Goal: Information Seeking & Learning: Learn about a topic

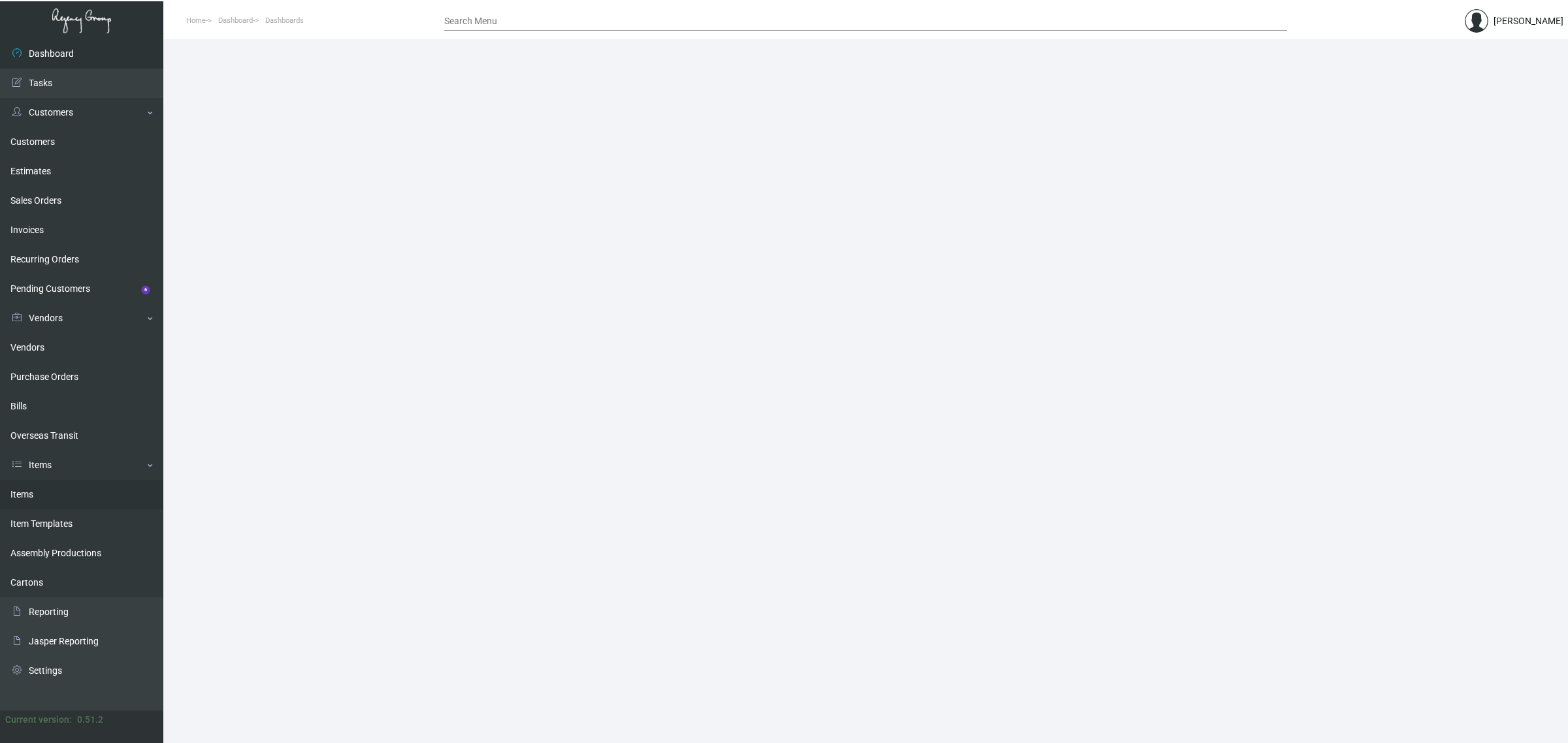
click at [58, 491] on link "Items" at bounding box center [82, 494] width 163 height 29
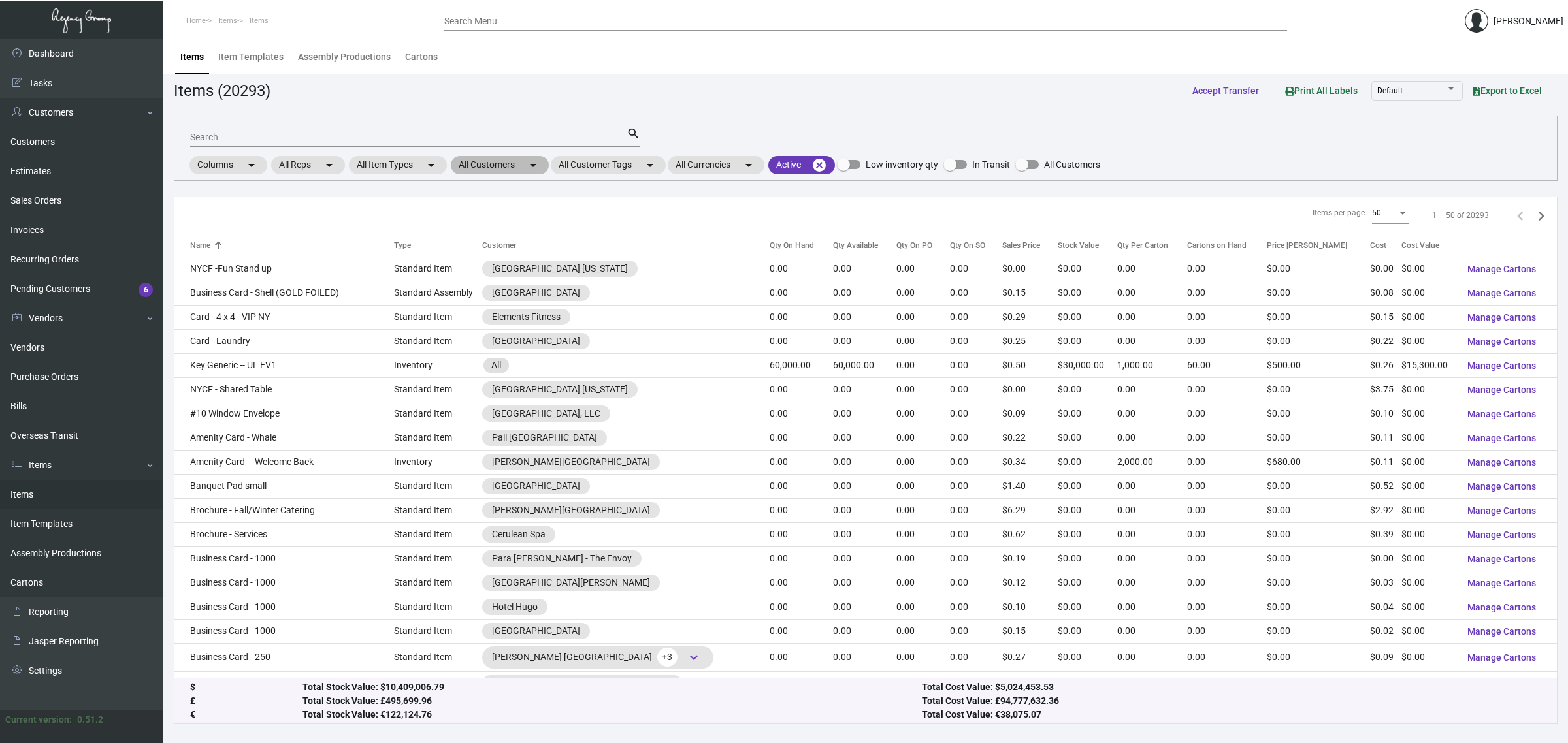
click at [517, 160] on mat-chip "All Customers arrow_drop_down" at bounding box center [499, 165] width 98 height 18
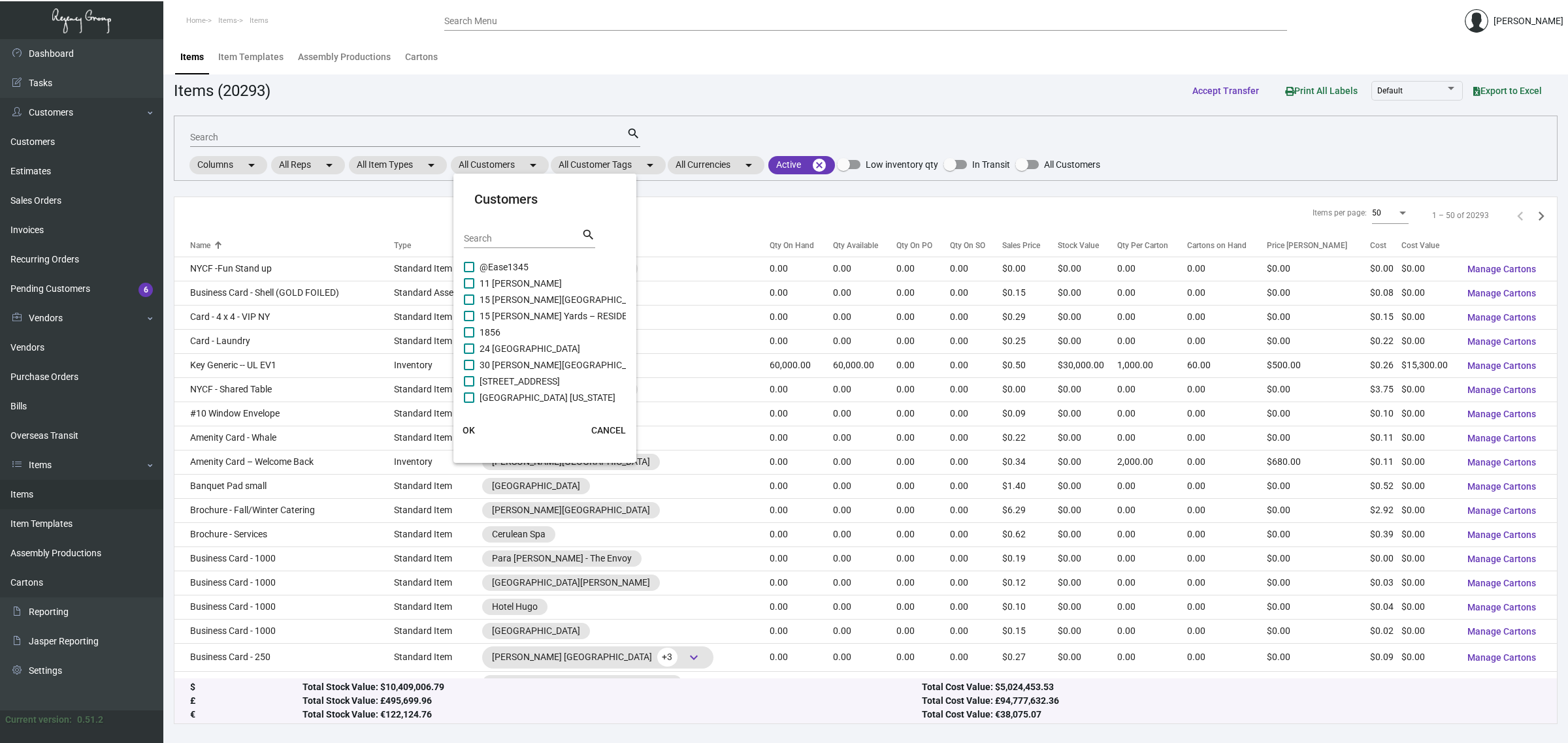
click at [545, 243] on input "Search" at bounding box center [522, 239] width 118 height 10
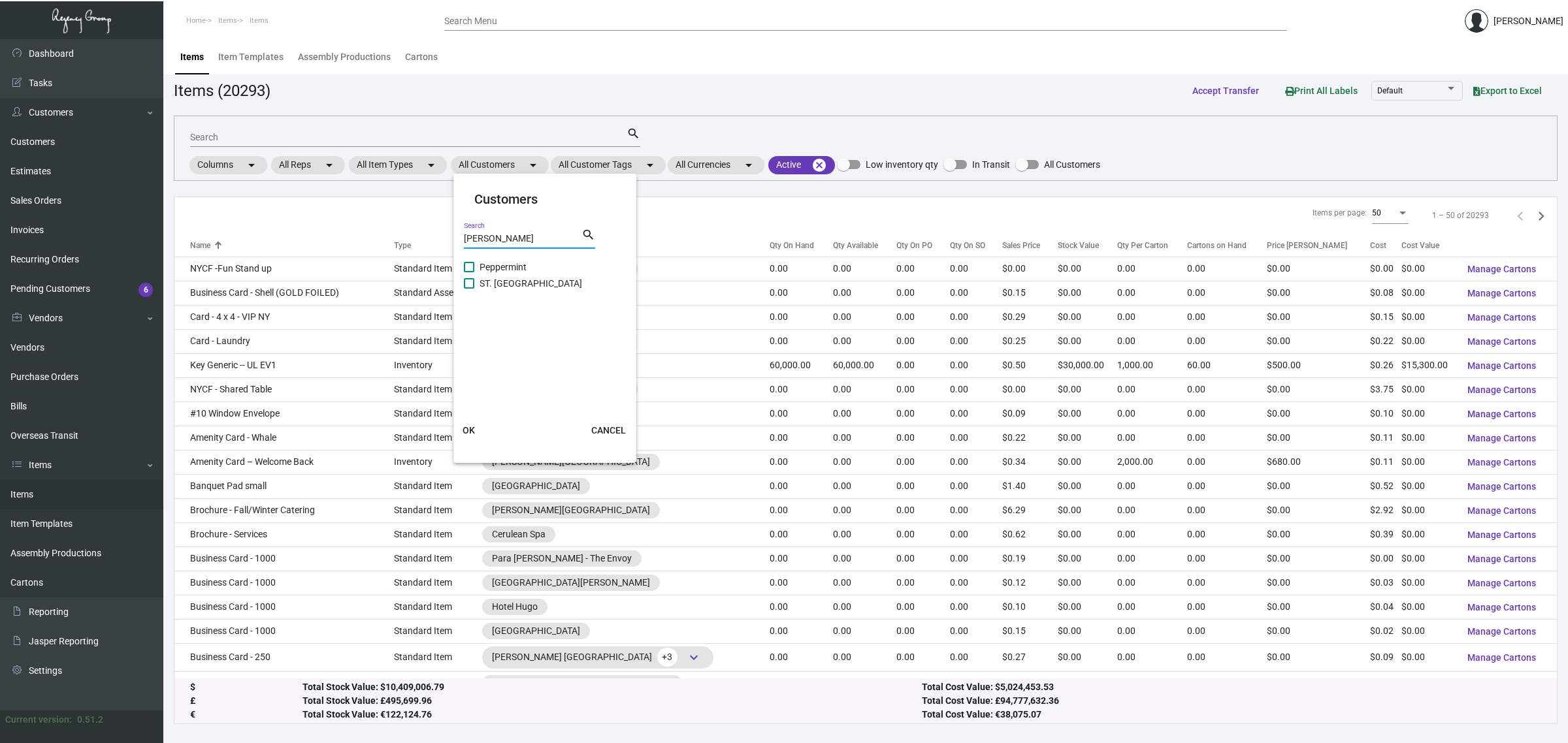
type input "[PERSON_NAME]"
click at [537, 284] on span "ST. [GEOGRAPHIC_DATA]" at bounding box center [531, 283] width 102 height 16
click at [469, 289] on input "ST. [GEOGRAPHIC_DATA]" at bounding box center [468, 289] width 1 height 1
checkbox input "true"
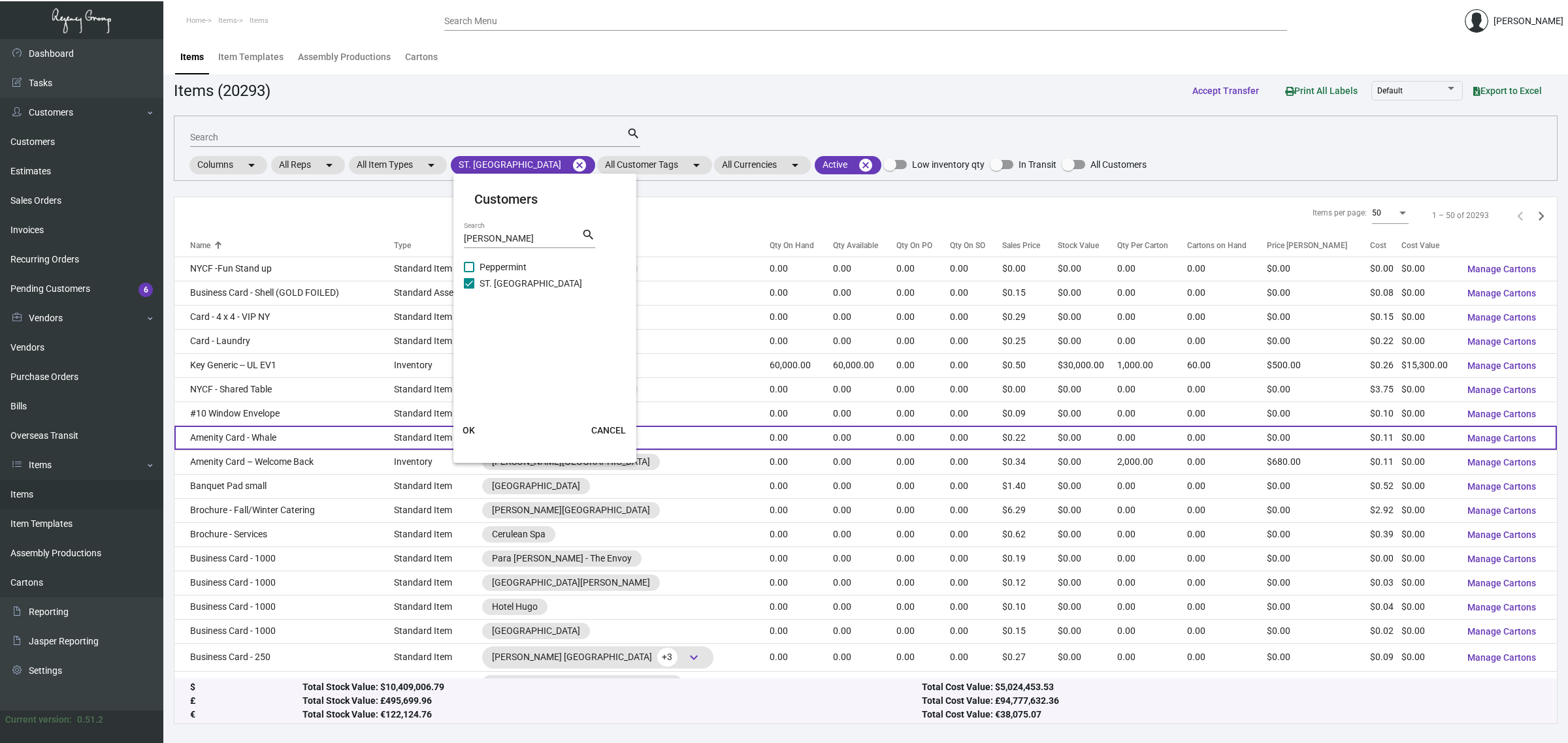
click at [465, 428] on span "OK" at bounding box center [468, 430] width 12 height 10
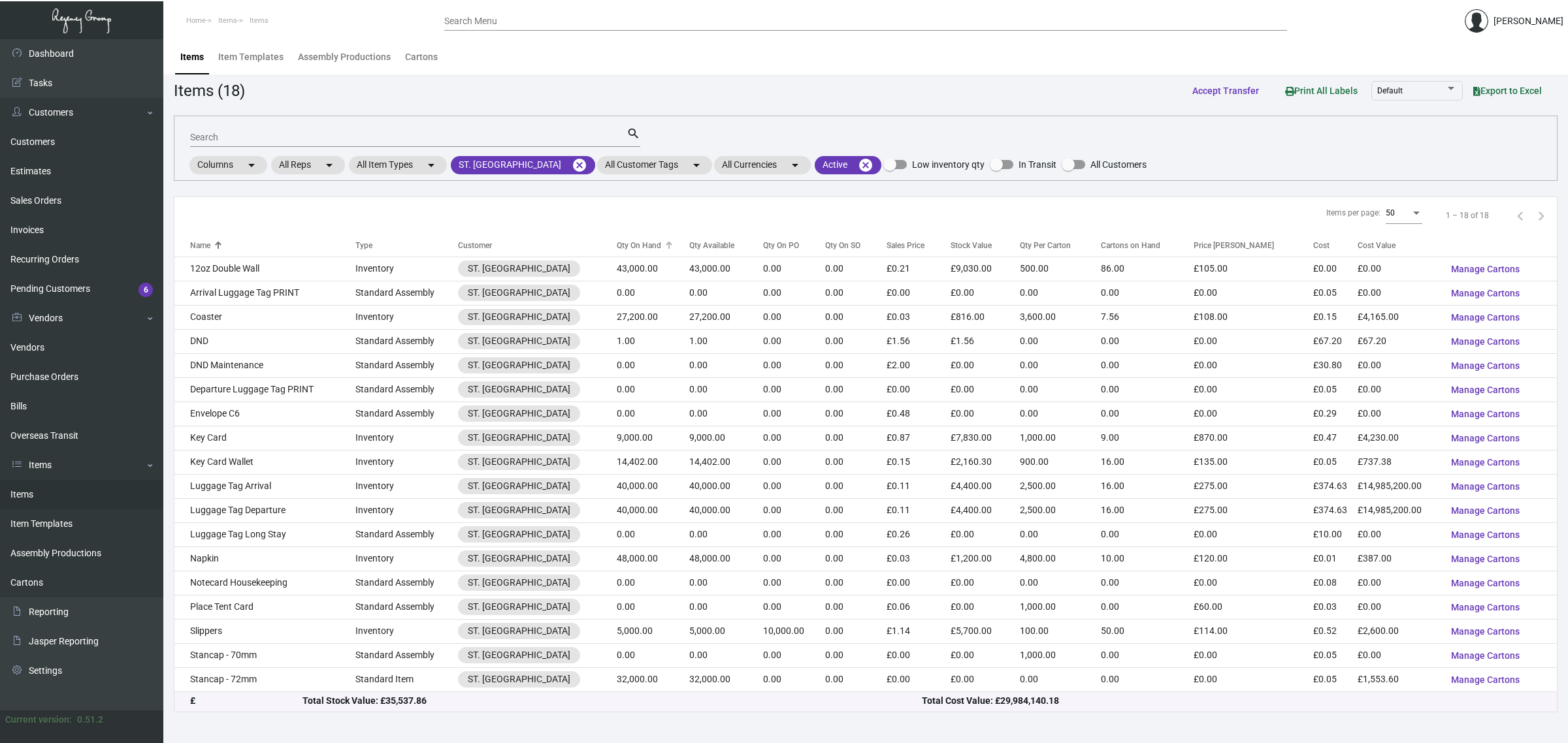
click at [638, 242] on div "Qty On Hand" at bounding box center [638, 245] width 45 height 11
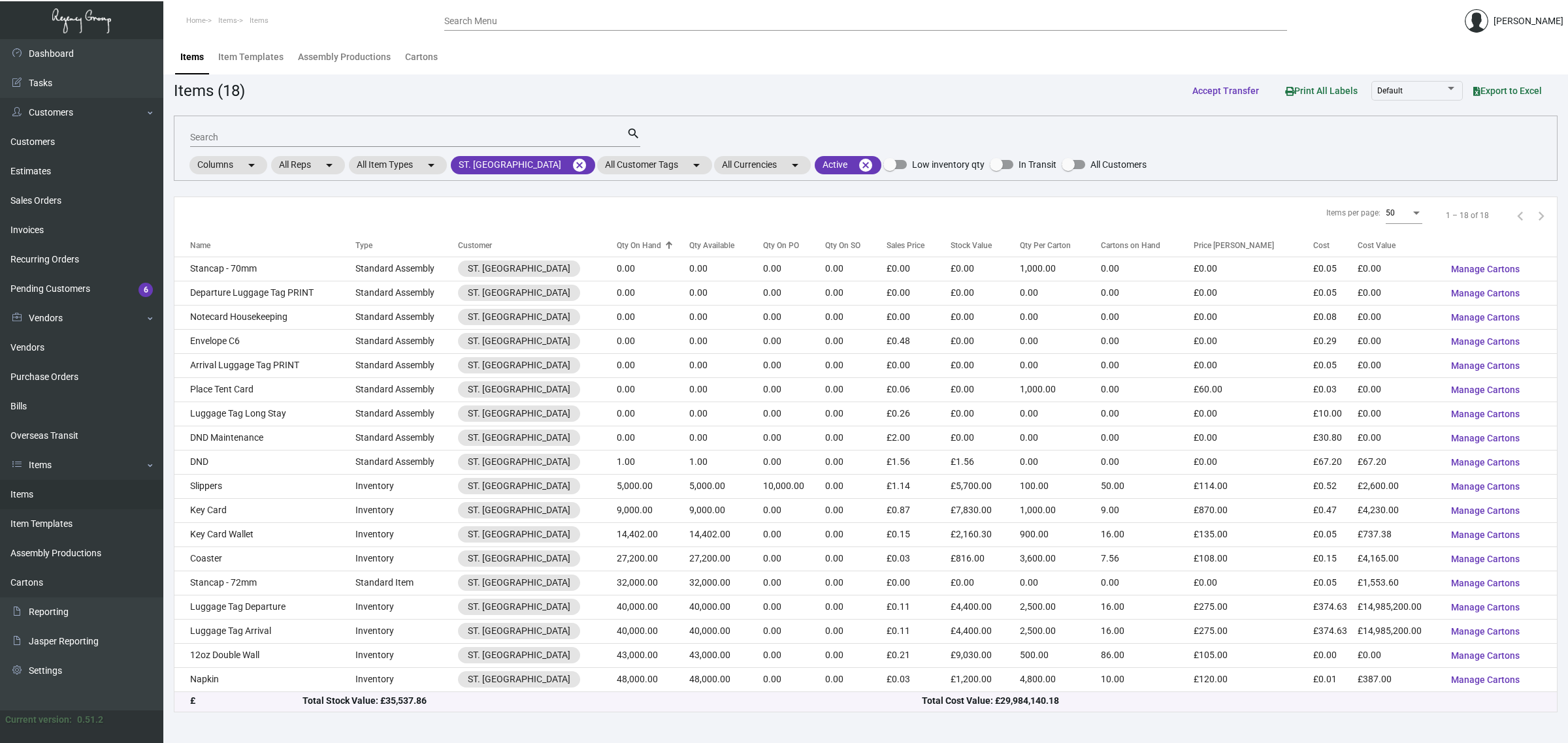
click at [638, 242] on div "Qty On Hand" at bounding box center [638, 245] width 45 height 11
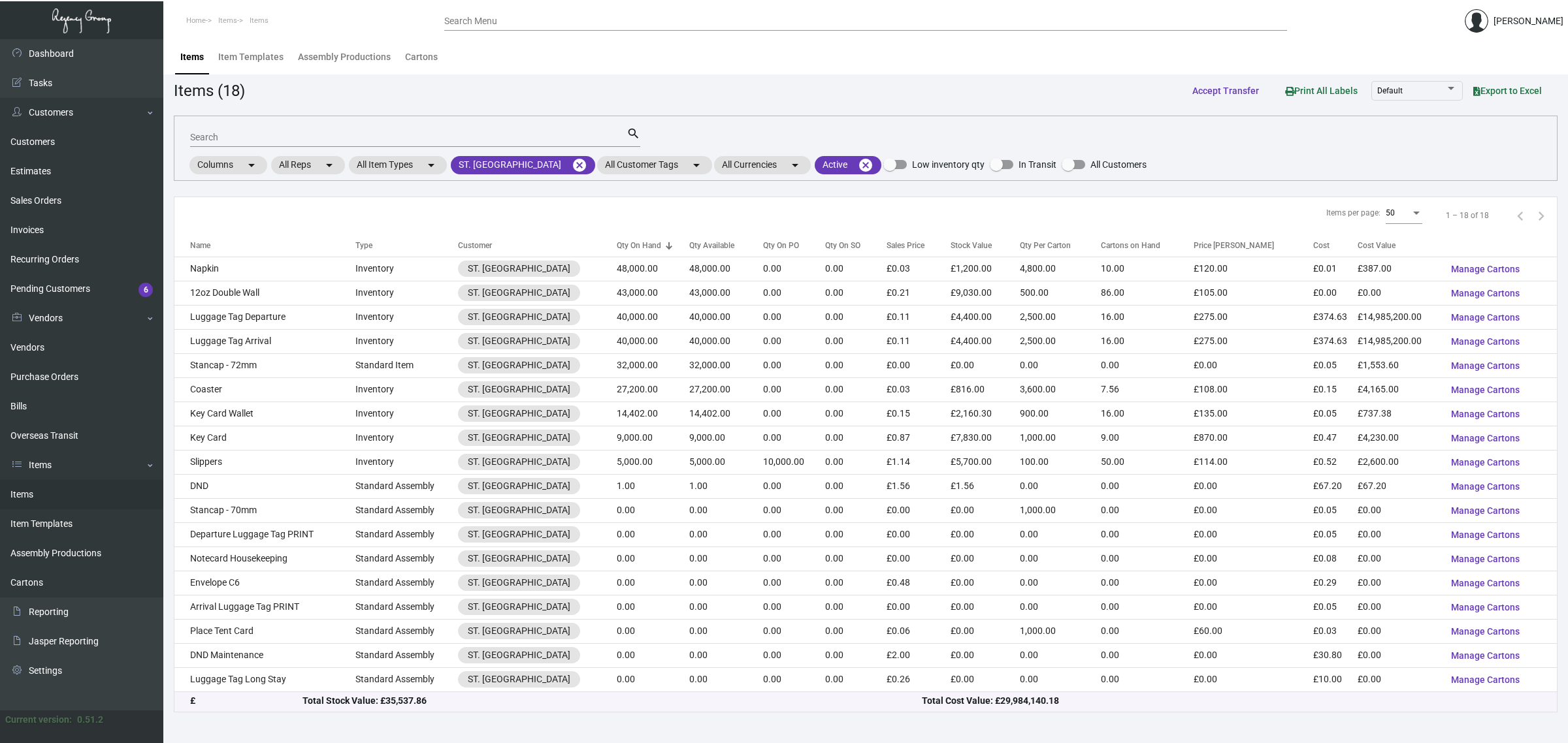
click at [410, 127] on div "Search" at bounding box center [408, 136] width 436 height 20
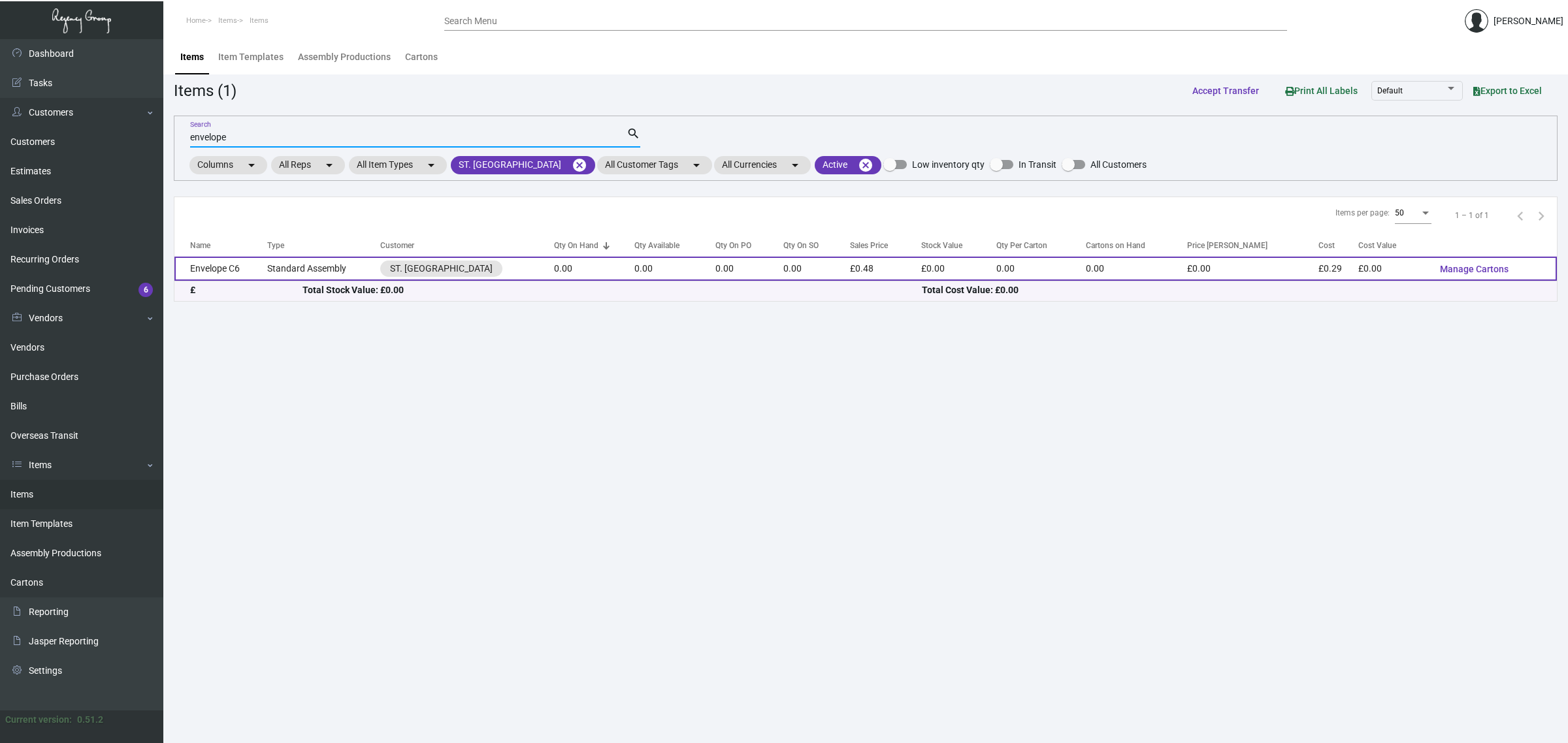
type input "envelope"
click at [701, 276] on td "0.00" at bounding box center [674, 268] width 81 height 24
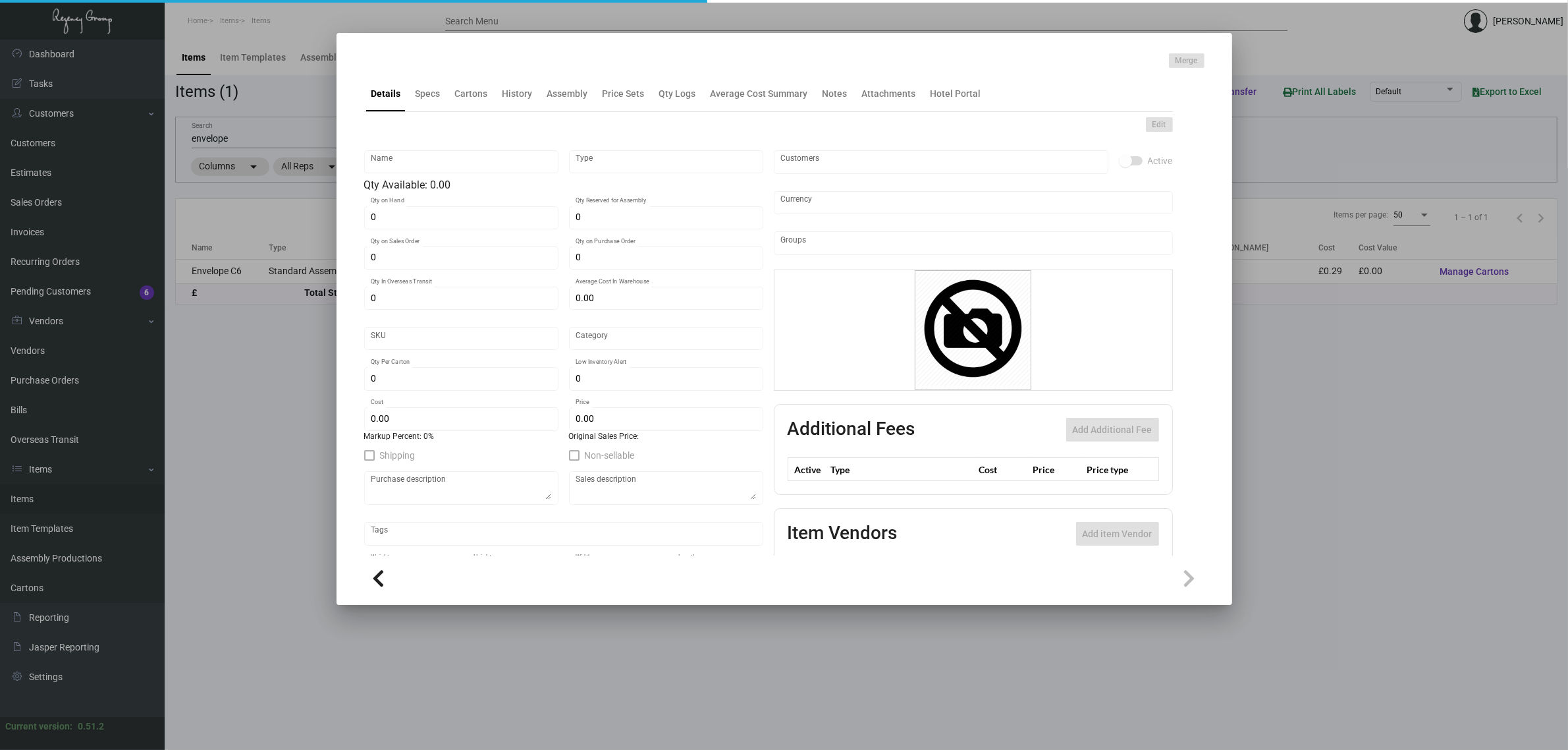
type input "Envelope C6"
type input "Standard Assembly"
type input "£ 0.00"
type input "Standard"
type input "£ 0.294"
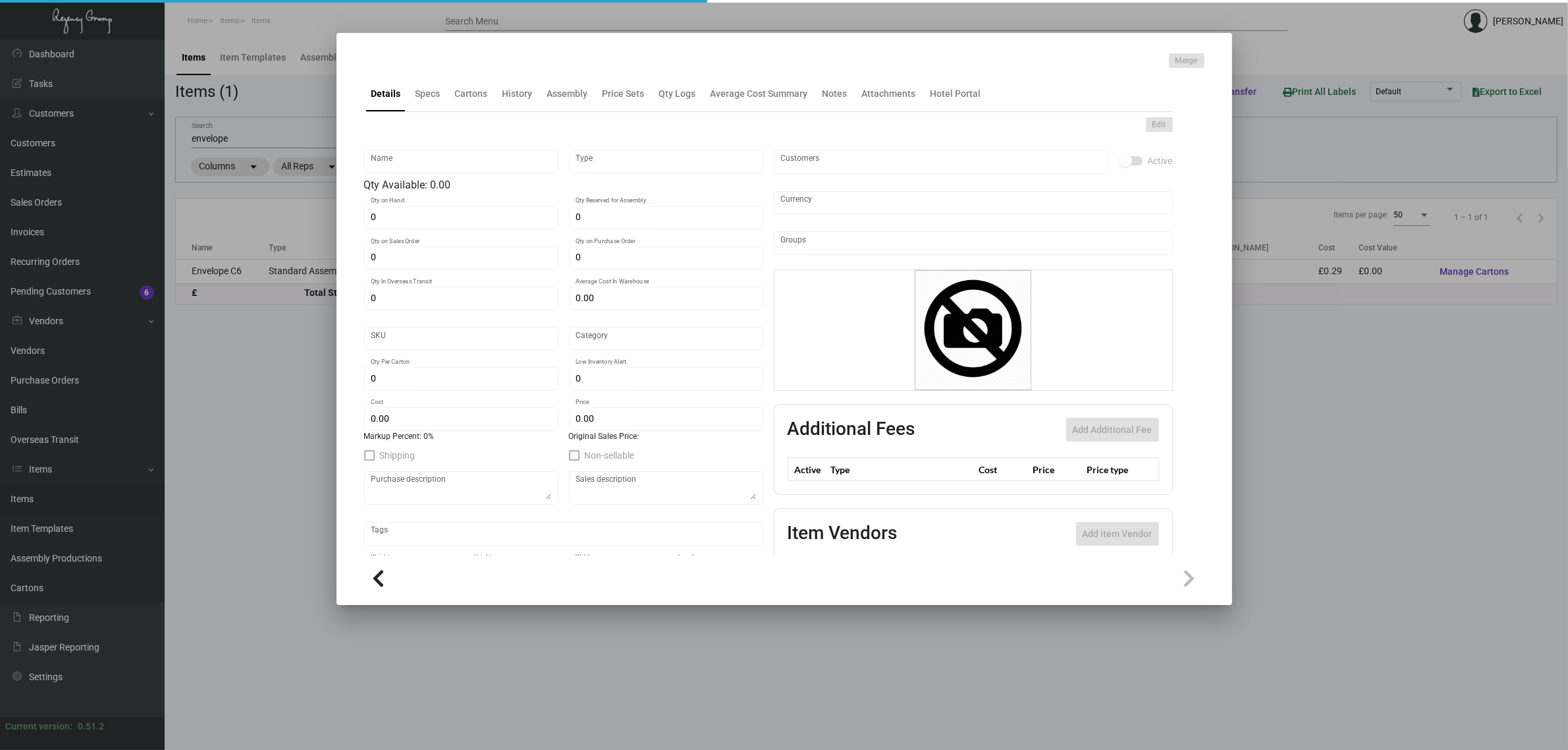
type input "£ 0.48"
checkbox input "true"
type input "United Kingdom Pound £"
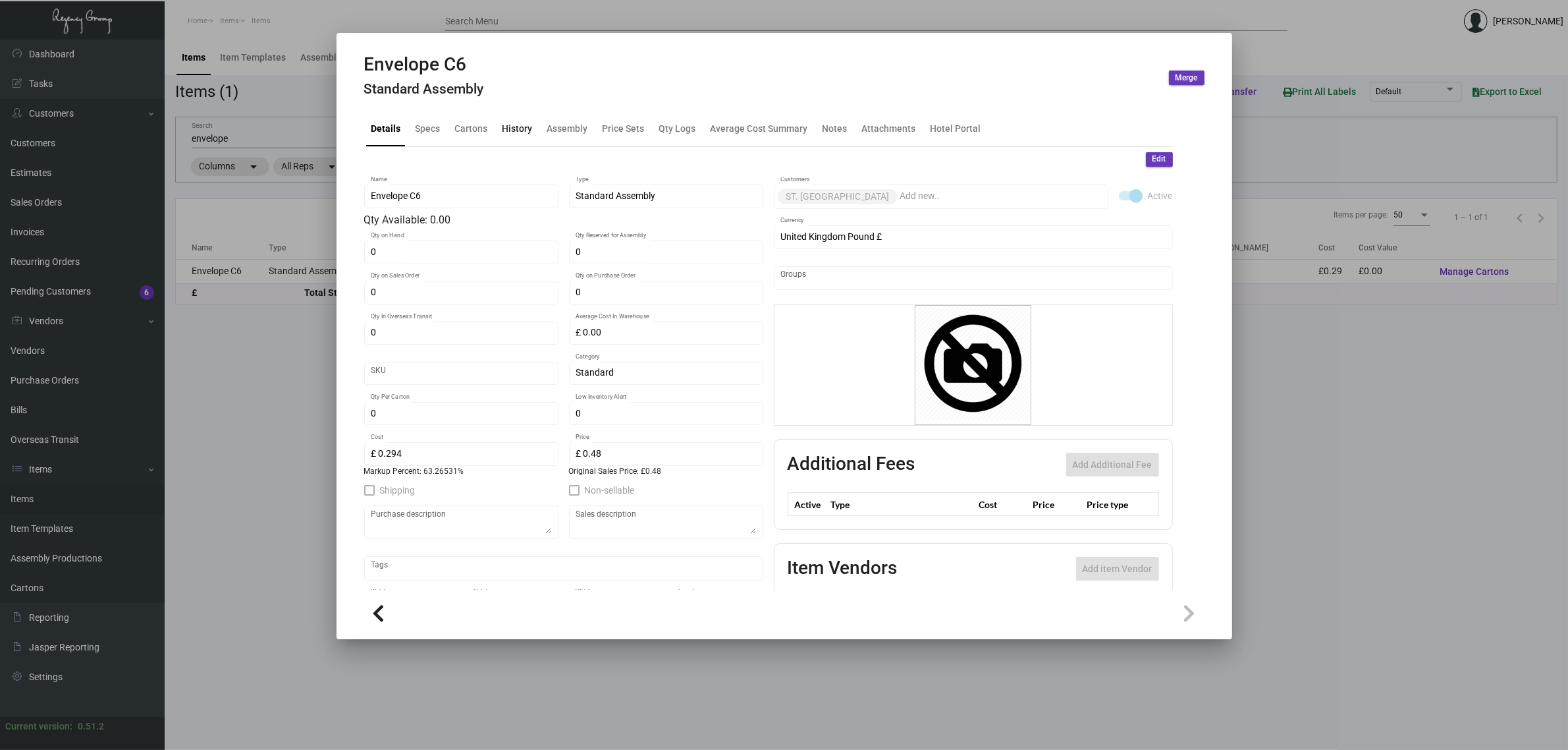
click at [519, 126] on div "History" at bounding box center [518, 128] width 31 height 13
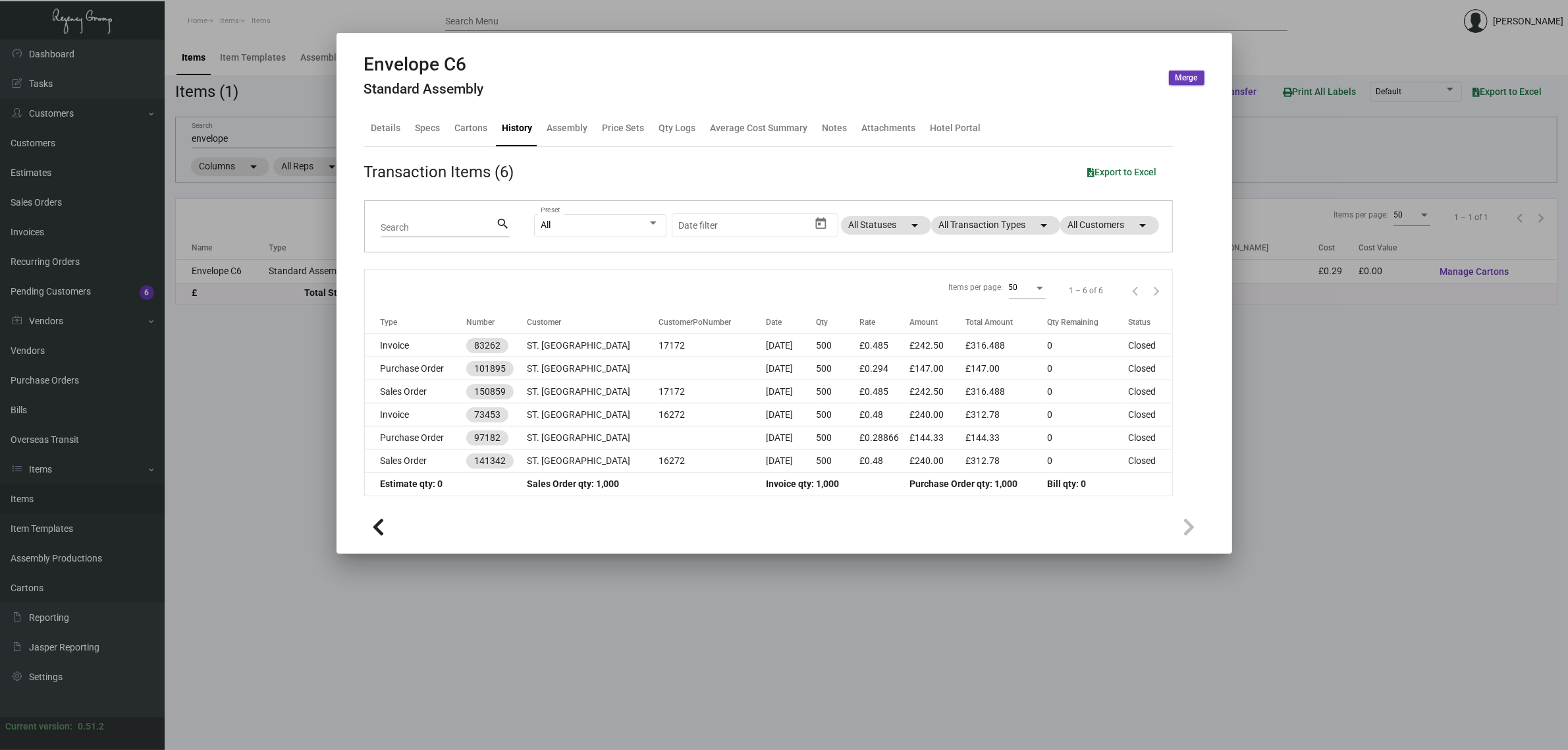
click at [270, 136] on div at bounding box center [784, 375] width 1568 height 750
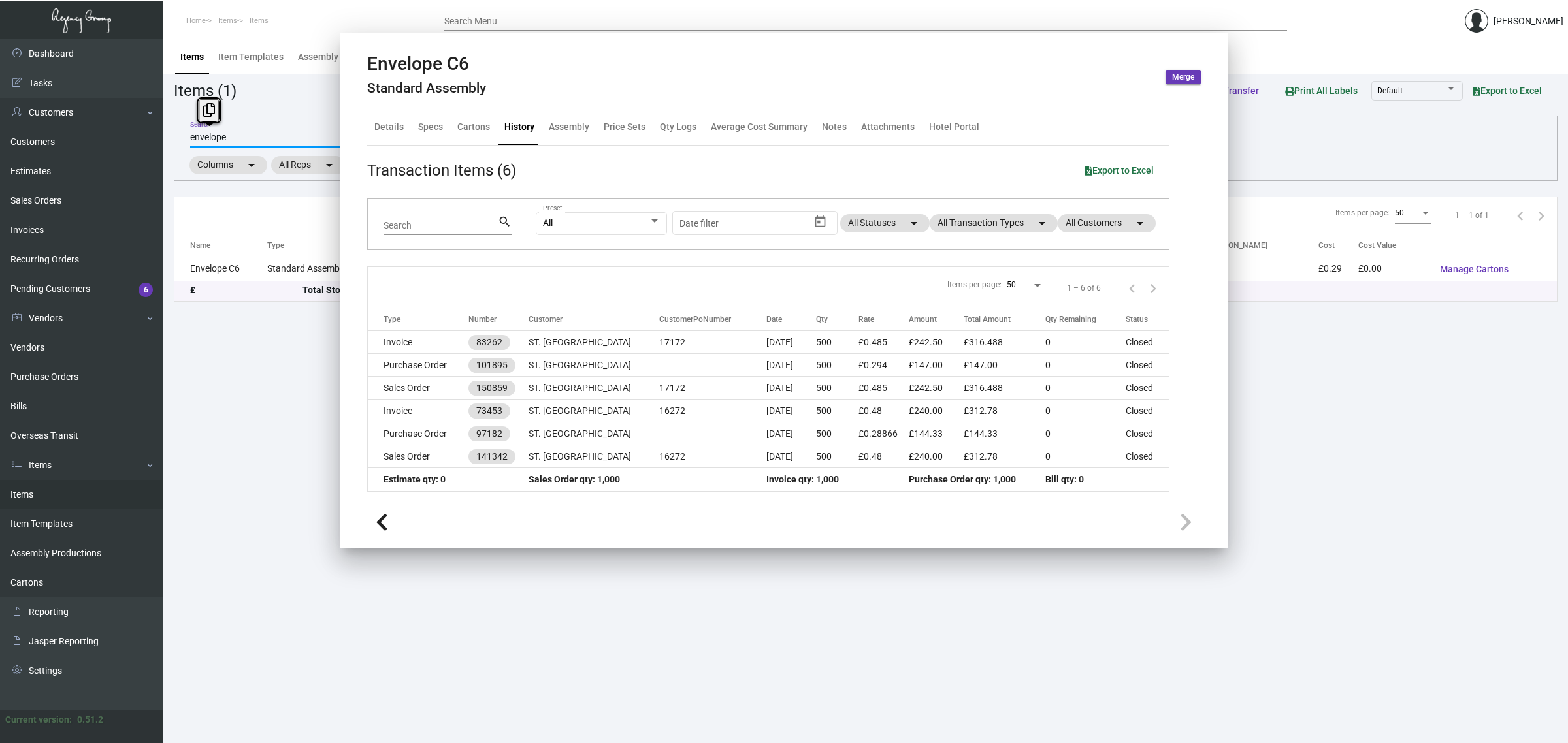
click at [267, 135] on input "envelope" at bounding box center [408, 137] width 436 height 10
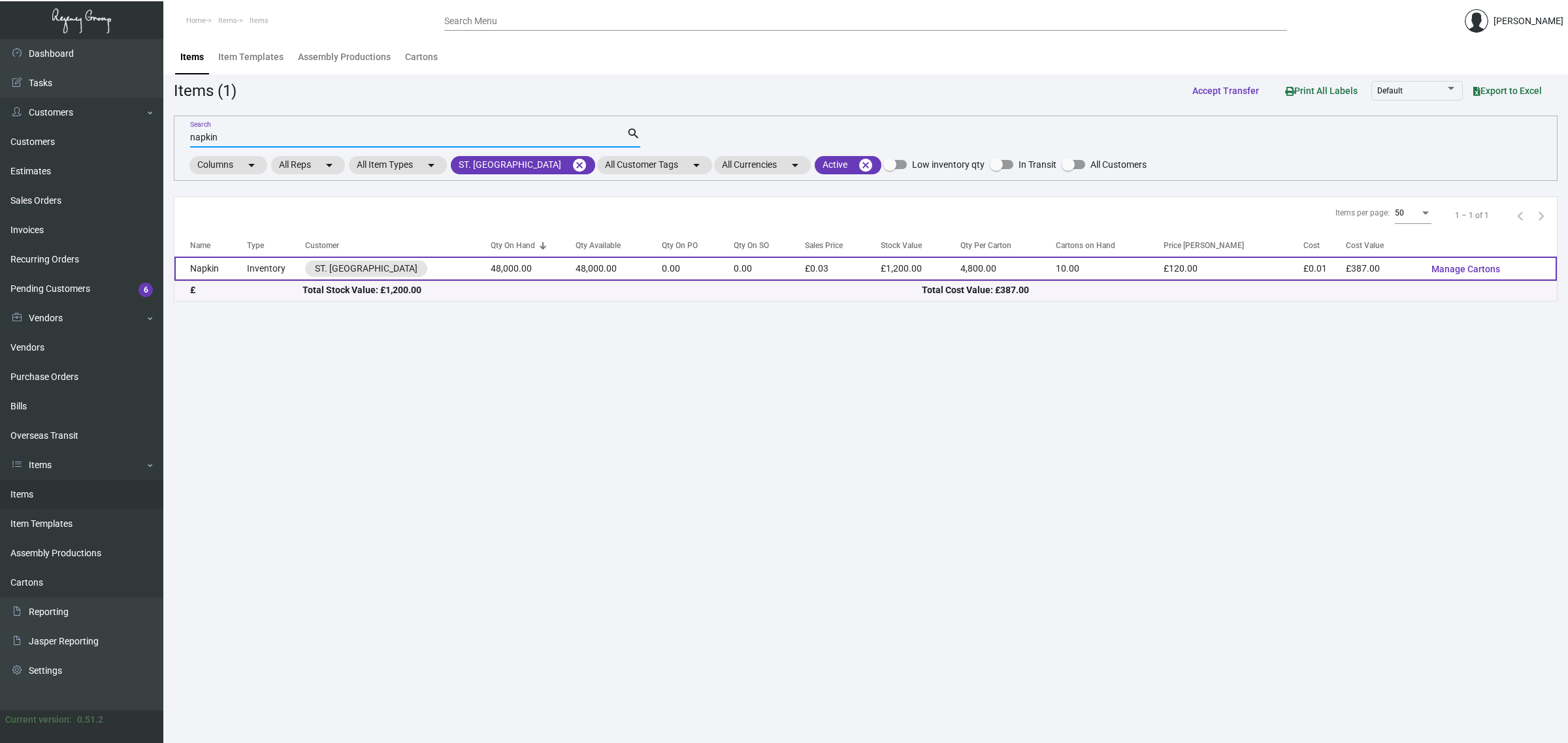
type input "napkin"
click at [595, 278] on td "48,000.00" at bounding box center [618, 268] width 86 height 24
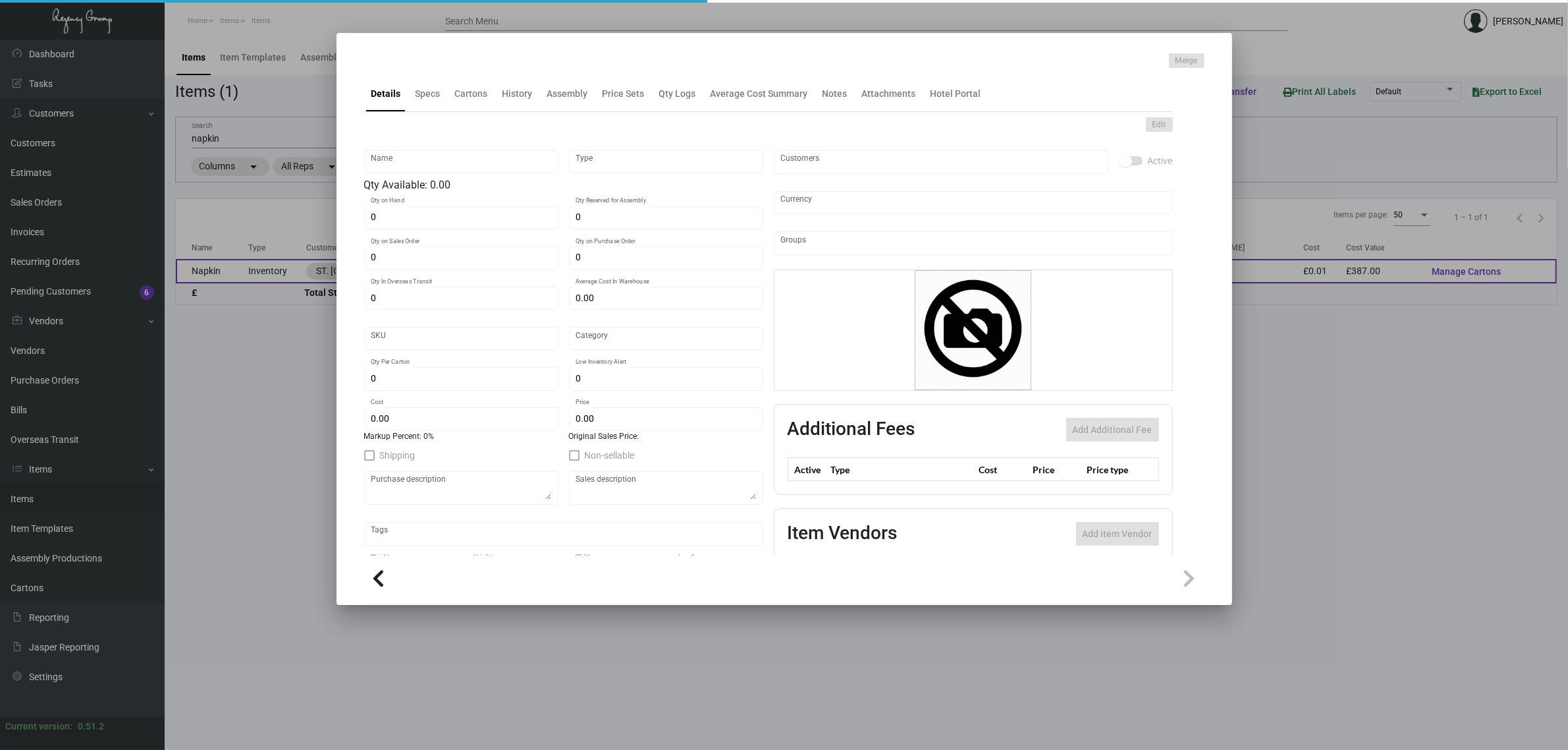
type input "Napkin"
type input "Inventory"
type input "48,000"
type input "£ 0.00"
type input "Standard"
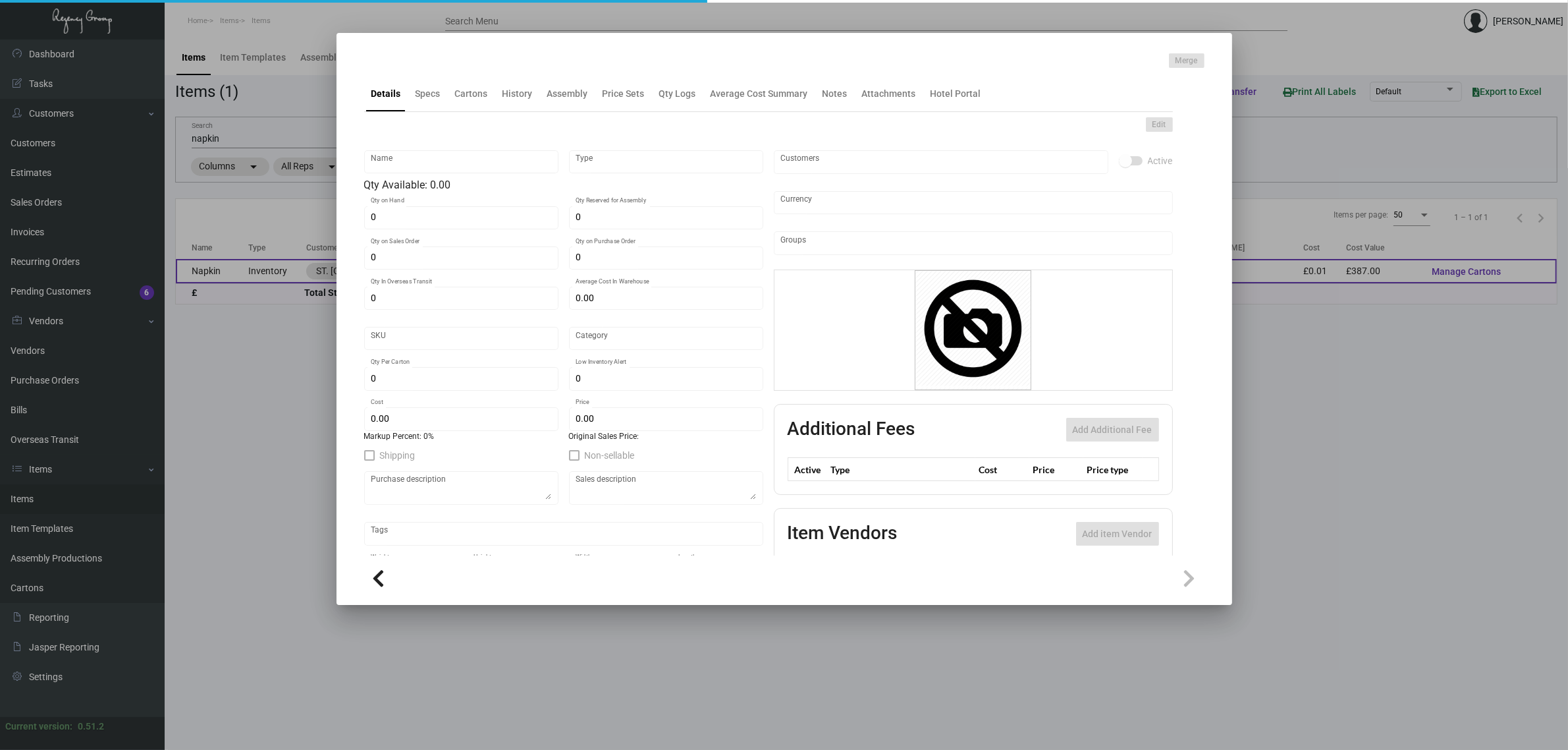
type input "4,800"
type input "£ 0.00806"
type input "£ 0.025"
checkbox input "true"
type input "United Kingdom Pound £"
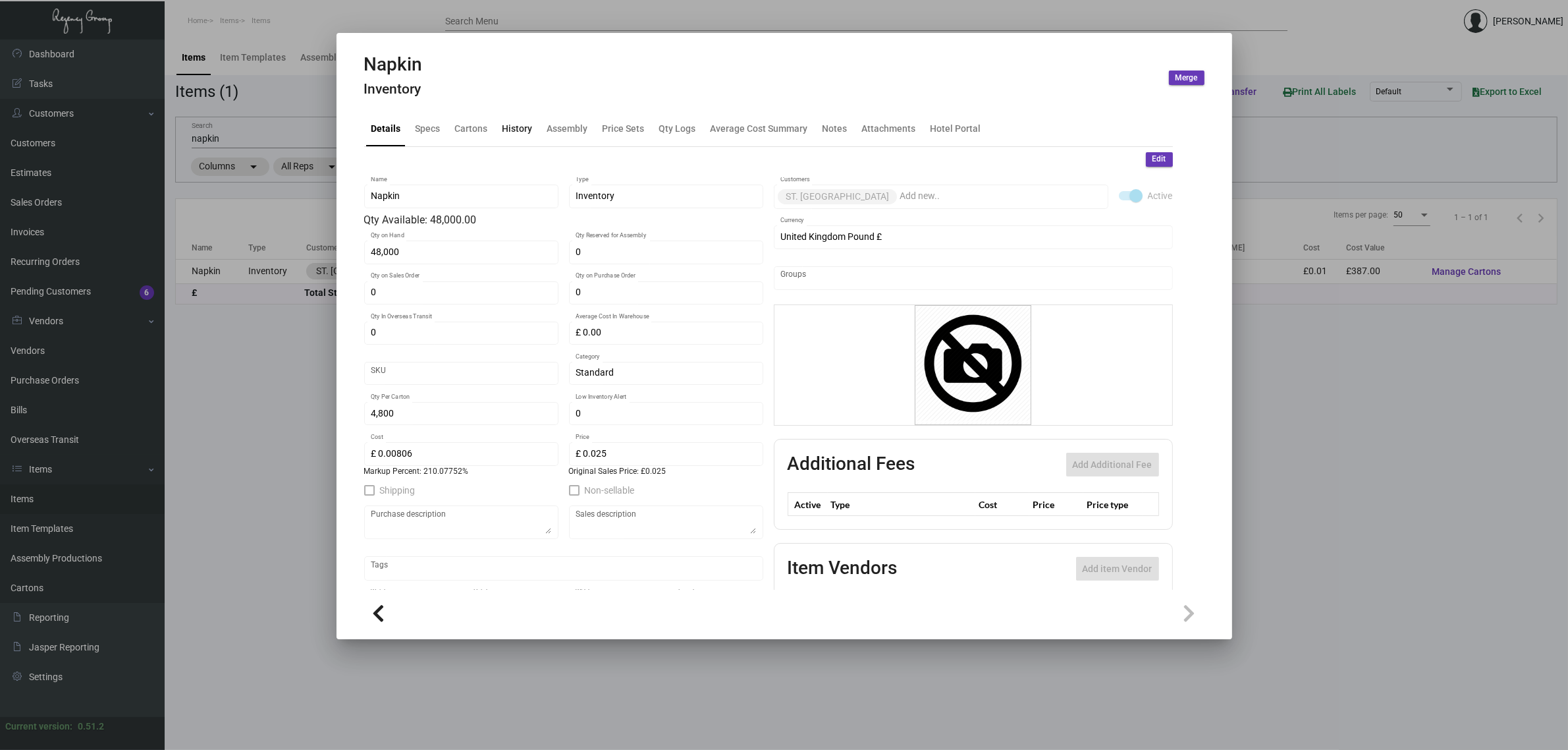
click at [515, 127] on div "History" at bounding box center [518, 128] width 31 height 13
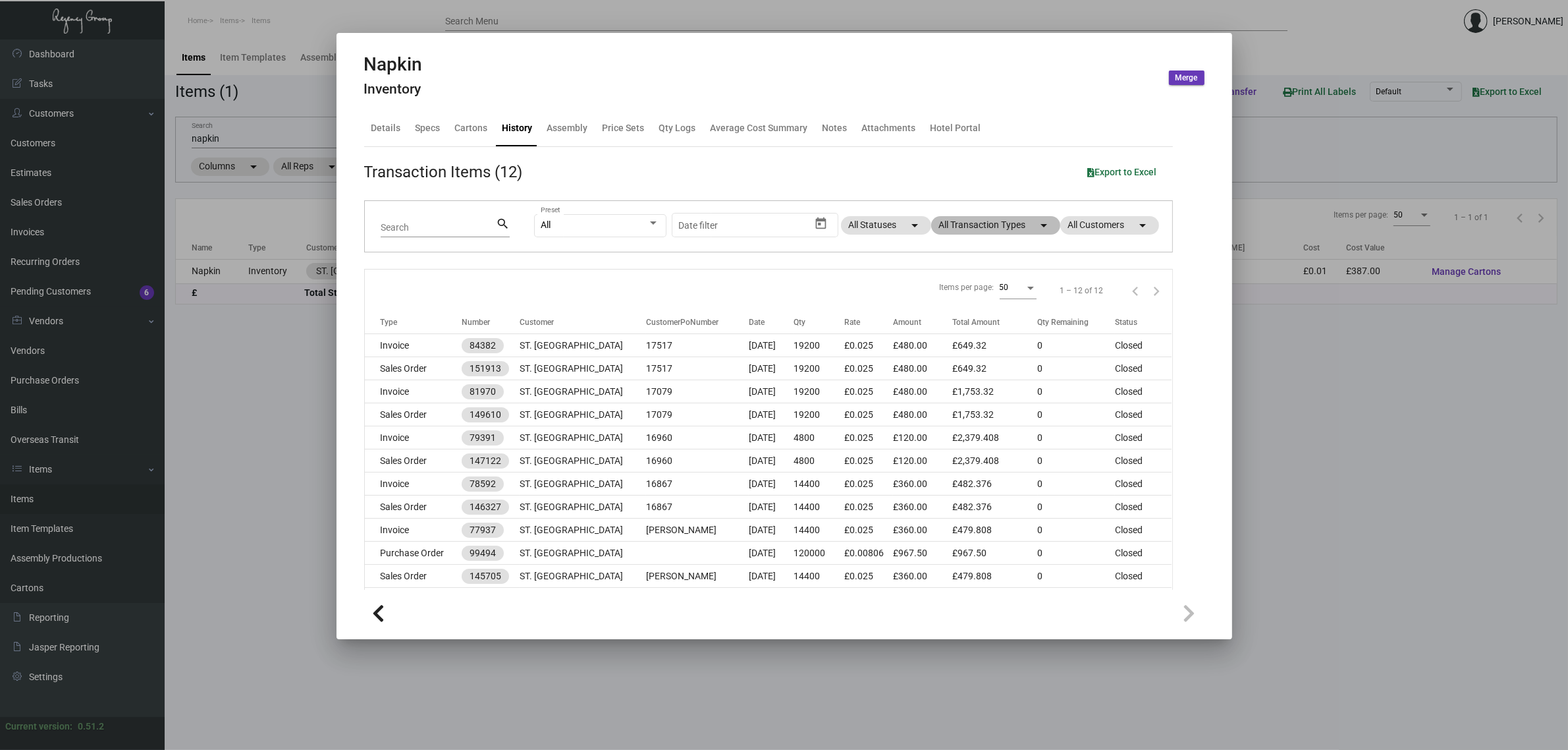
click at [969, 228] on mat-chip "All Transaction Types arrow_drop_down" at bounding box center [995, 225] width 129 height 18
click at [961, 357] on span "Sales Order" at bounding box center [967, 363] width 47 height 16
click at [933, 368] on input "Sales Order" at bounding box center [932, 368] width 1 height 1
checkbox input "true"
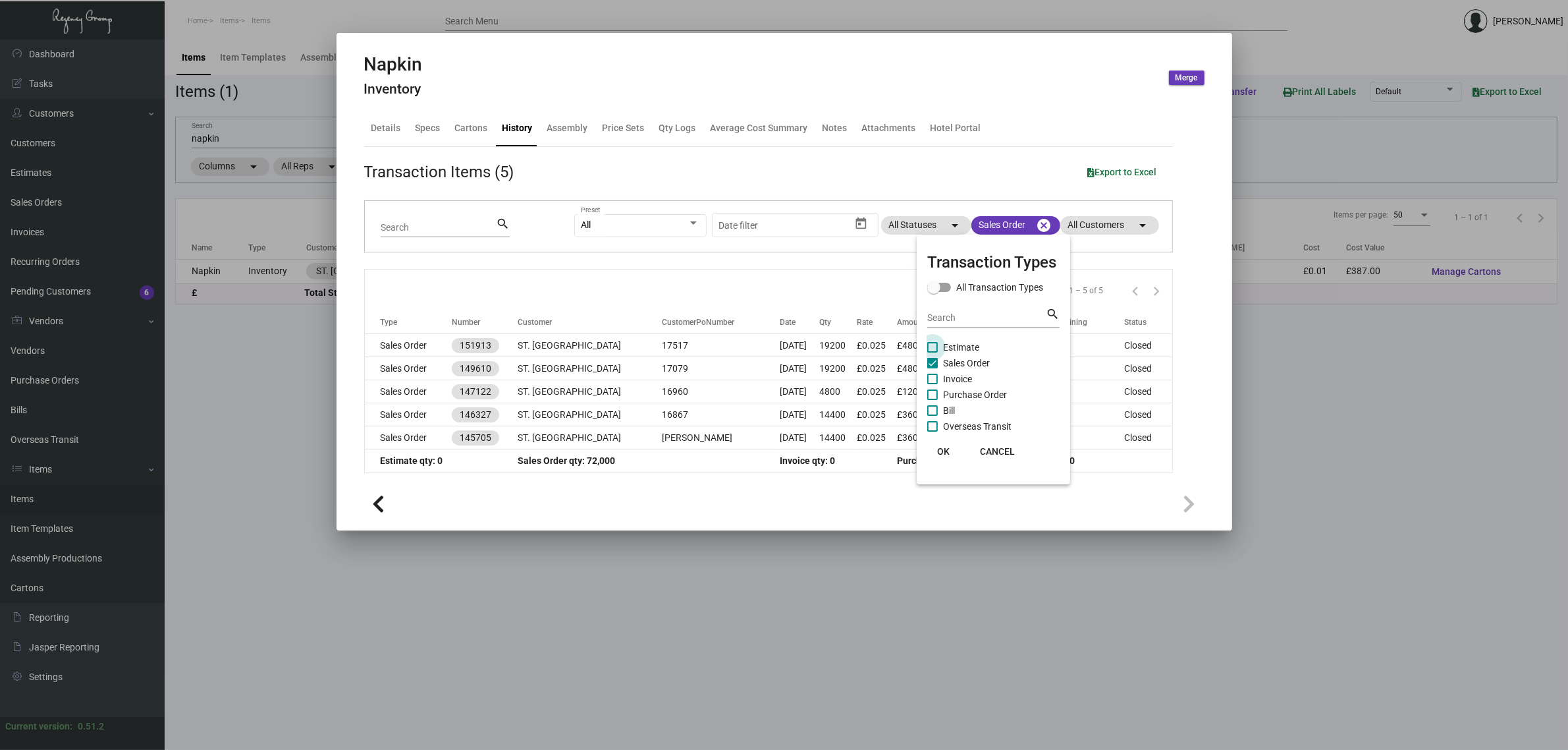
click at [956, 341] on span "Estimate" at bounding box center [962, 347] width 36 height 16
click at [933, 353] on input "Estimate" at bounding box center [932, 353] width 1 height 1
checkbox input "true"
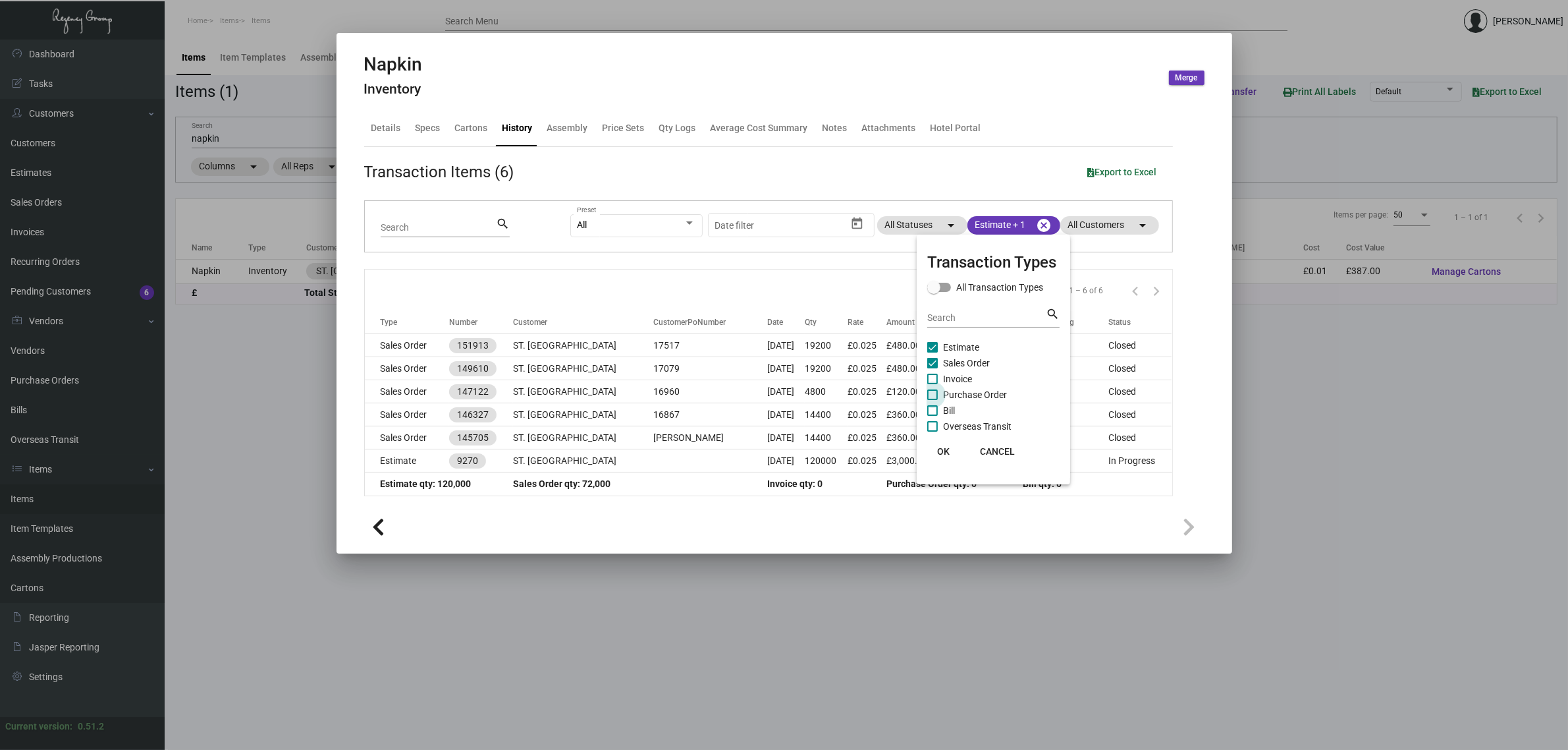
click at [975, 388] on span "Purchase Order" at bounding box center [975, 394] width 64 height 16
click at [933, 400] on input "Purchase Order" at bounding box center [932, 400] width 1 height 1
checkbox input "true"
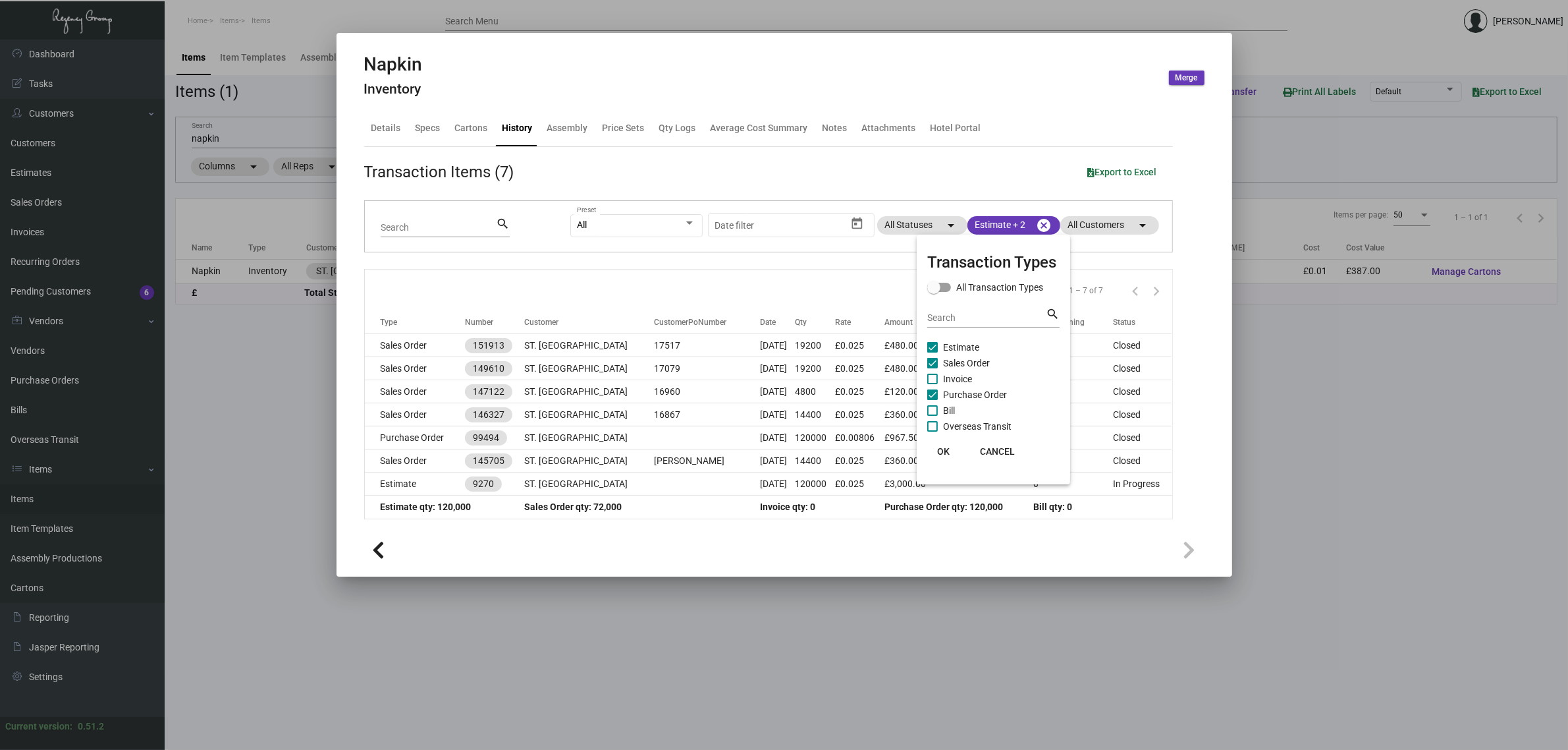
click at [964, 358] on span "Sales Order" at bounding box center [967, 363] width 47 height 16
click at [933, 368] on input "Sales Order" at bounding box center [932, 368] width 1 height 1
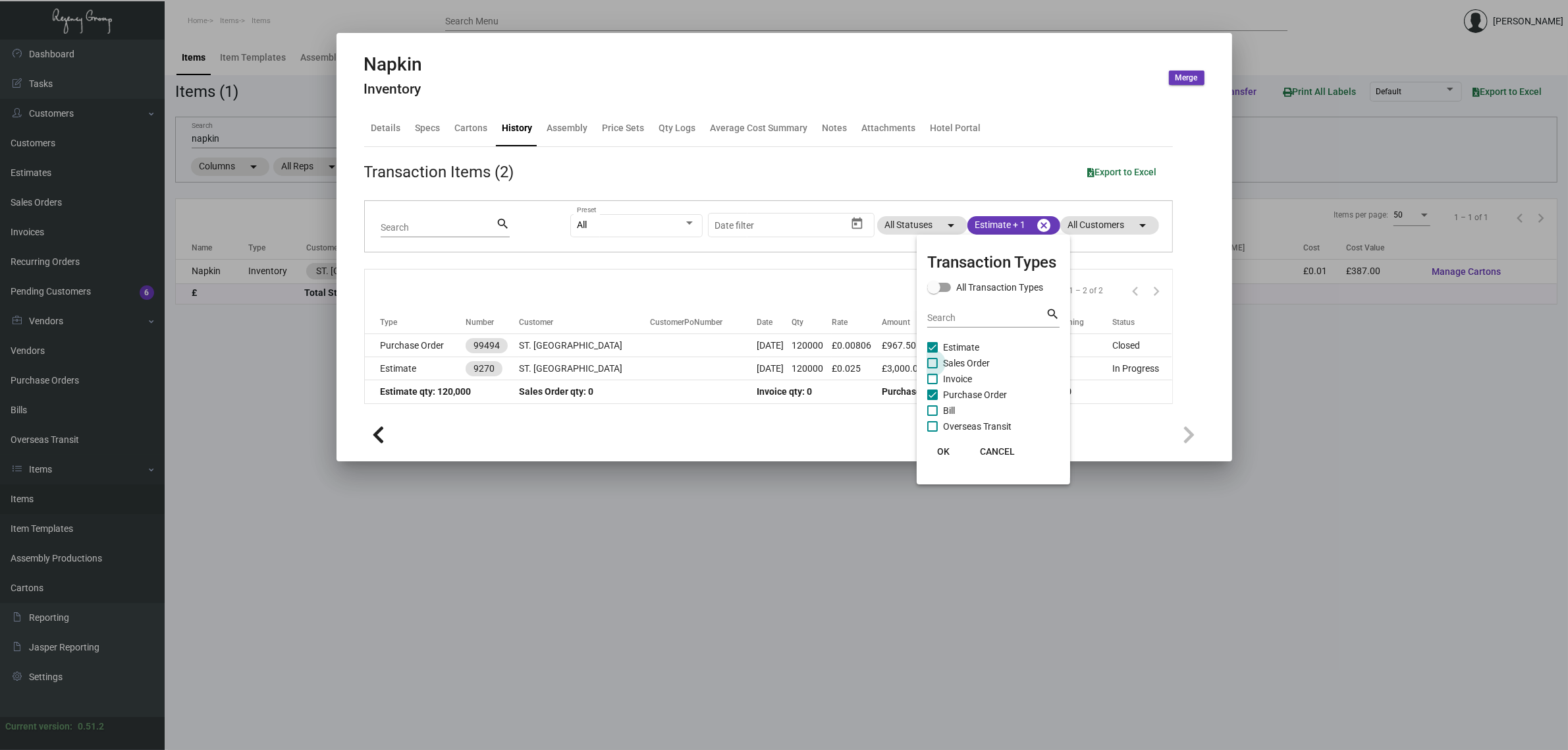
click at [964, 358] on span "Sales Order" at bounding box center [967, 363] width 47 height 16
click at [933, 368] on input "Sales Order" at bounding box center [932, 368] width 1 height 1
checkbox input "true"
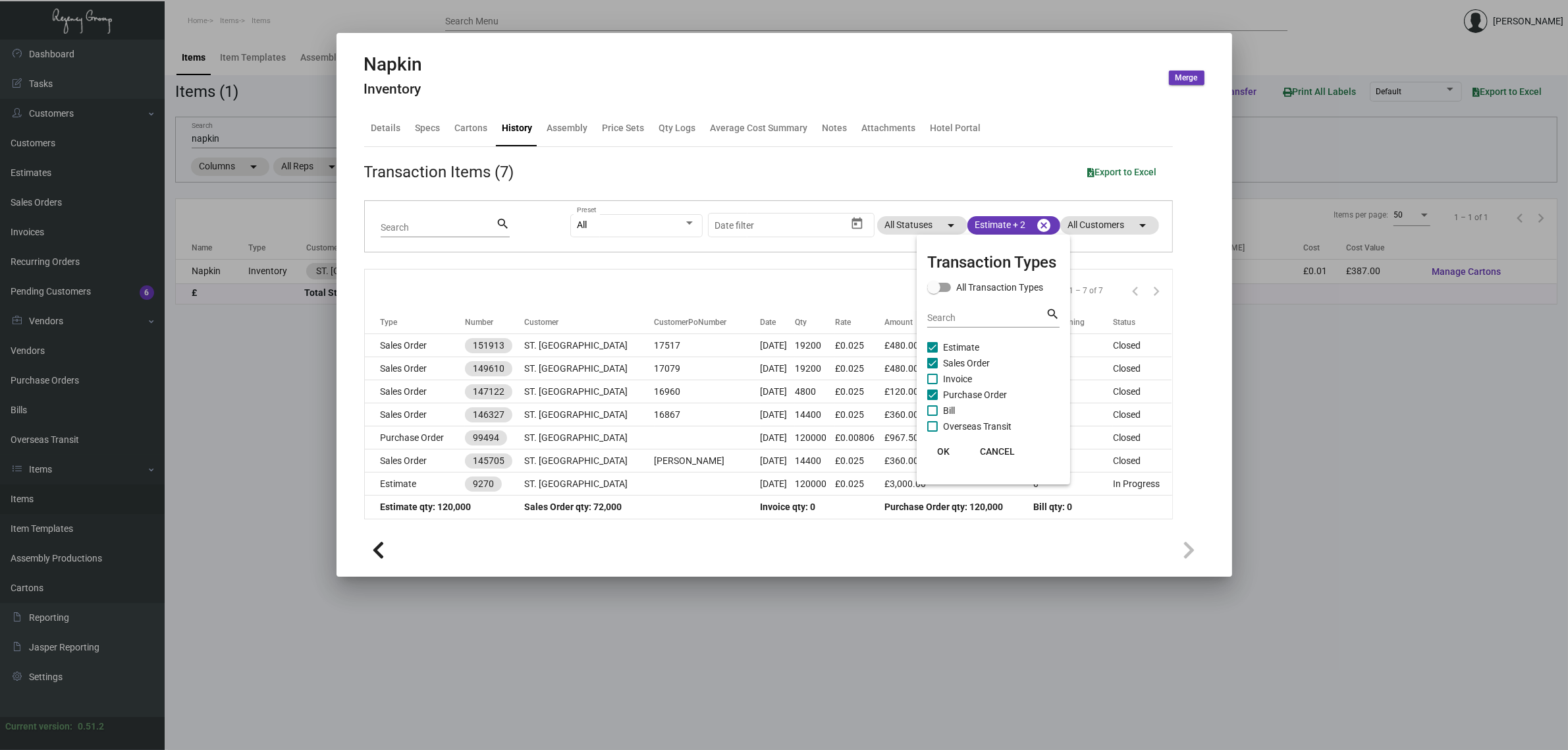
click at [702, 282] on div at bounding box center [784, 375] width 1568 height 750
click at [208, 139] on div at bounding box center [784, 375] width 1568 height 750
click at [208, 139] on input "napkin" at bounding box center [409, 139] width 436 height 11
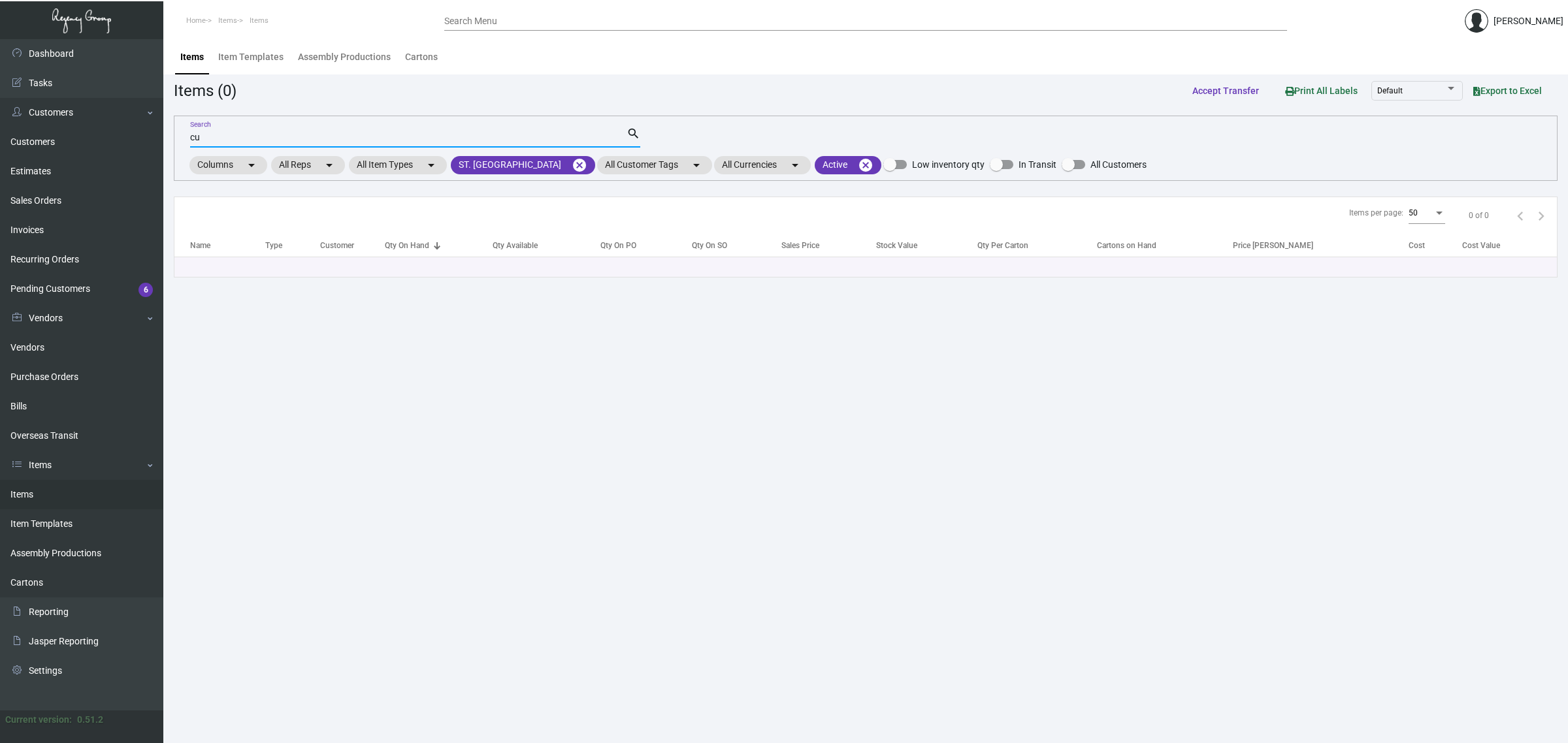
type input "c"
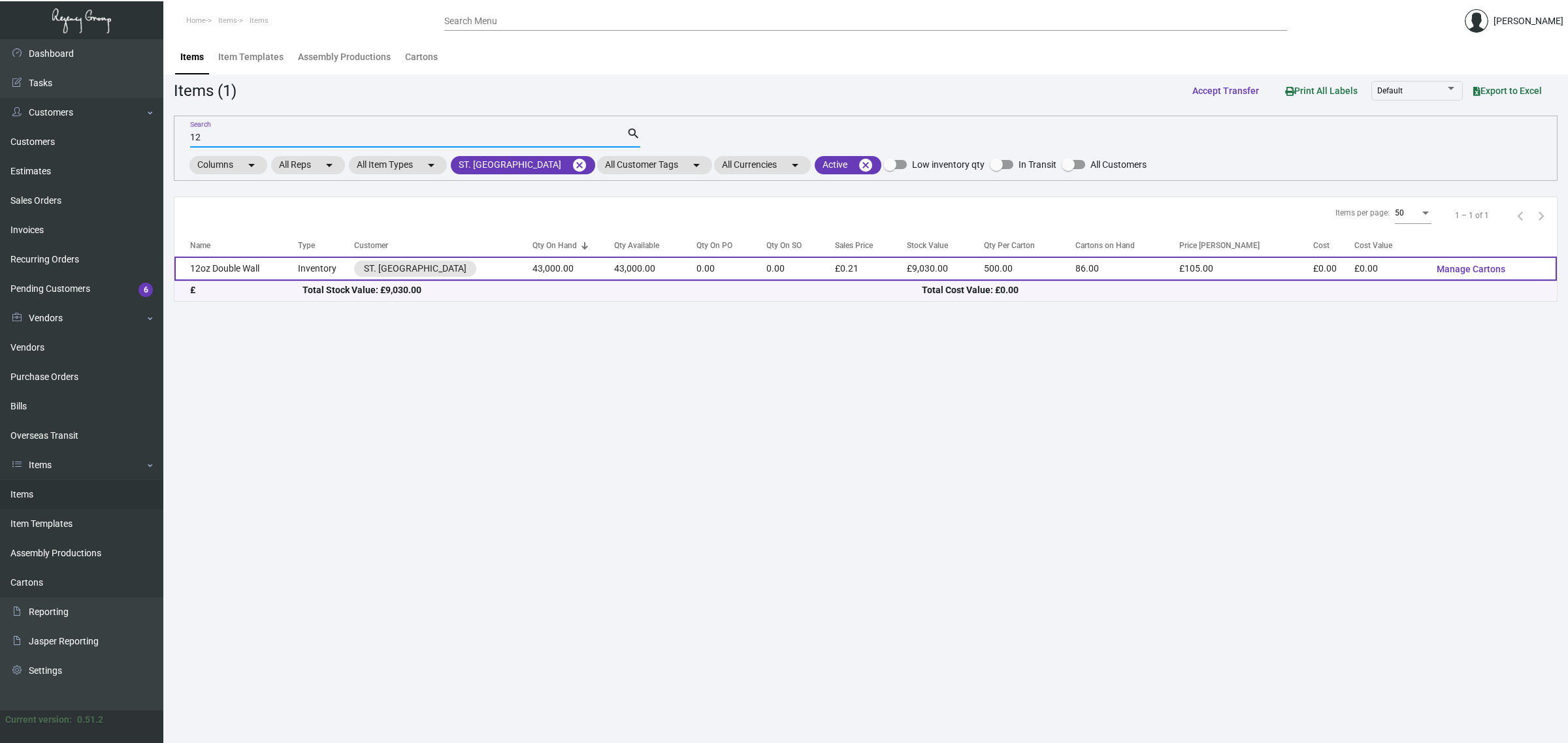
type input "12"
click at [702, 274] on td "0.00" at bounding box center [730, 268] width 69 height 24
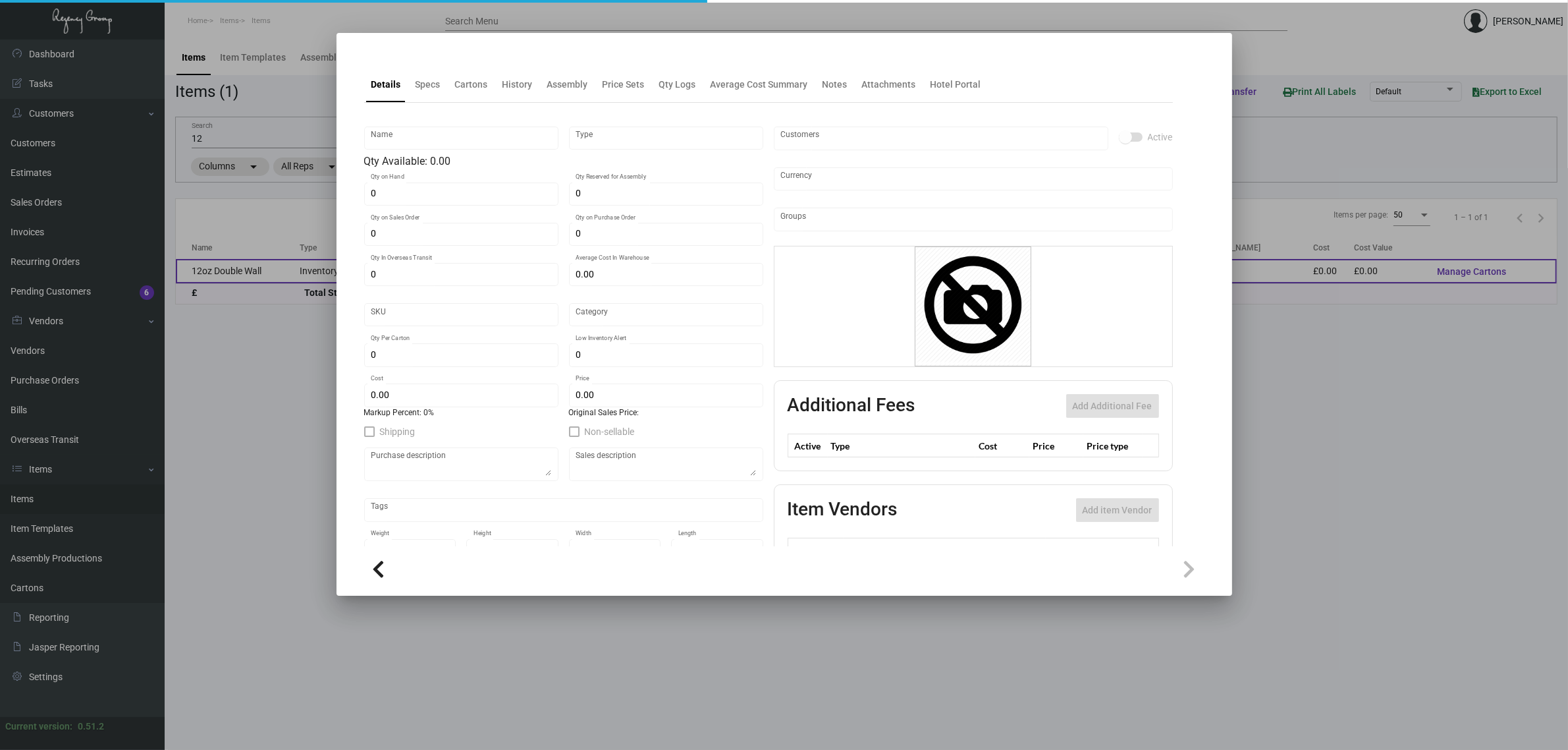
type input "12oz Double Wall"
type input "Inventory"
type input "43,000"
type input "£ 0.00"
type input "Overseas"
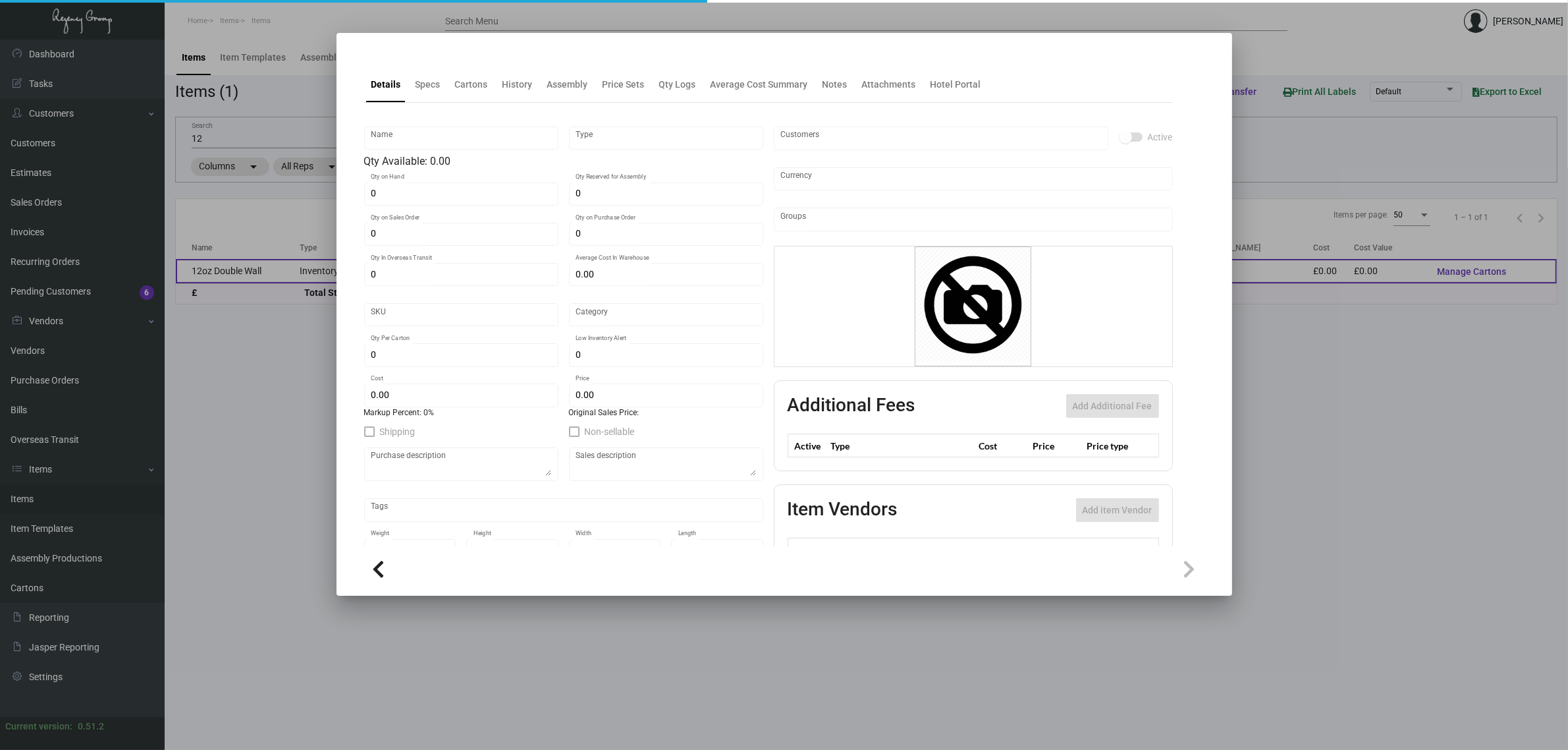
type input "500"
type input "£ 0.00"
type input "£ 0.21"
checkbox input "true"
type input "United Kingdom Pound £"
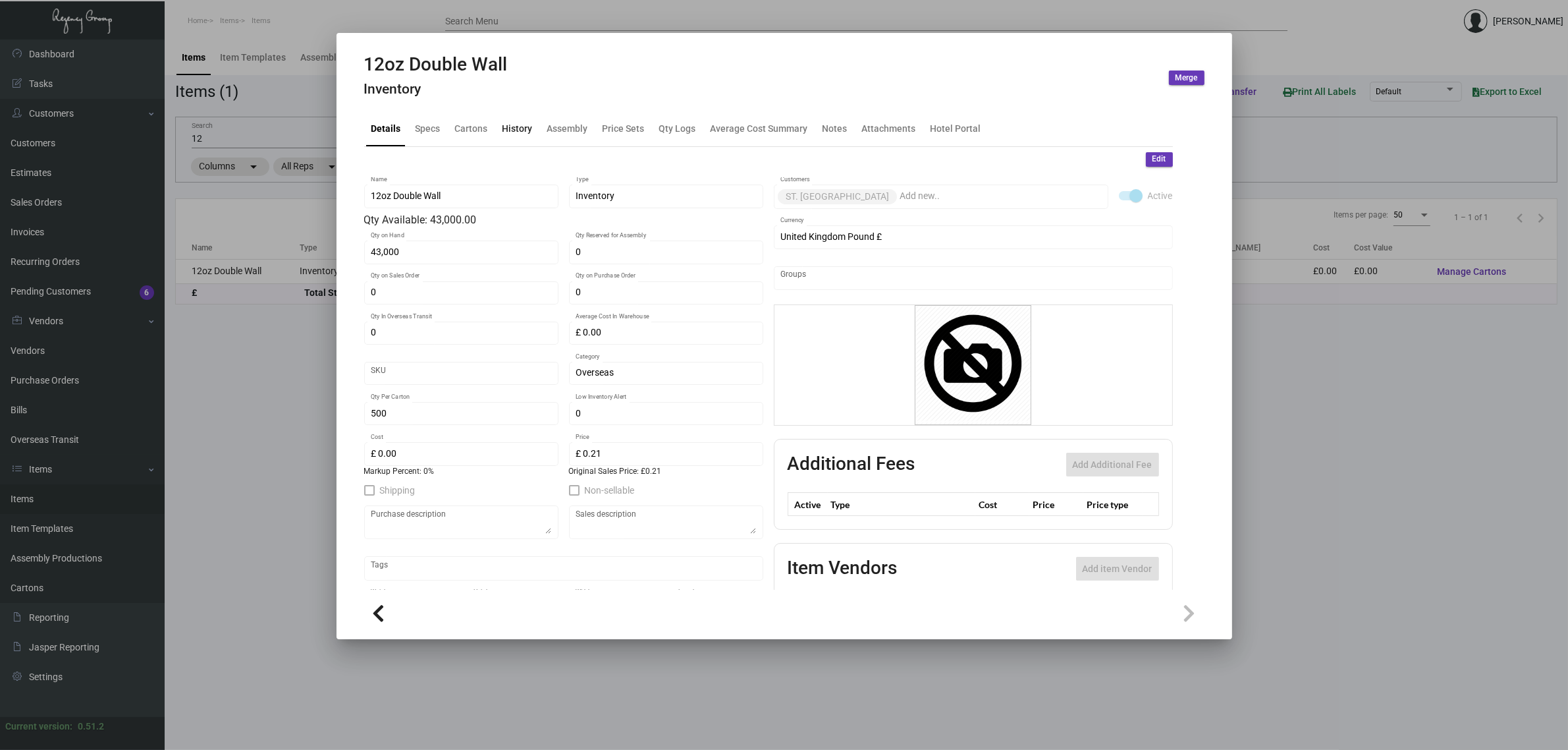
click at [515, 125] on div "History" at bounding box center [518, 128] width 31 height 13
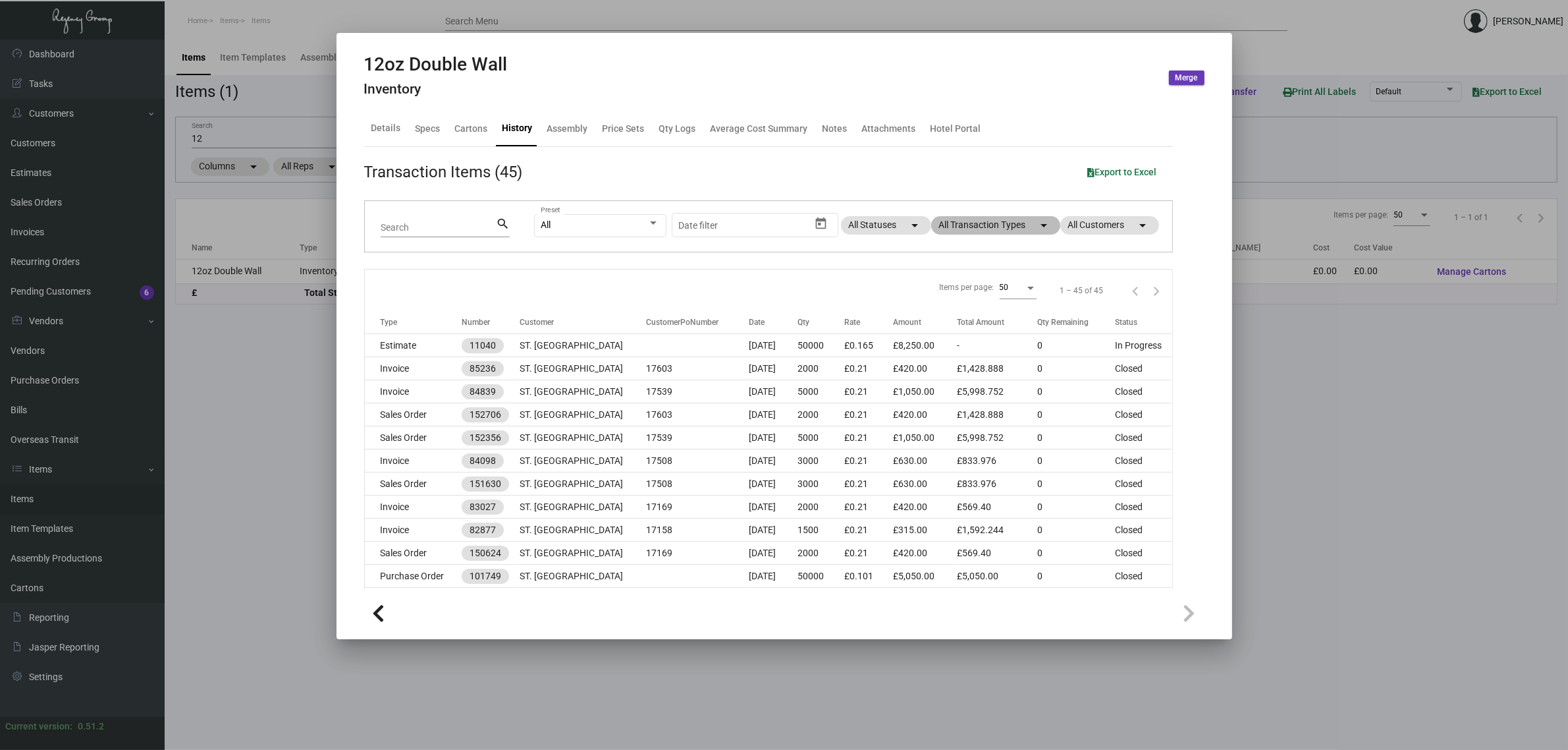
click at [989, 222] on mat-chip "All Transaction Types arrow_drop_down" at bounding box center [995, 225] width 129 height 18
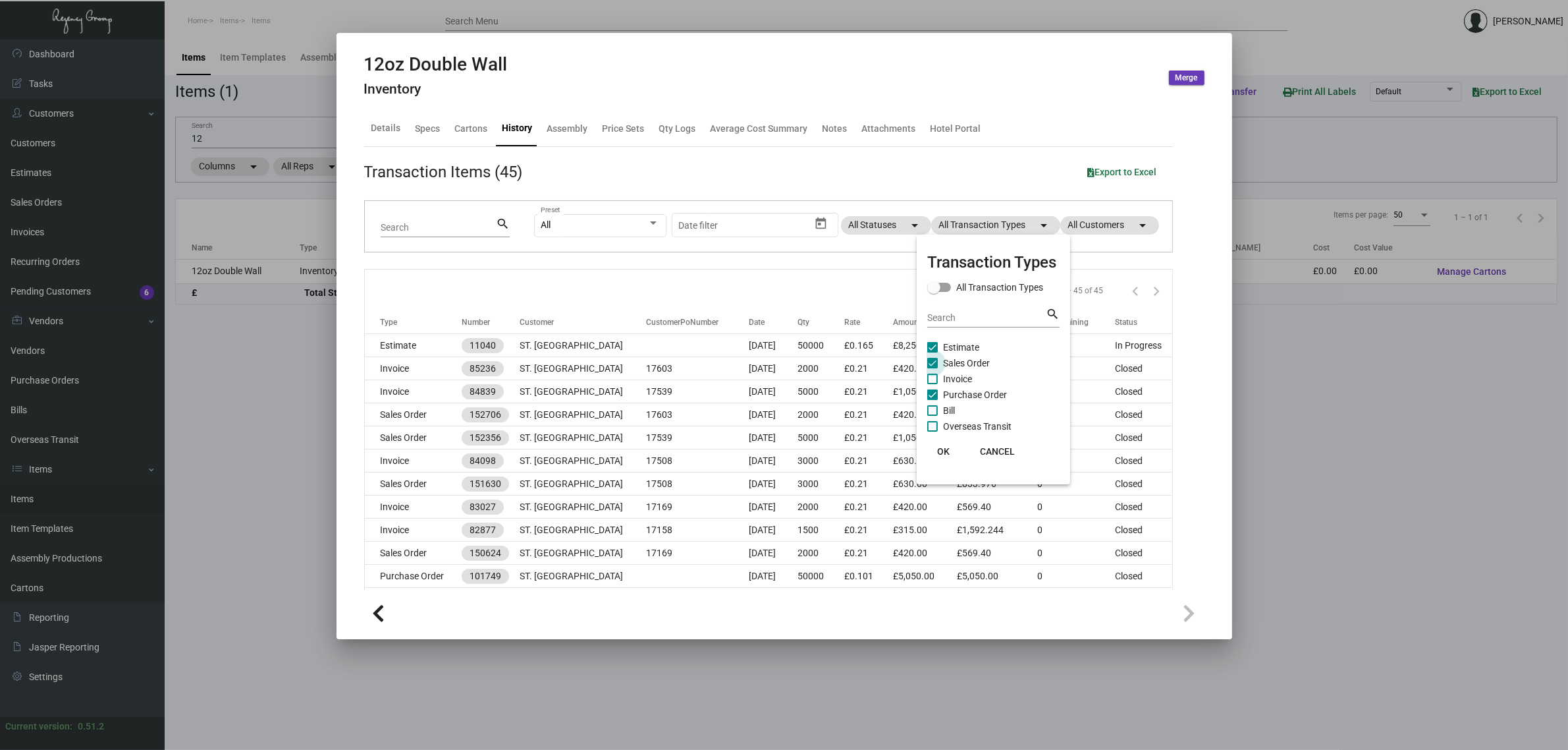
click at [970, 357] on span "Sales Order" at bounding box center [967, 363] width 47 height 16
click at [933, 368] on input "Sales Order" at bounding box center [932, 368] width 1 height 1
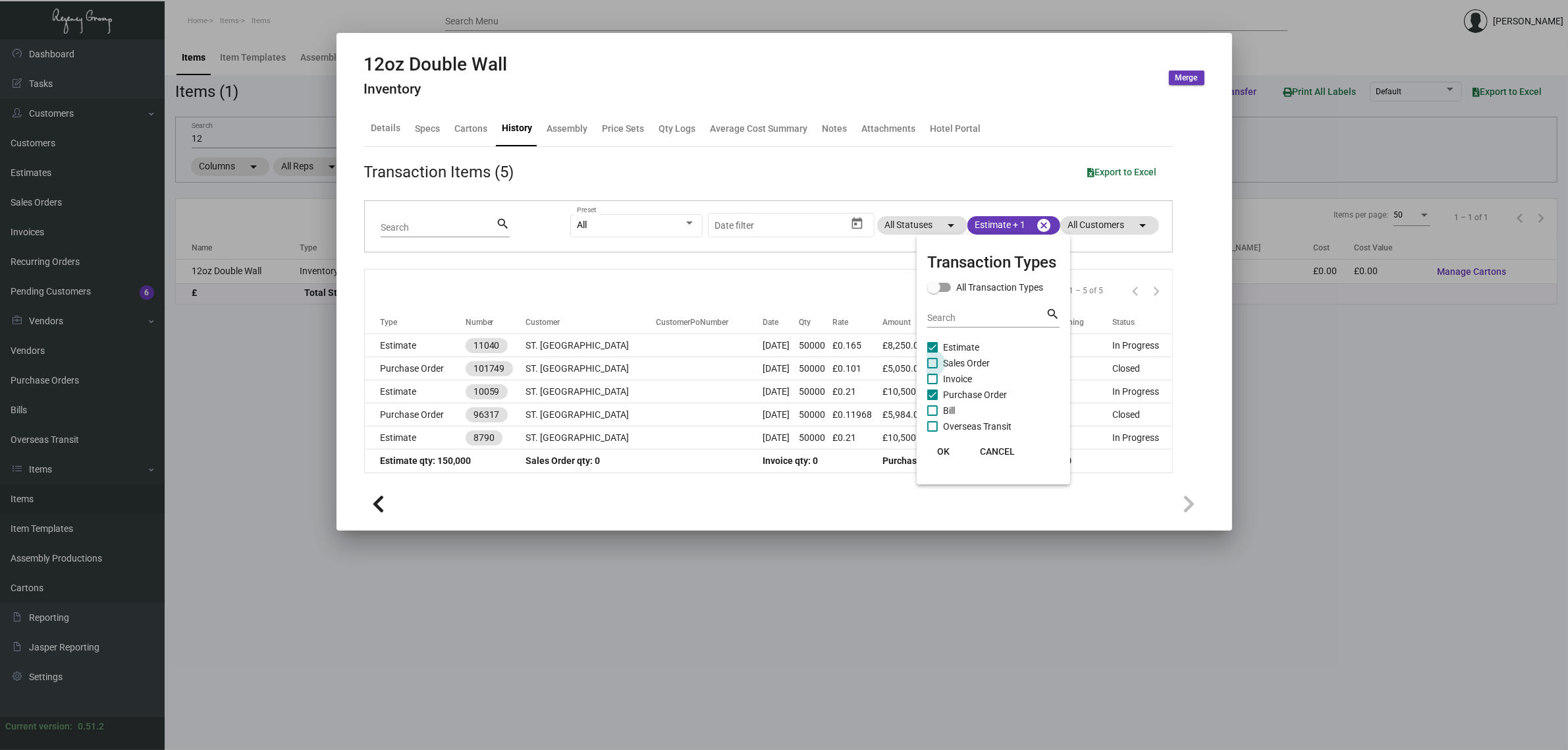
click at [970, 357] on span "Sales Order" at bounding box center [967, 363] width 47 height 16
click at [933, 368] on input "Sales Order" at bounding box center [932, 368] width 1 height 1
checkbox input "true"
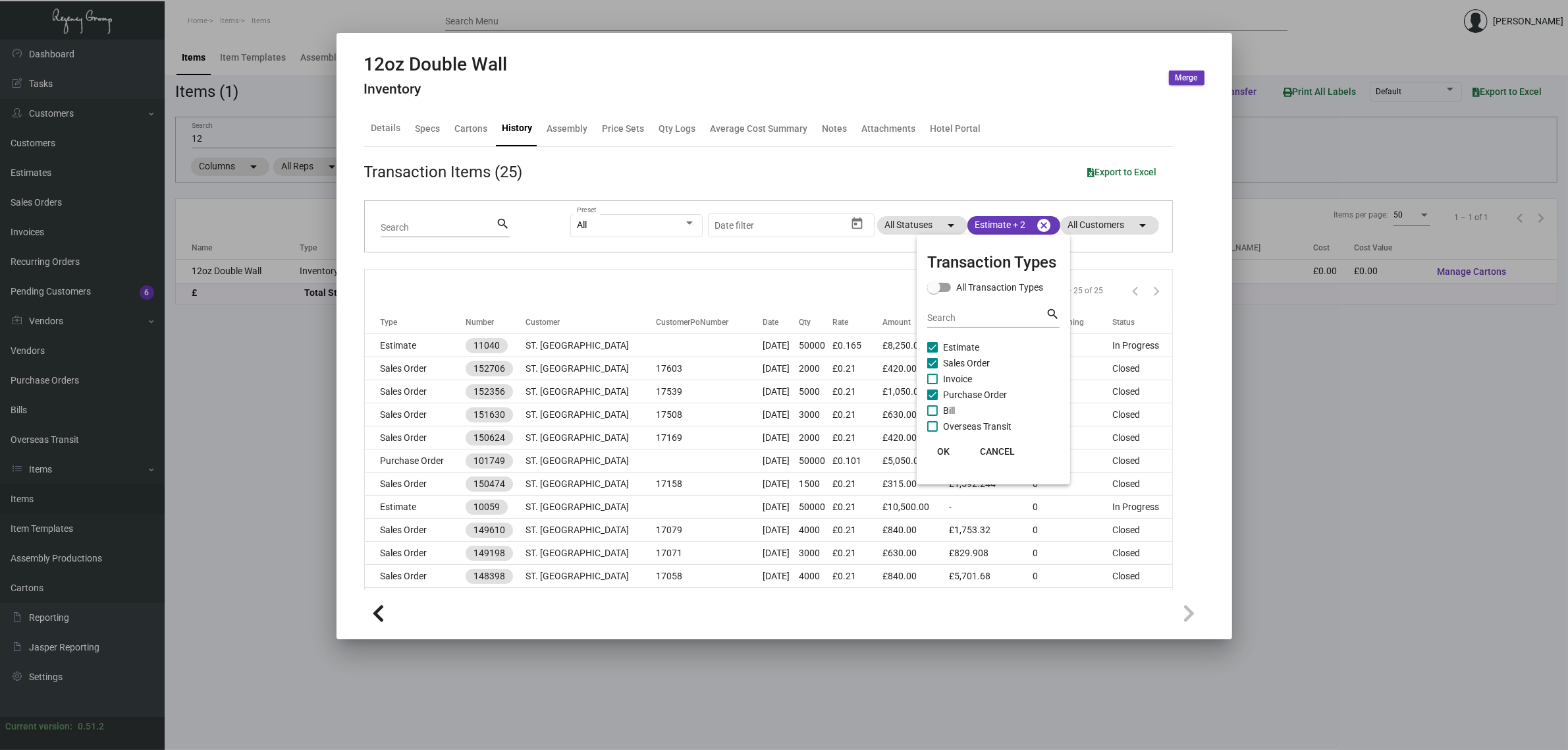
click at [755, 300] on div at bounding box center [784, 375] width 1568 height 750
click at [382, 124] on div "Details" at bounding box center [386, 128] width 30 height 13
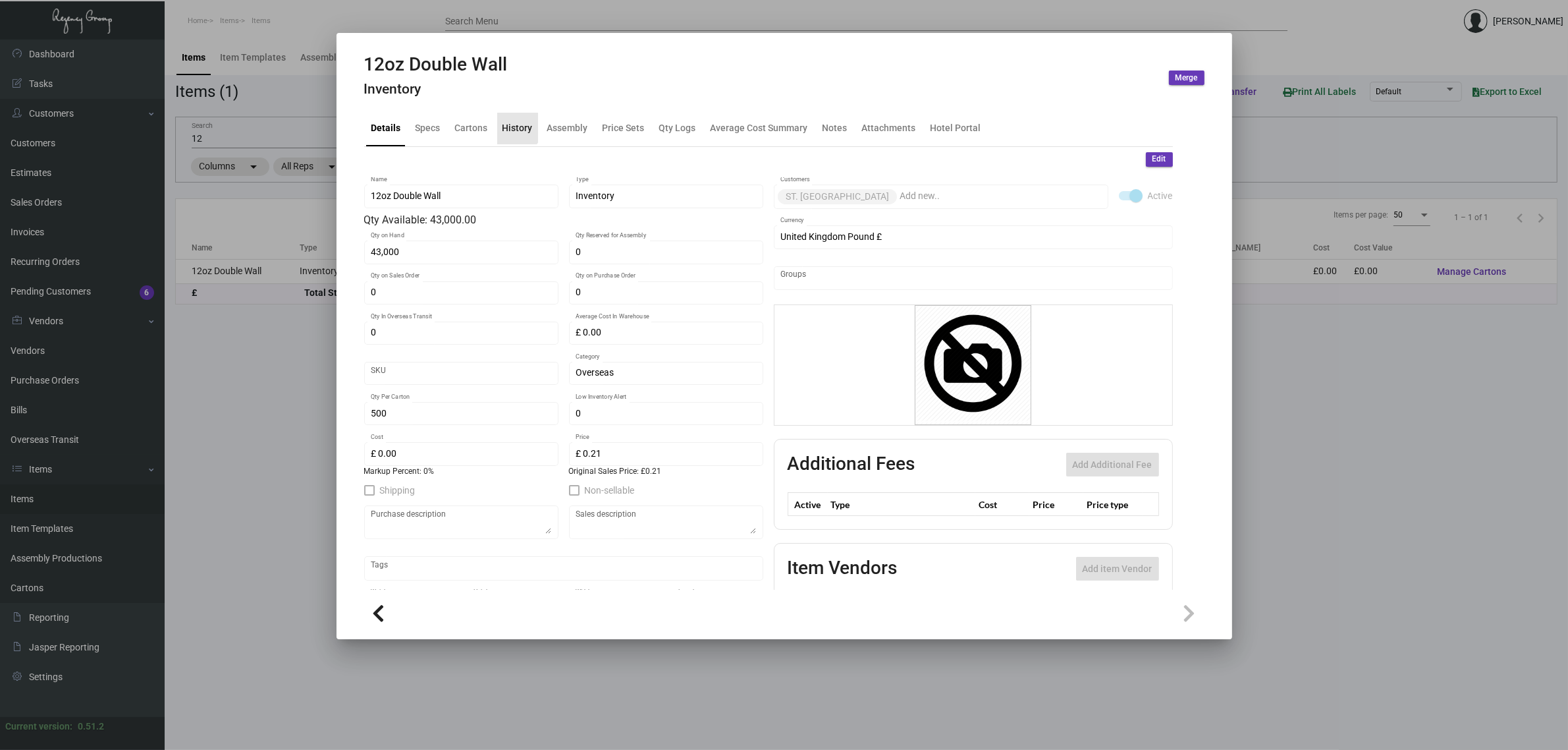
click at [514, 126] on div "History" at bounding box center [518, 128] width 31 height 13
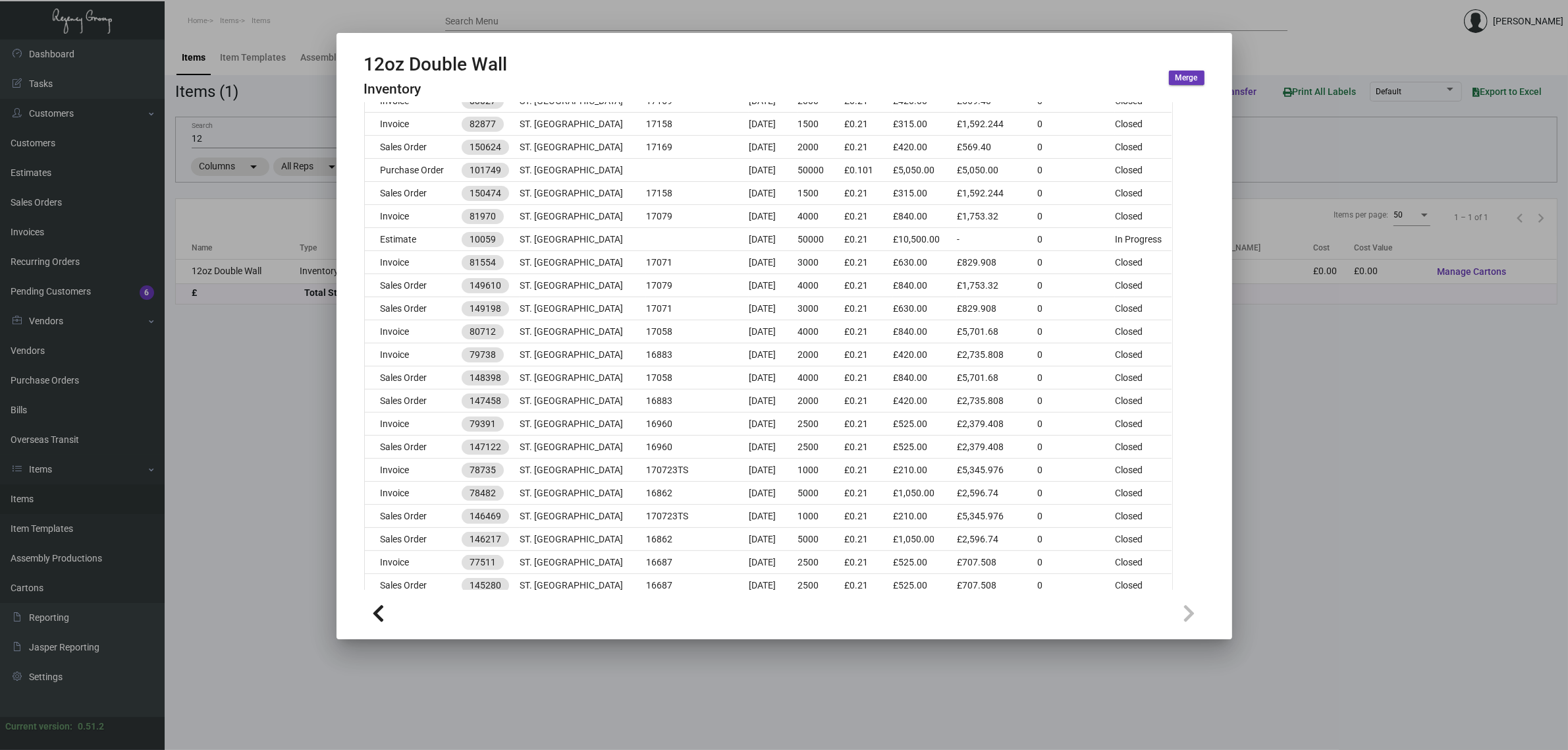
scroll to position [659, 0]
click at [267, 130] on div at bounding box center [784, 375] width 1568 height 750
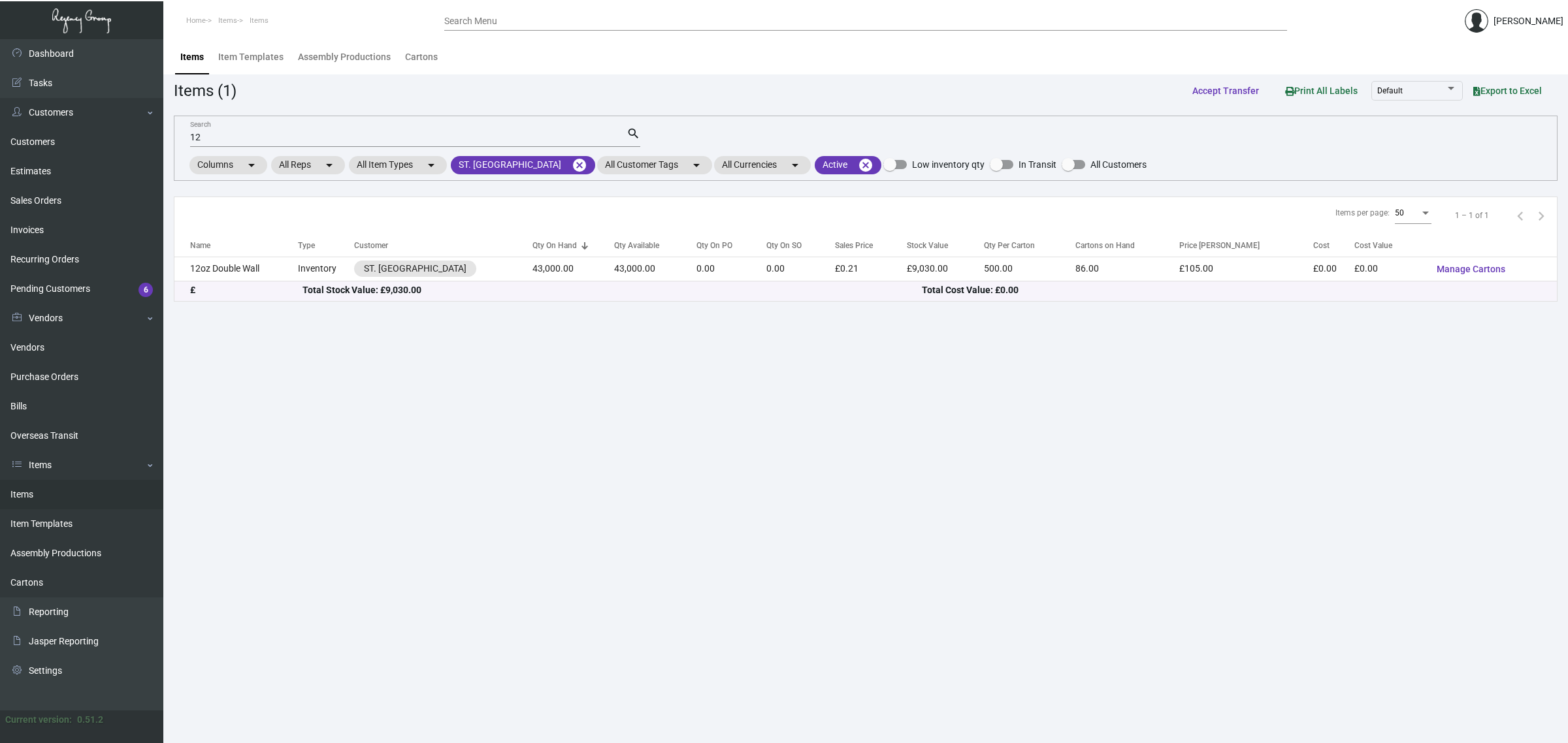
click at [193, 133] on input "12" at bounding box center [408, 137] width 436 height 10
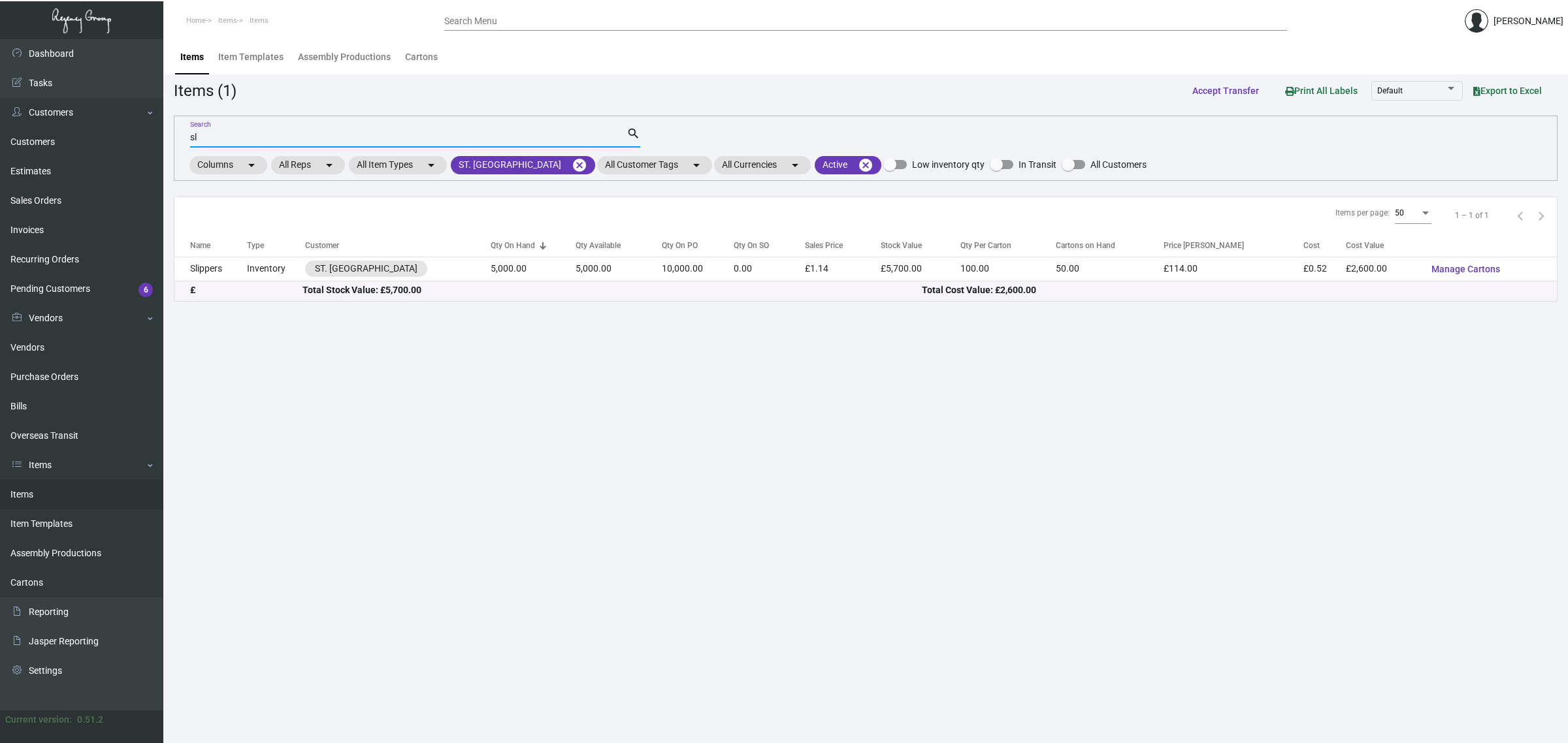
type input "s"
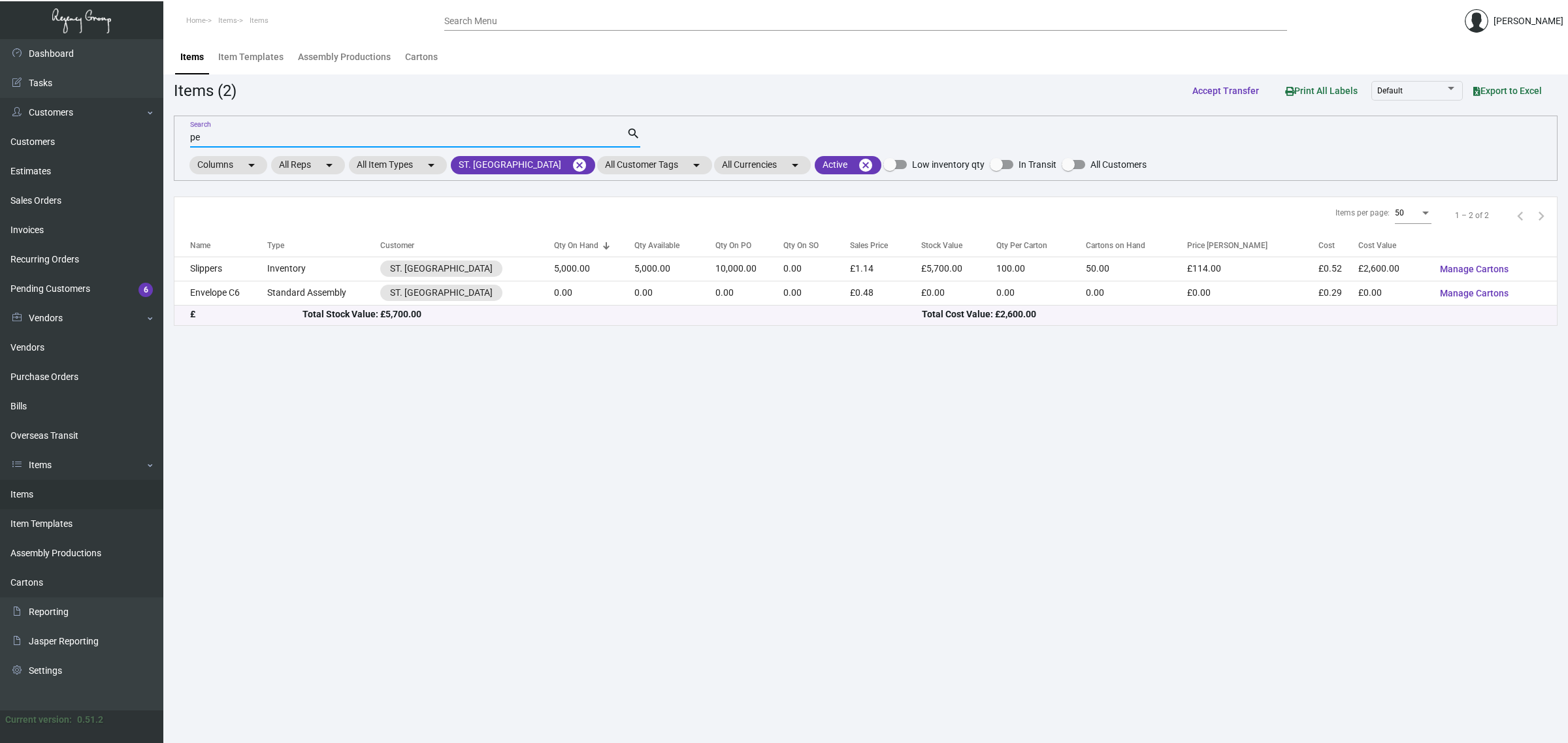
click at [278, 139] on input "pe" at bounding box center [408, 137] width 436 height 10
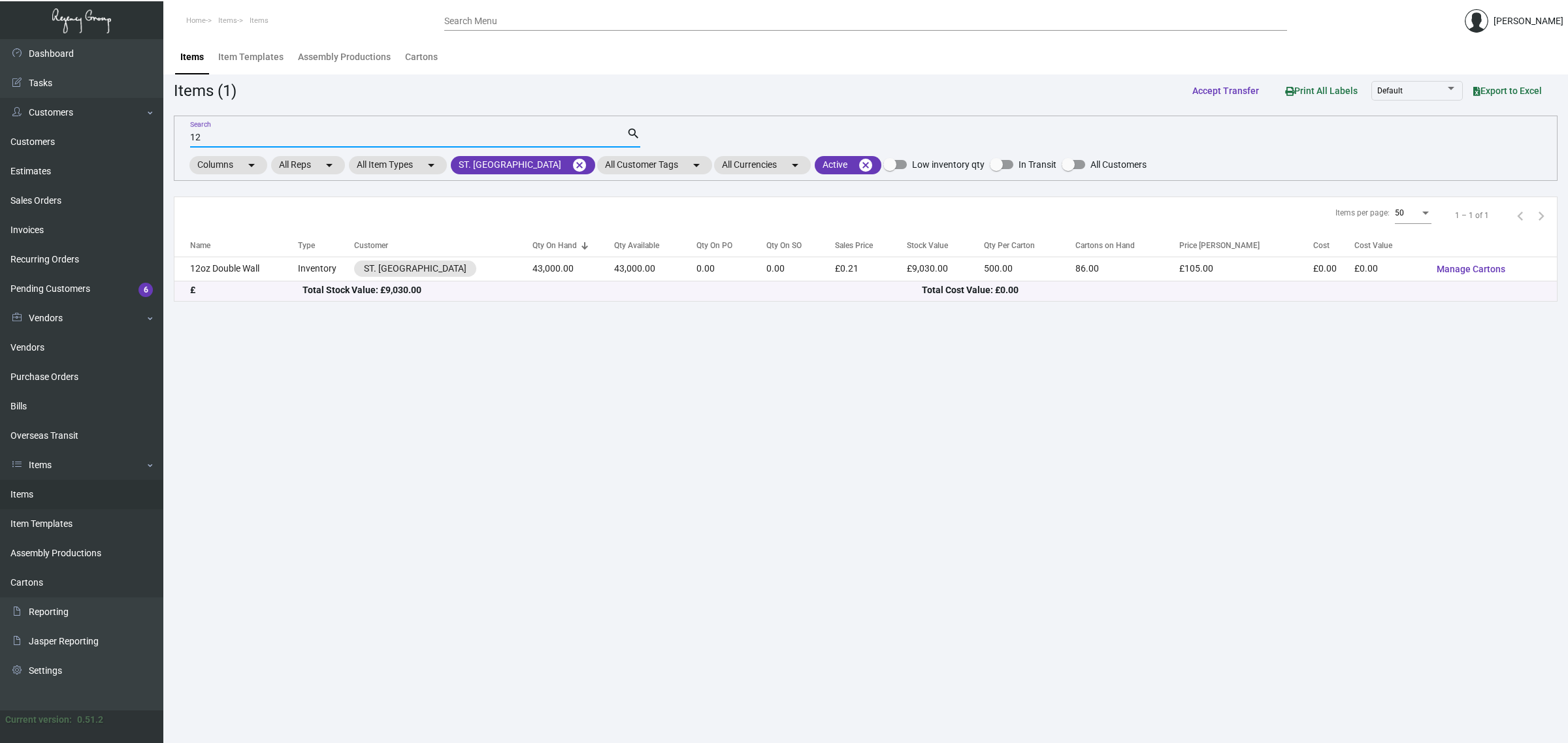
click at [248, 127] on div "12 Search" at bounding box center [408, 136] width 436 height 20
click at [246, 134] on input "12" at bounding box center [408, 137] width 436 height 10
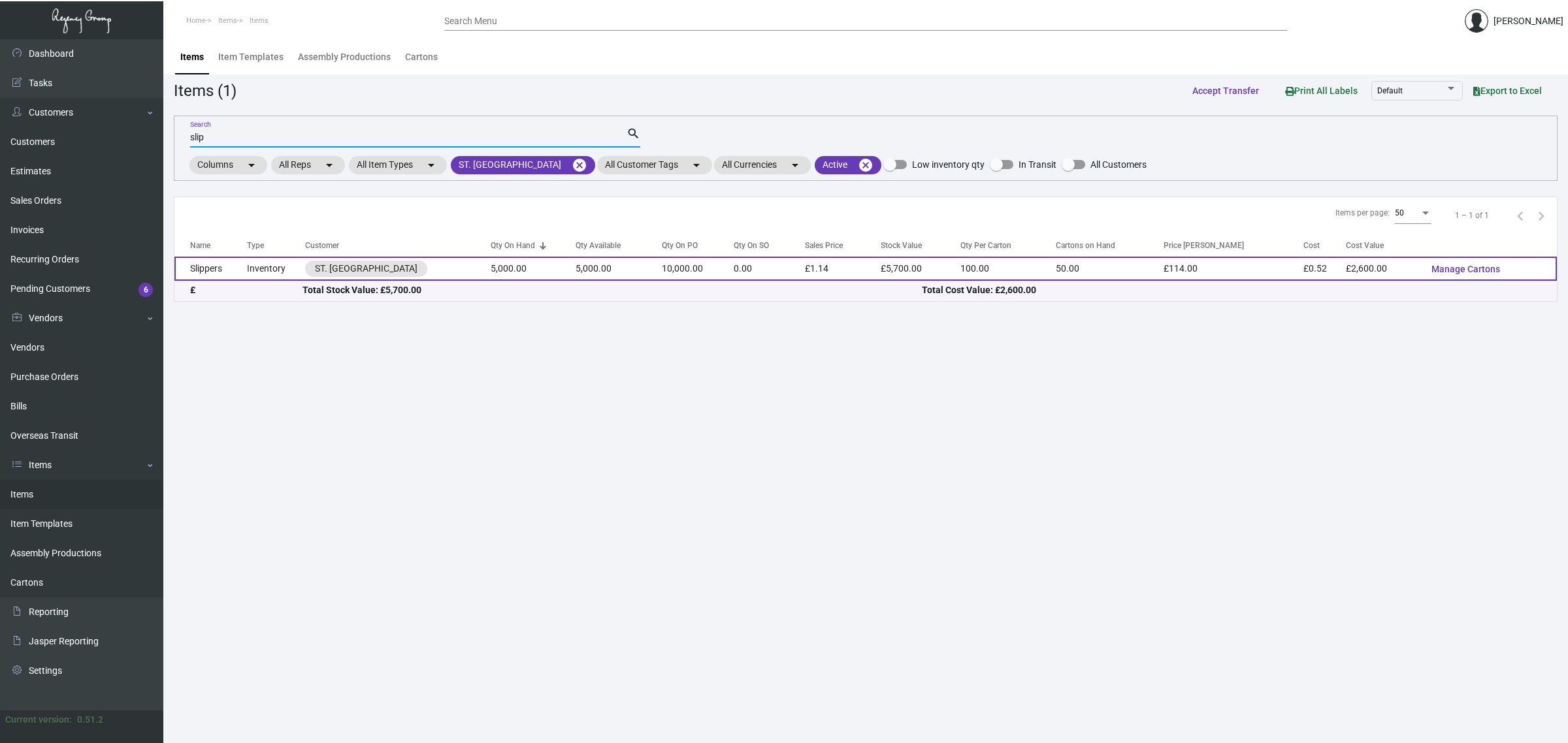
type input "slip"
click at [260, 272] on td "Inventory" at bounding box center [275, 268] width 58 height 24
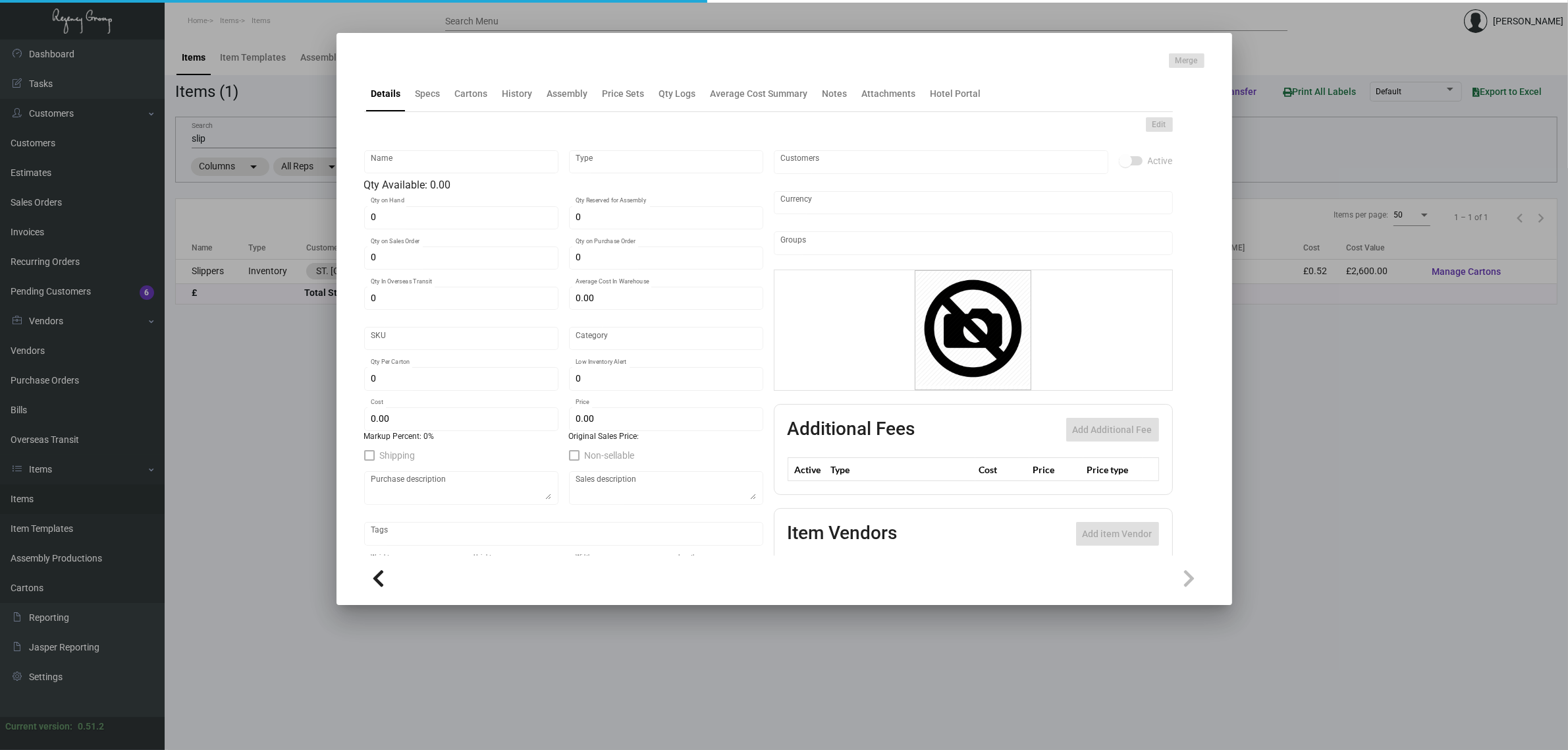
type input "Slippers"
type input "Inventory"
type input "5,000"
type input "10,000"
type input "£ 0.00"
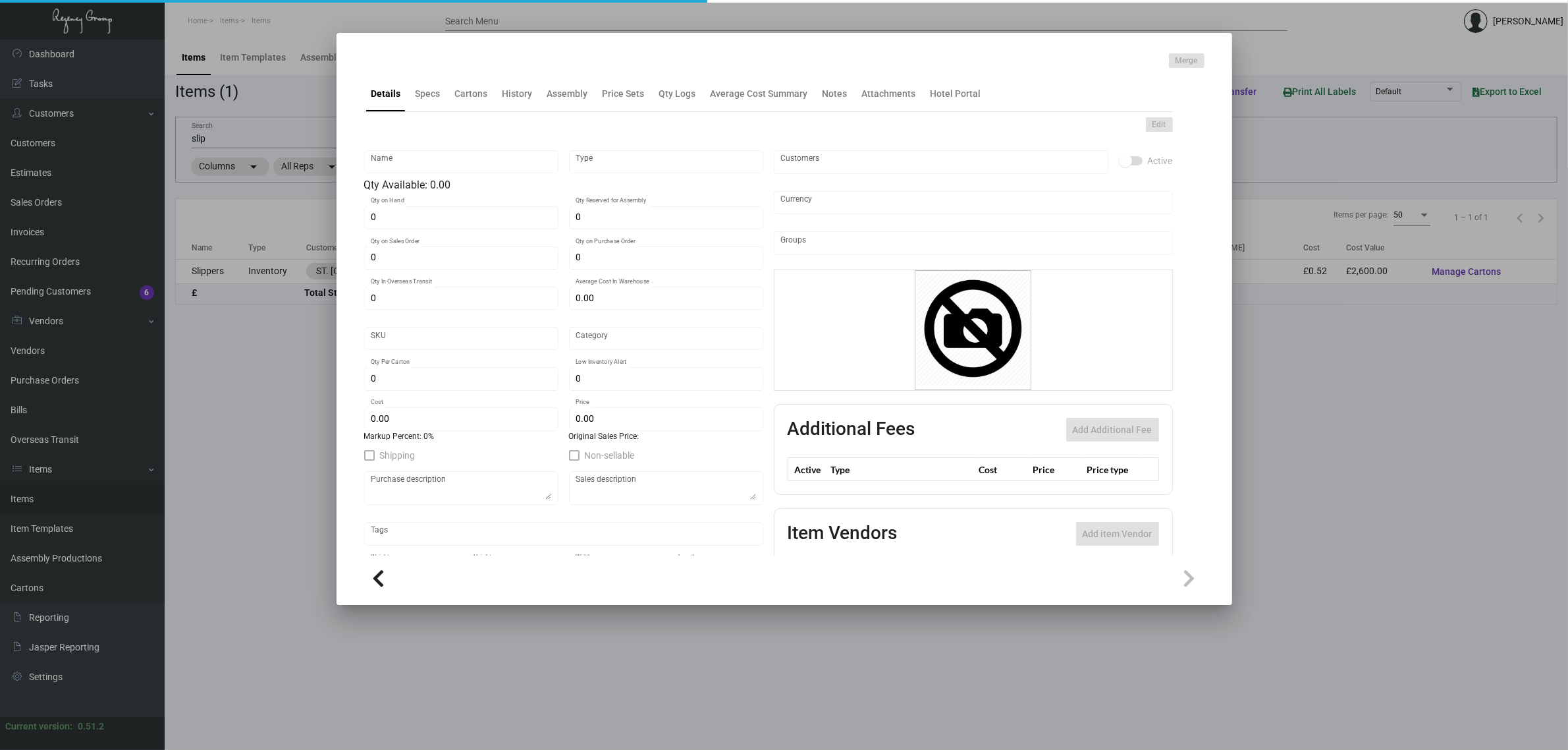
type input "Standard"
type input "100"
type input "£ 0.52"
type input "£ 1.14"
type textarea "Amber 30K: $0.52+0.078+0.1=0.698"
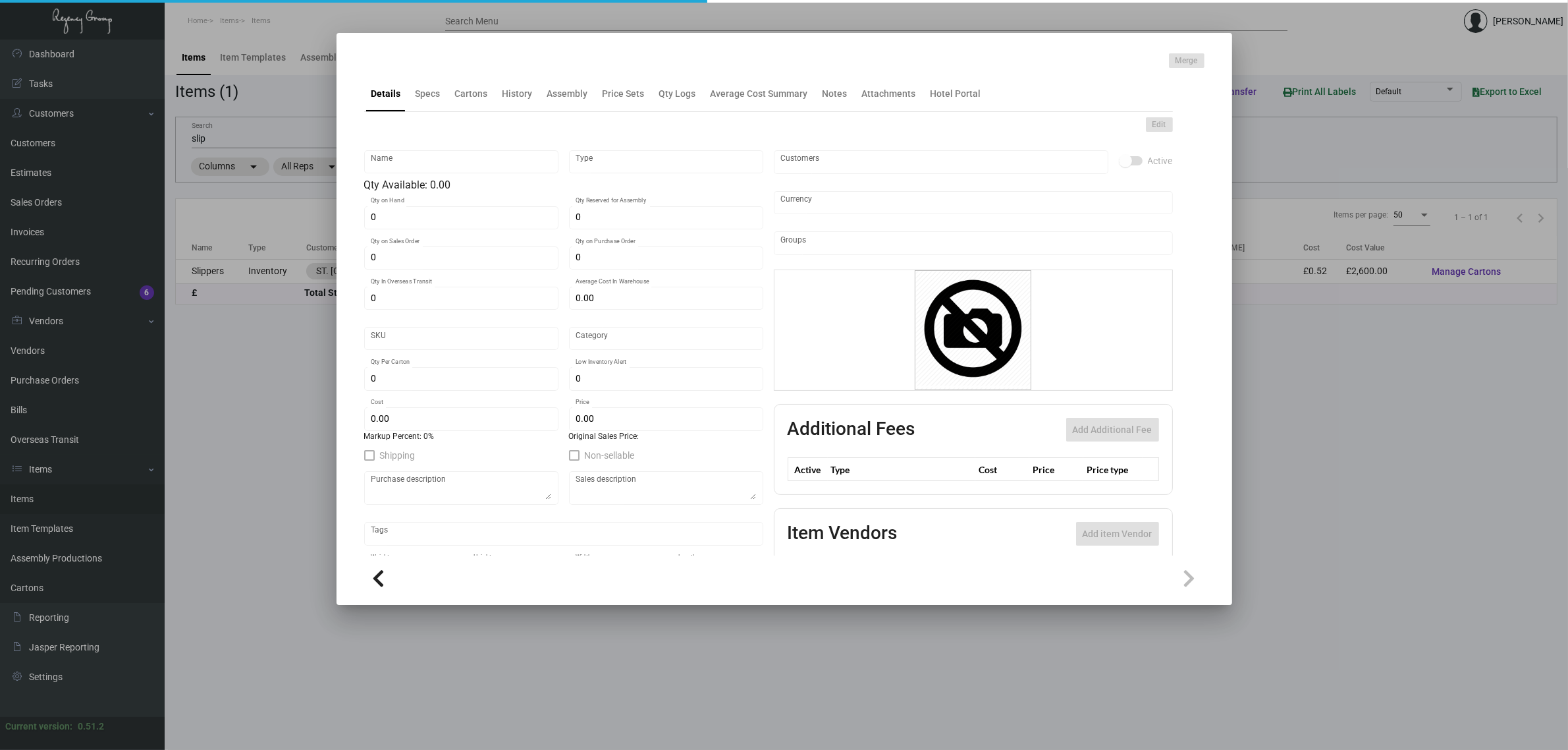
checkbox input "true"
type input "United Kingdom Pound £"
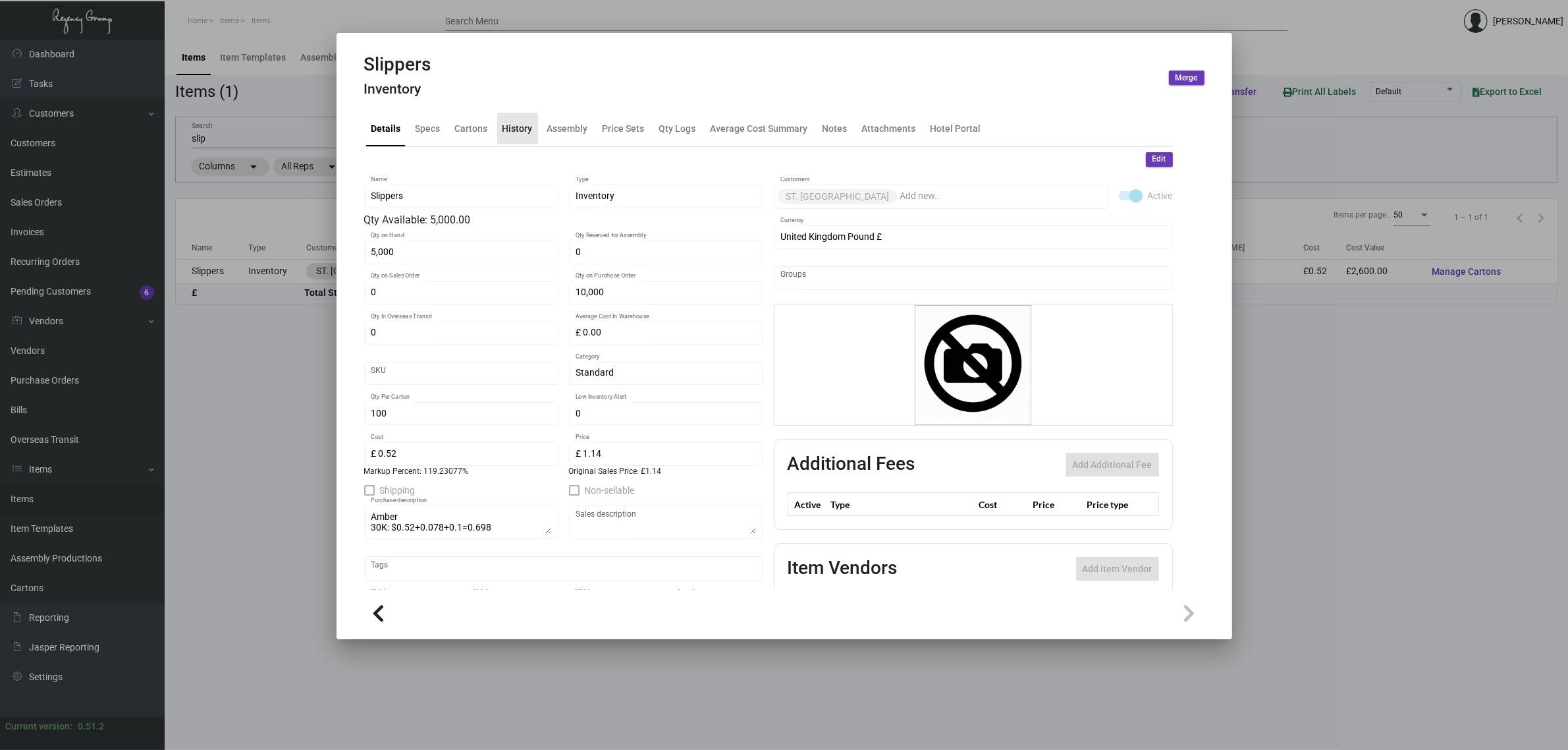
click at [518, 129] on div "History" at bounding box center [518, 128] width 31 height 13
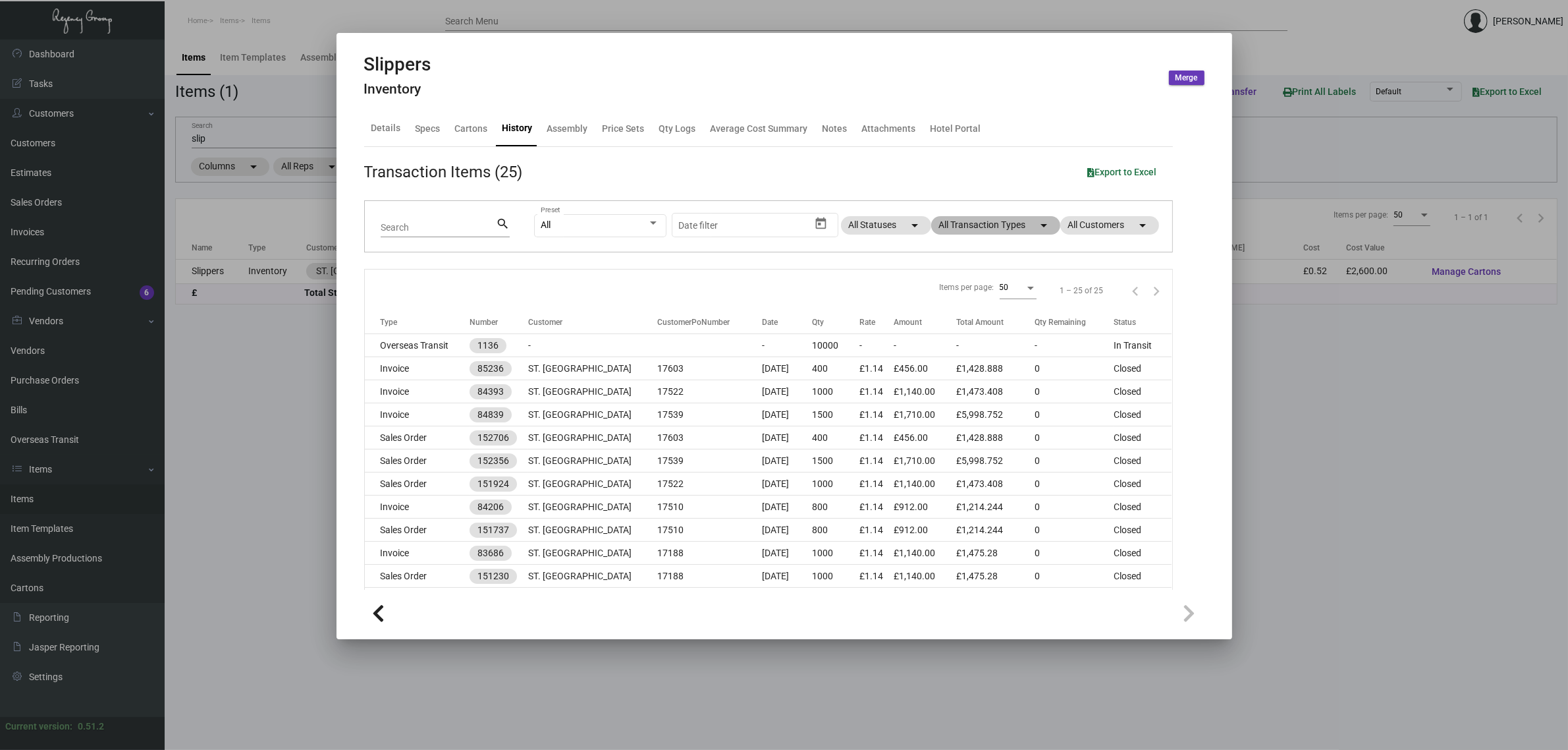
click at [1013, 218] on mat-chip "All Transaction Types arrow_drop_down" at bounding box center [995, 225] width 129 height 18
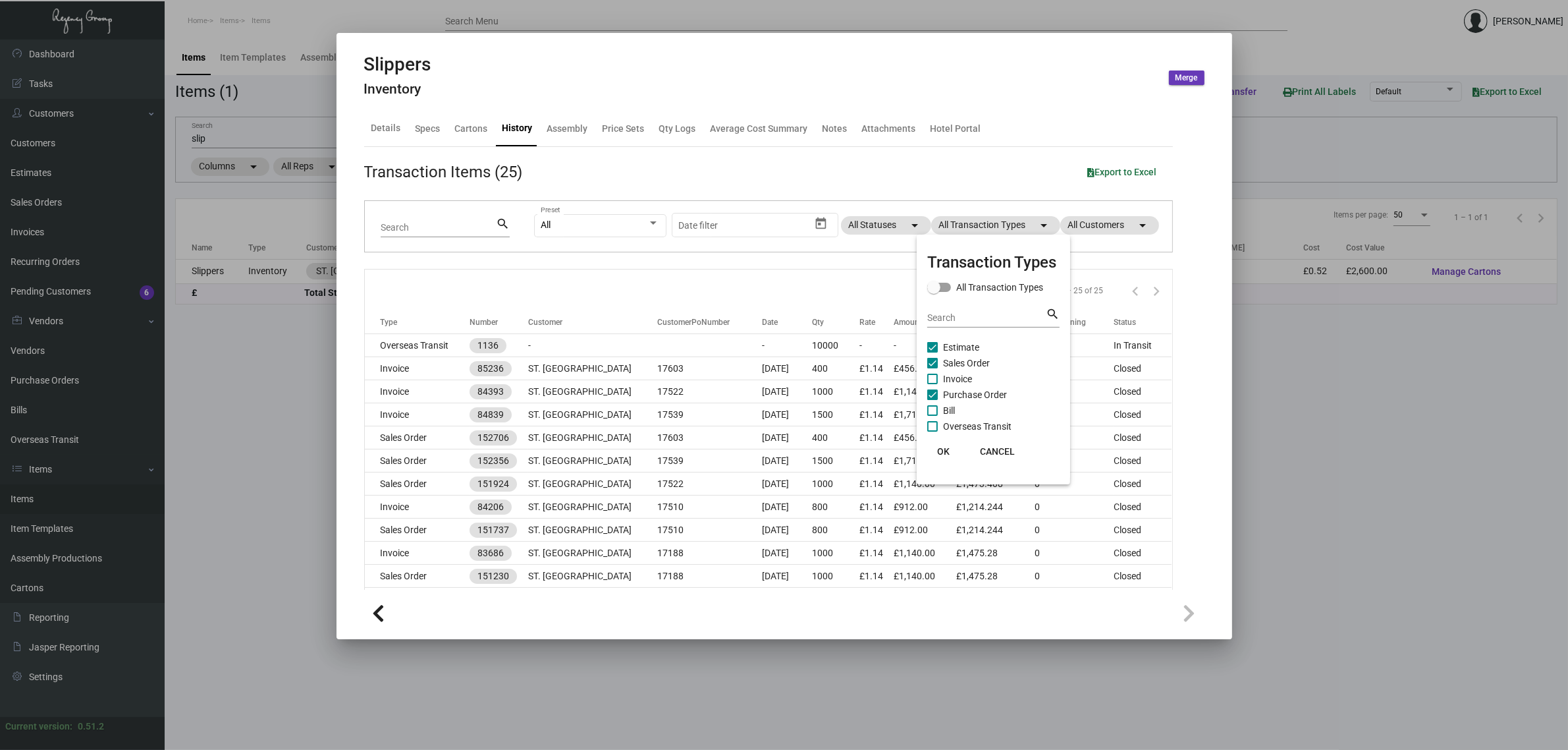
click at [956, 358] on span "Sales Order" at bounding box center [967, 363] width 47 height 16
click at [933, 368] on input "Sales Order" at bounding box center [932, 368] width 1 height 1
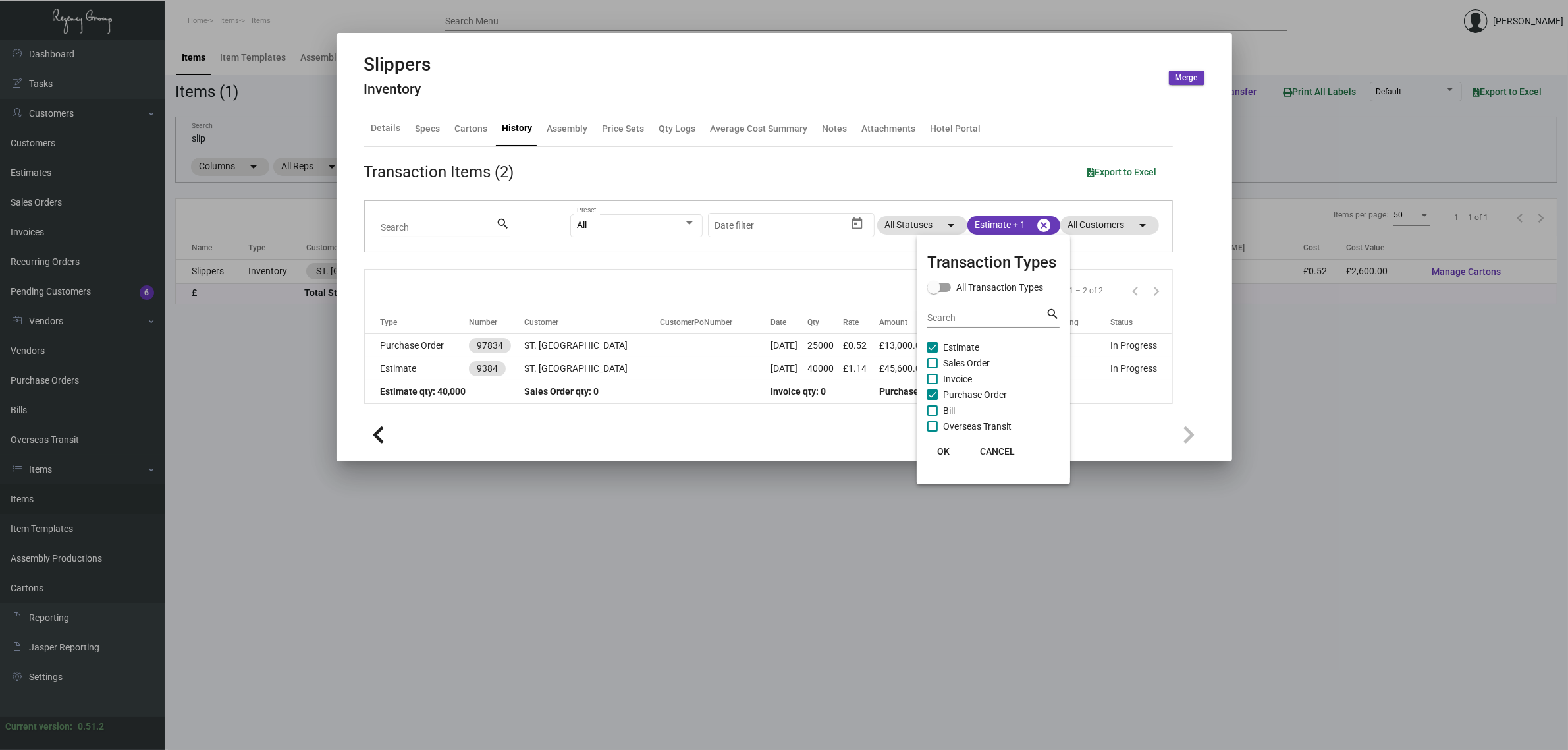
click at [956, 358] on span "Sales Order" at bounding box center [967, 363] width 47 height 16
click at [933, 368] on input "Sales Order" at bounding box center [932, 368] width 1 height 1
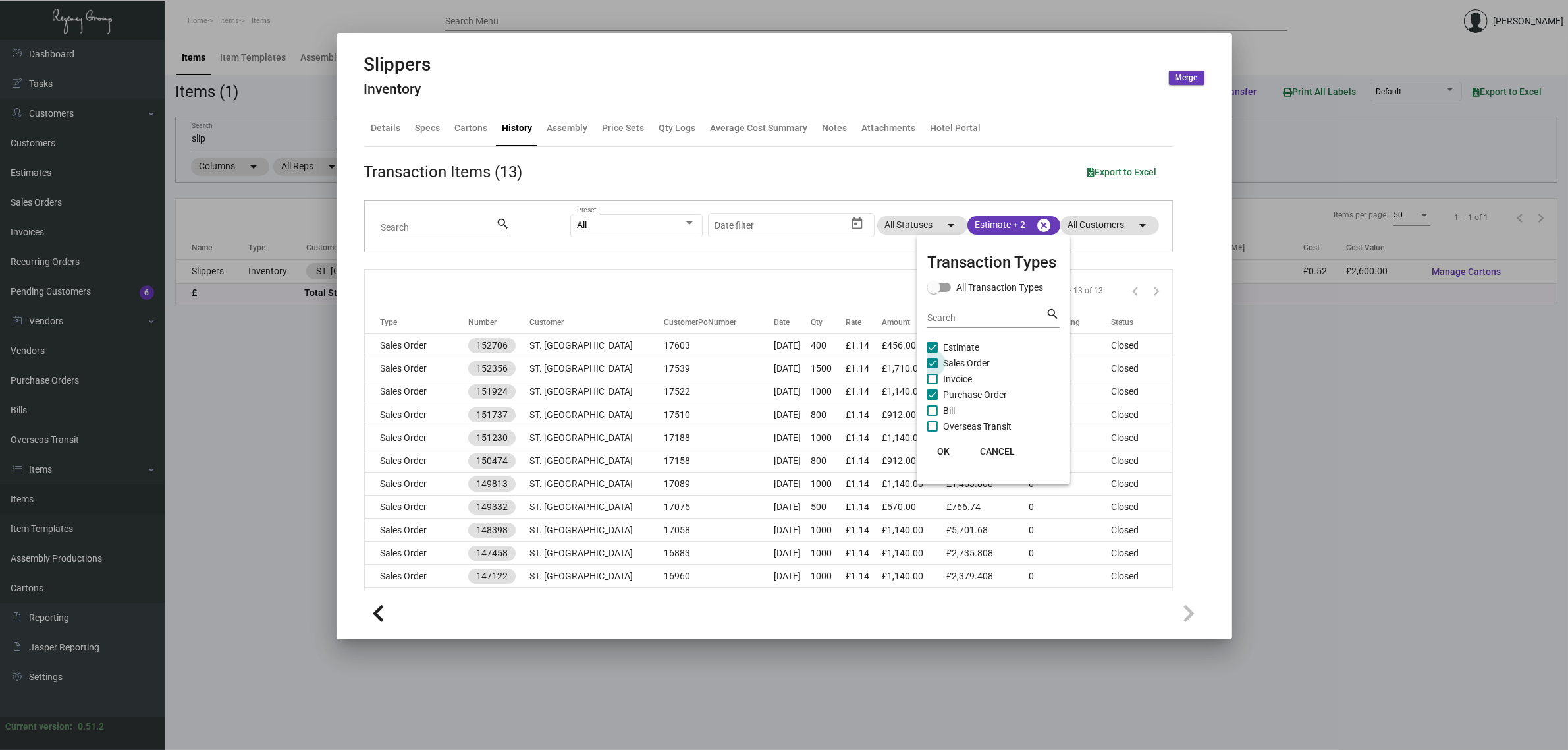
click at [973, 364] on span "Sales Order" at bounding box center [967, 363] width 47 height 16
click at [933, 368] on input "Sales Order" at bounding box center [932, 368] width 1 height 1
checkbox input "false"
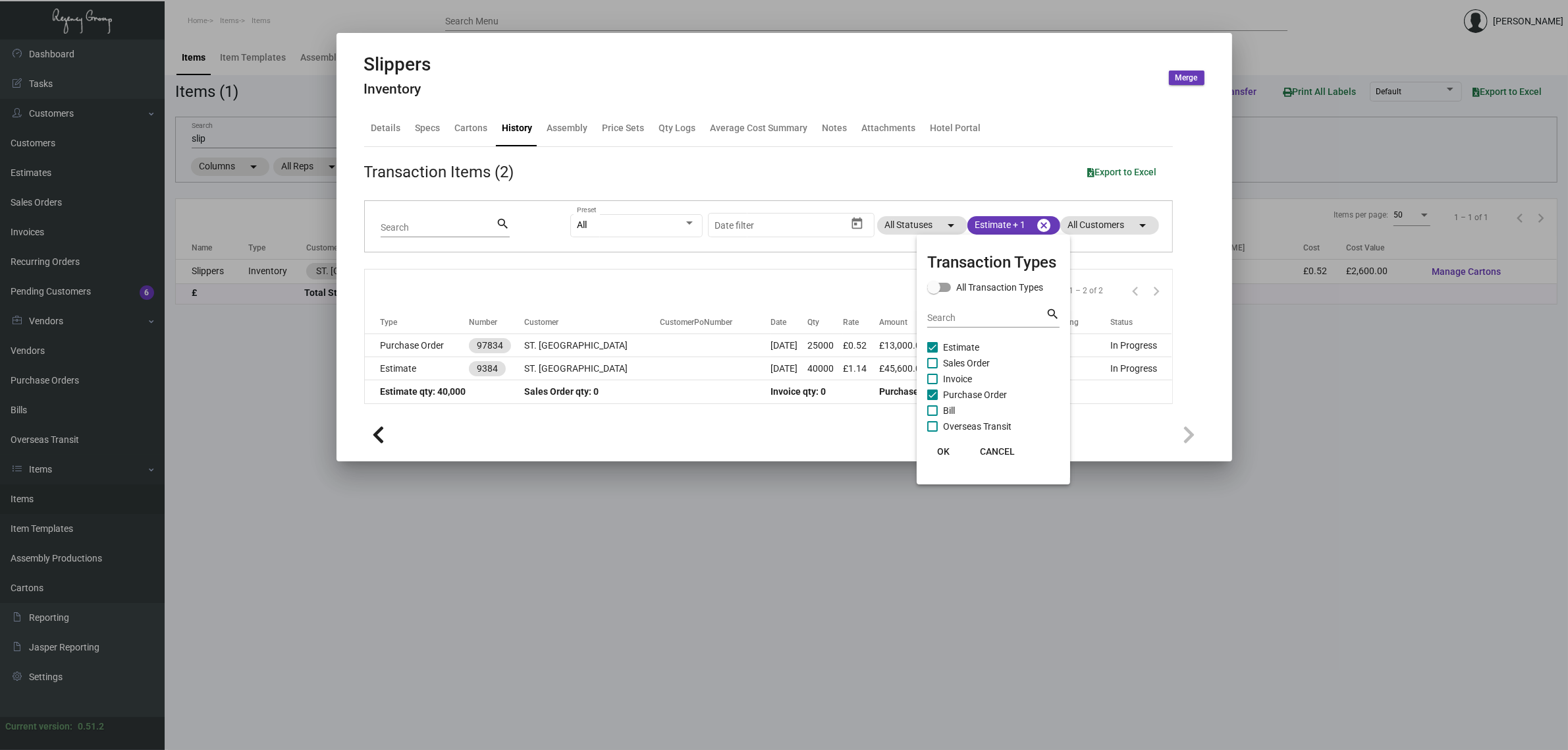
click at [219, 136] on div at bounding box center [784, 375] width 1568 height 750
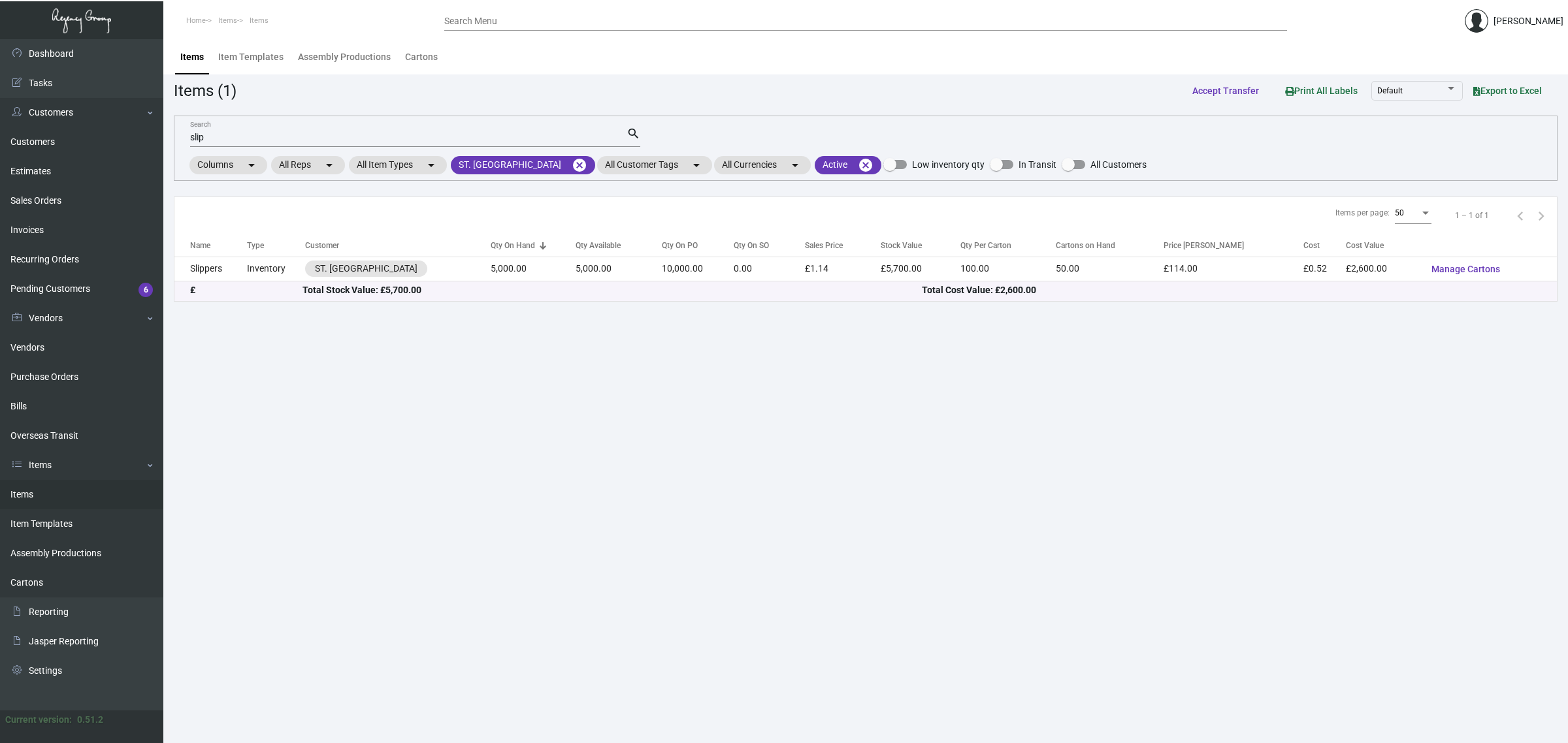
click at [200, 135] on input "slip" at bounding box center [408, 137] width 436 height 10
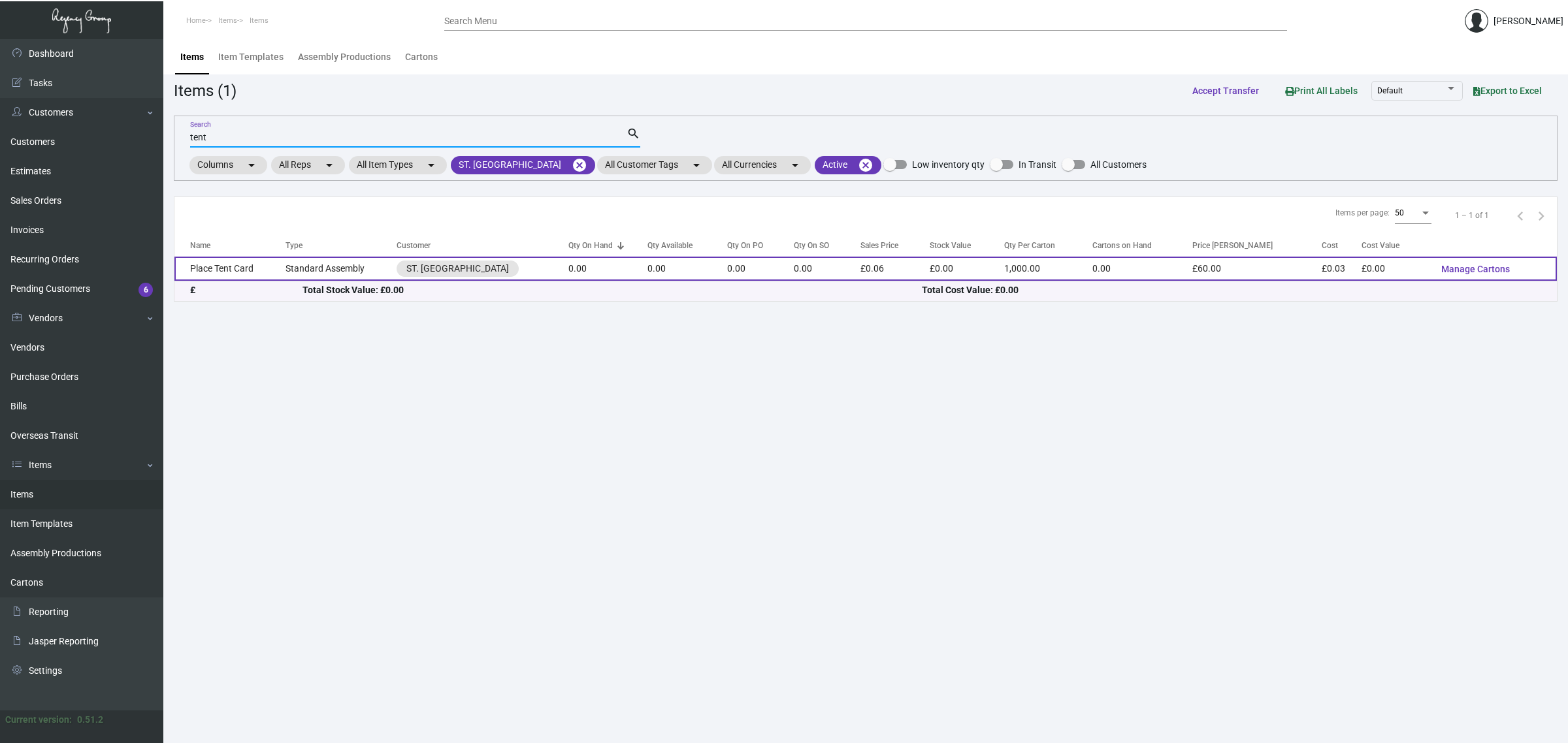
type input "tent"
click at [230, 264] on td "Place Tent Card" at bounding box center [229, 268] width 111 height 24
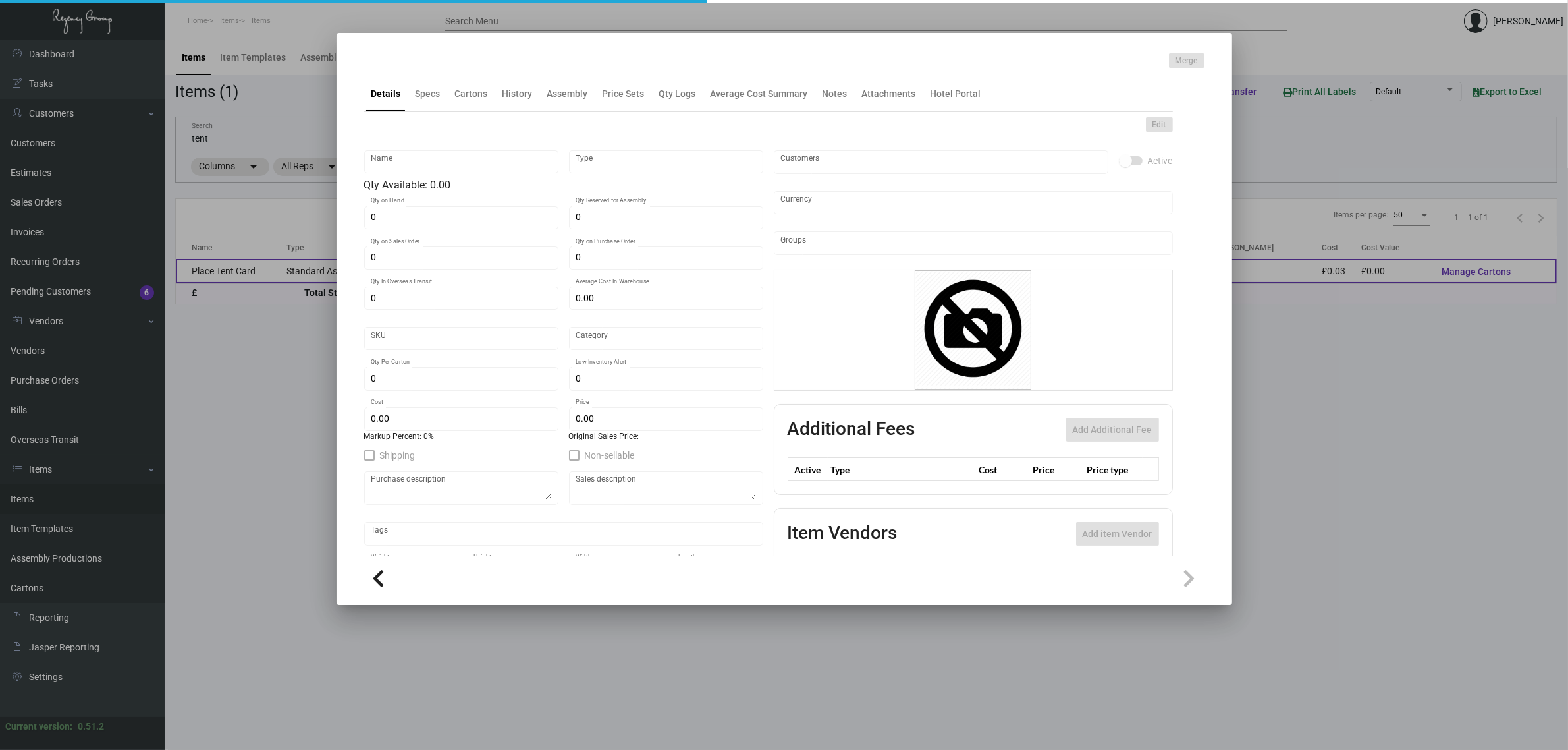
type input "Place Tent Card"
type input "Standard Assembly"
type input "£ 0.00"
type input "Standard"
type input "1,000"
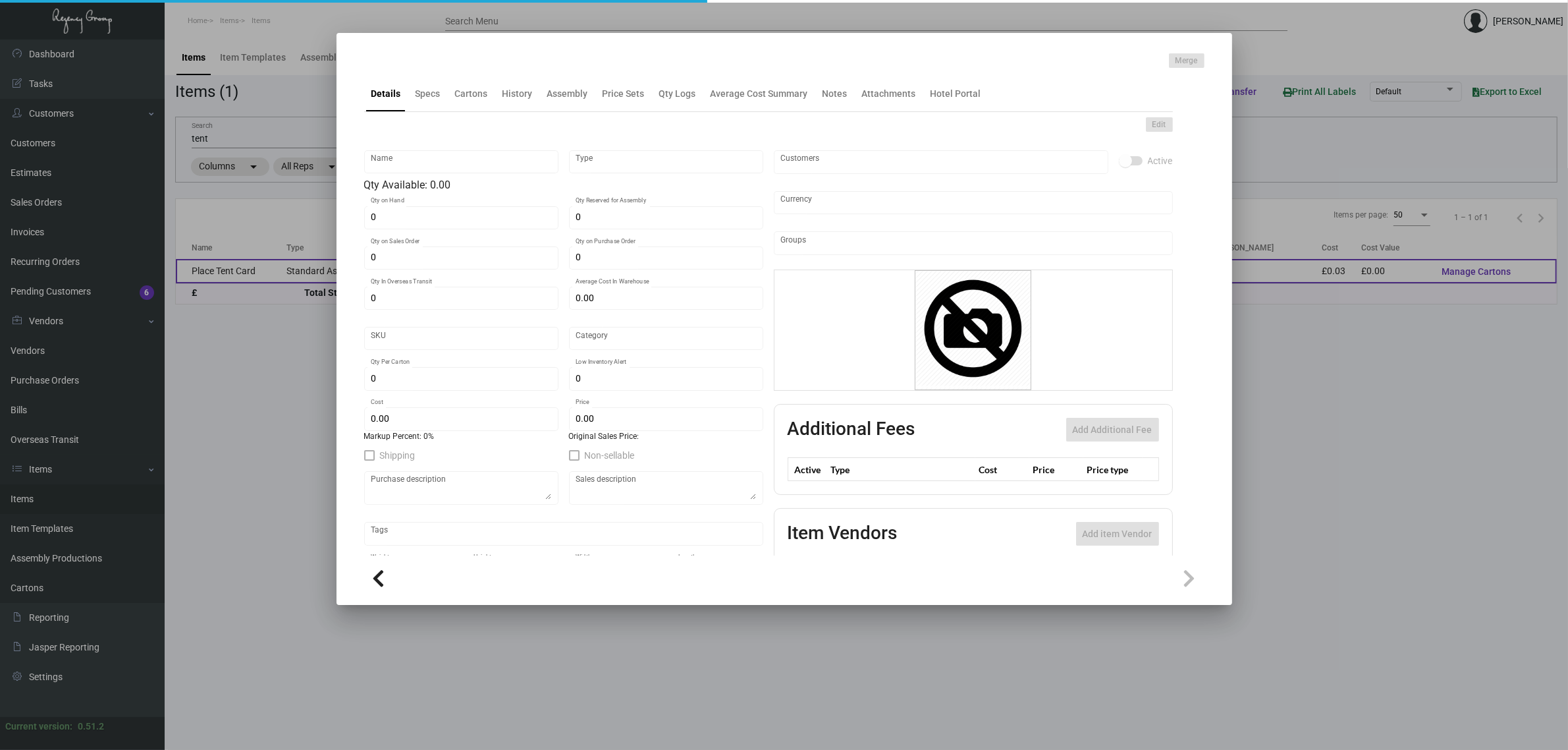
type input "£ 0.026"
type input "£ 0.06"
checkbox input "true"
type input "United Kingdom Pound £"
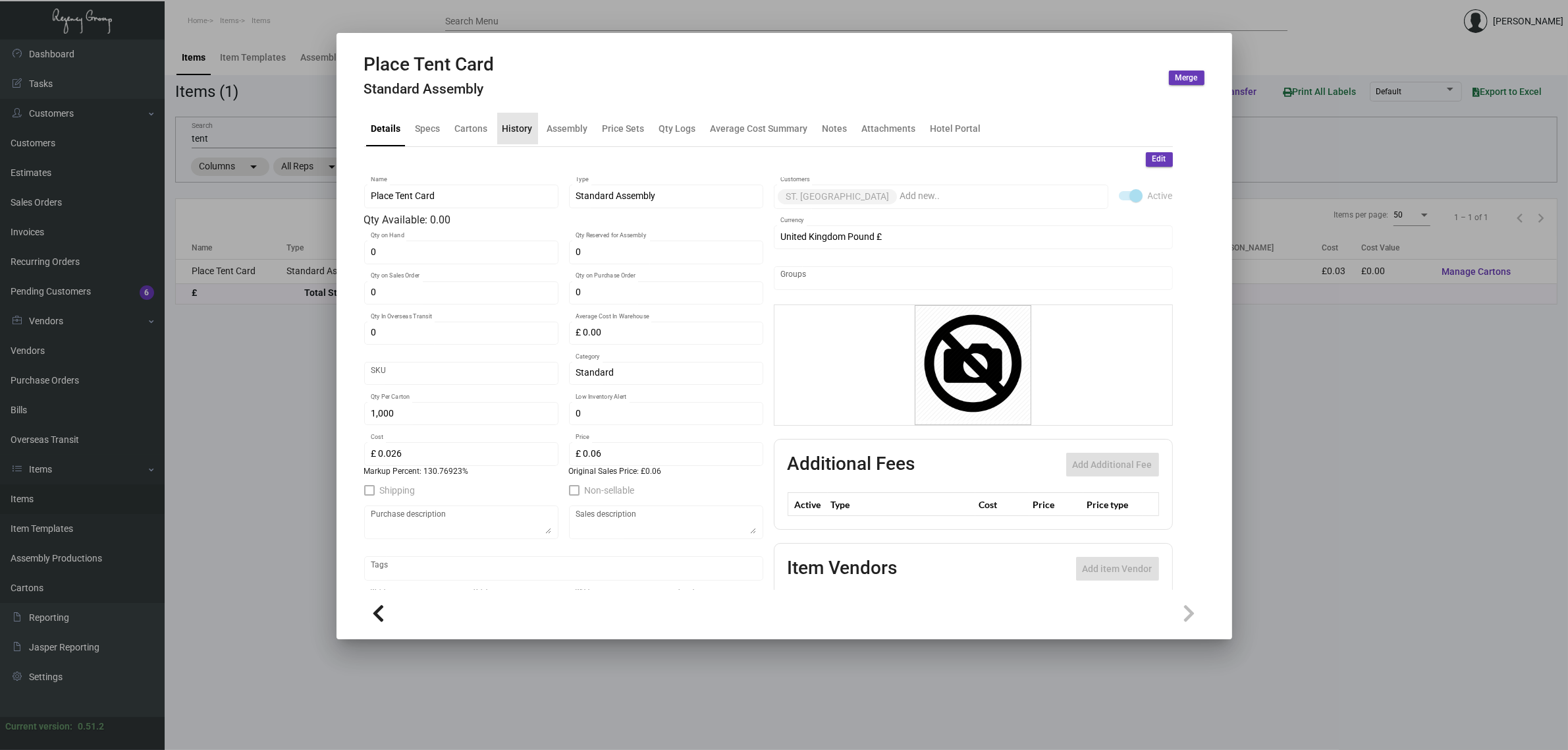
click at [524, 140] on div "History" at bounding box center [517, 128] width 41 height 32
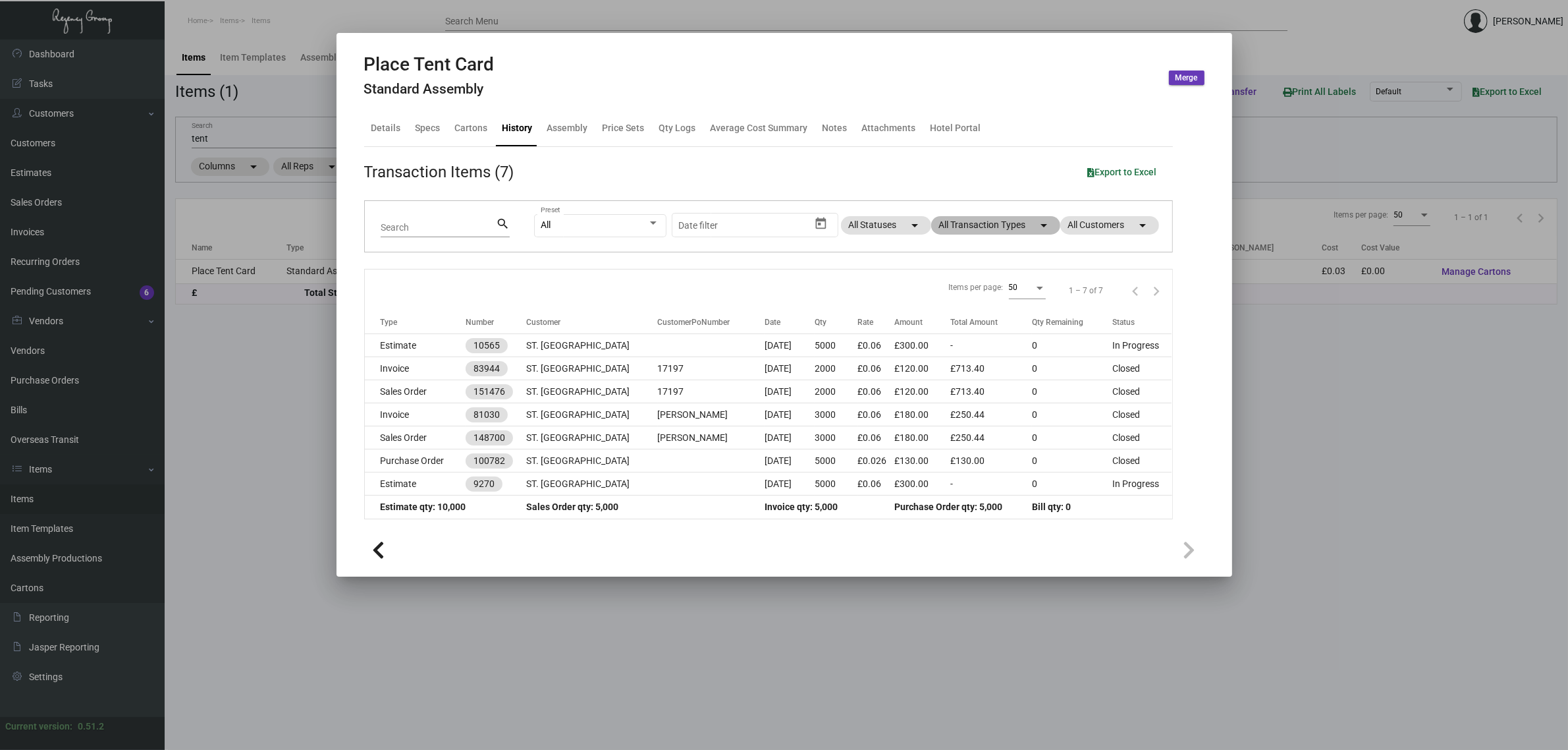
click at [961, 222] on mat-chip "All Transaction Types arrow_drop_down" at bounding box center [995, 225] width 129 height 18
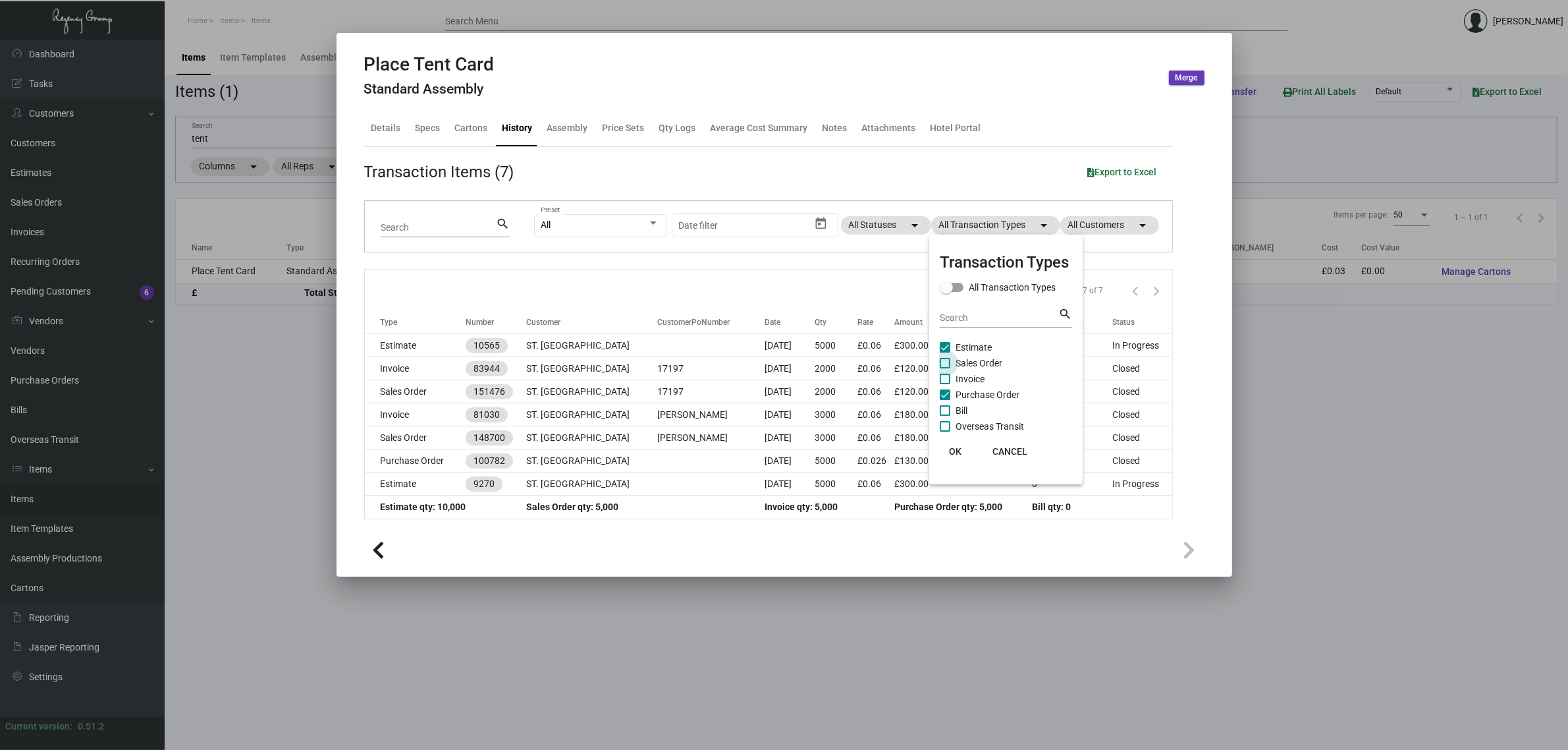
click at [984, 358] on span "Sales Order" at bounding box center [979, 363] width 47 height 16
click at [946, 368] on input "Sales Order" at bounding box center [945, 368] width 1 height 1
checkbox input "true"
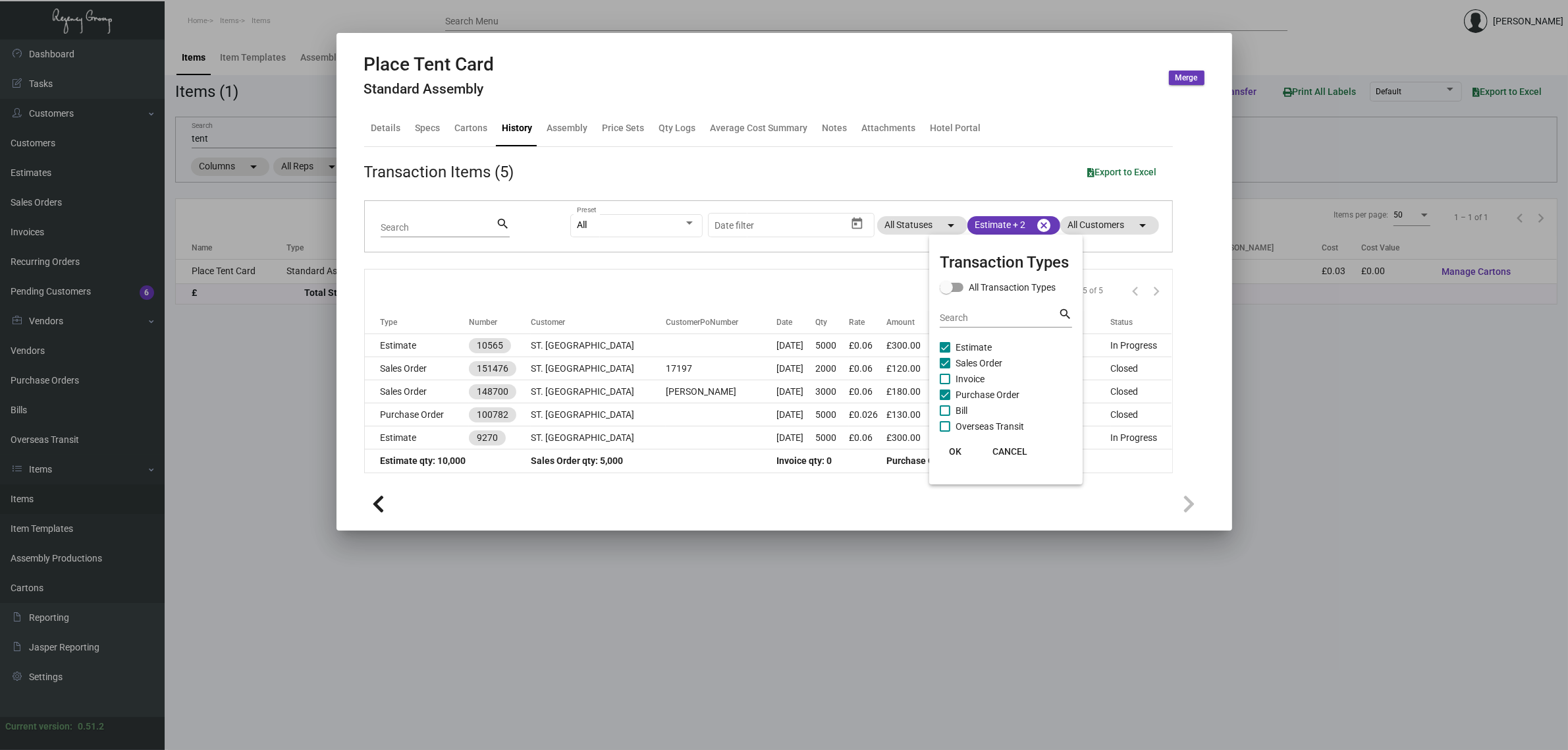
click at [736, 276] on div at bounding box center [784, 375] width 1568 height 750
click at [430, 121] on div "Specs" at bounding box center [428, 128] width 25 height 13
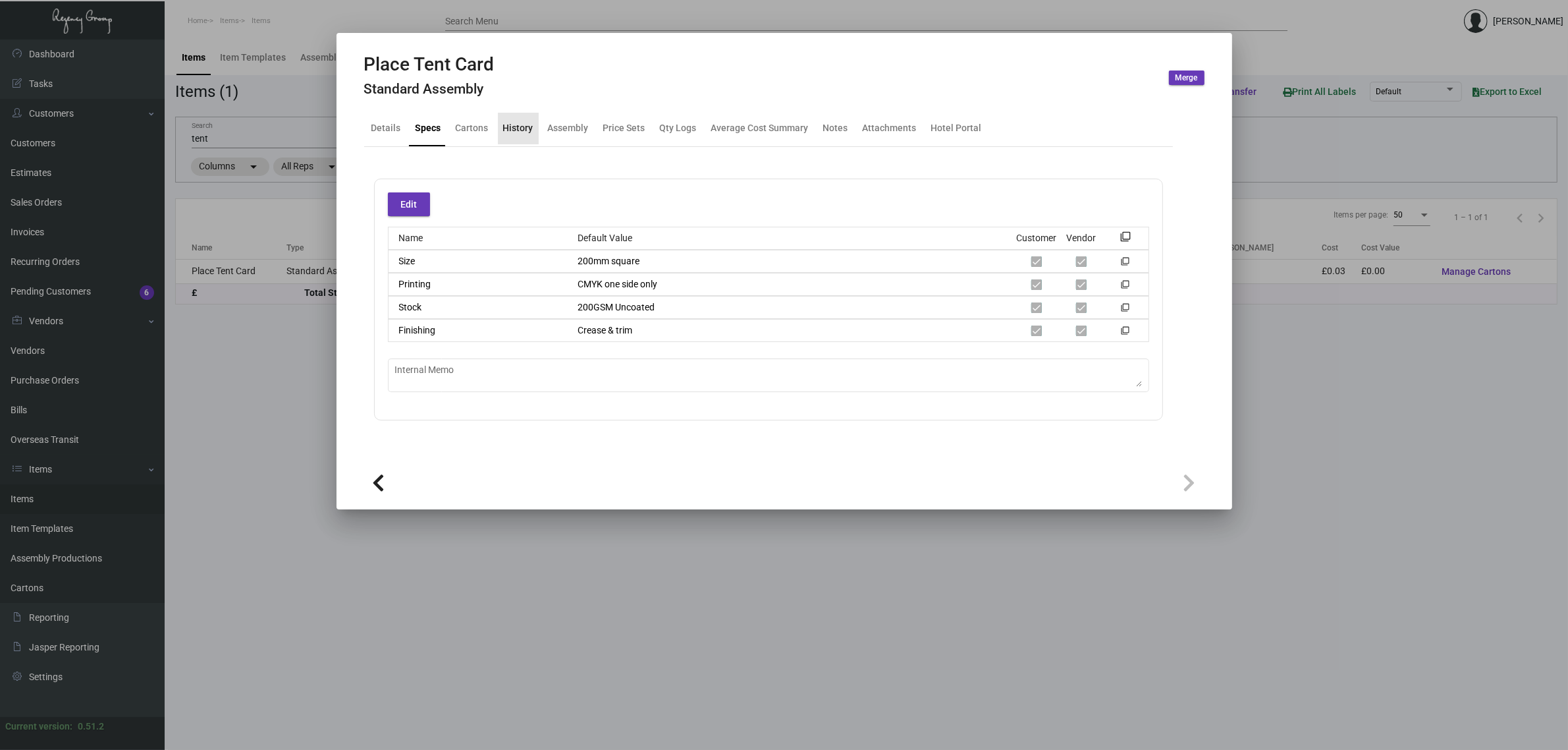
click at [522, 121] on div "History" at bounding box center [518, 128] width 31 height 13
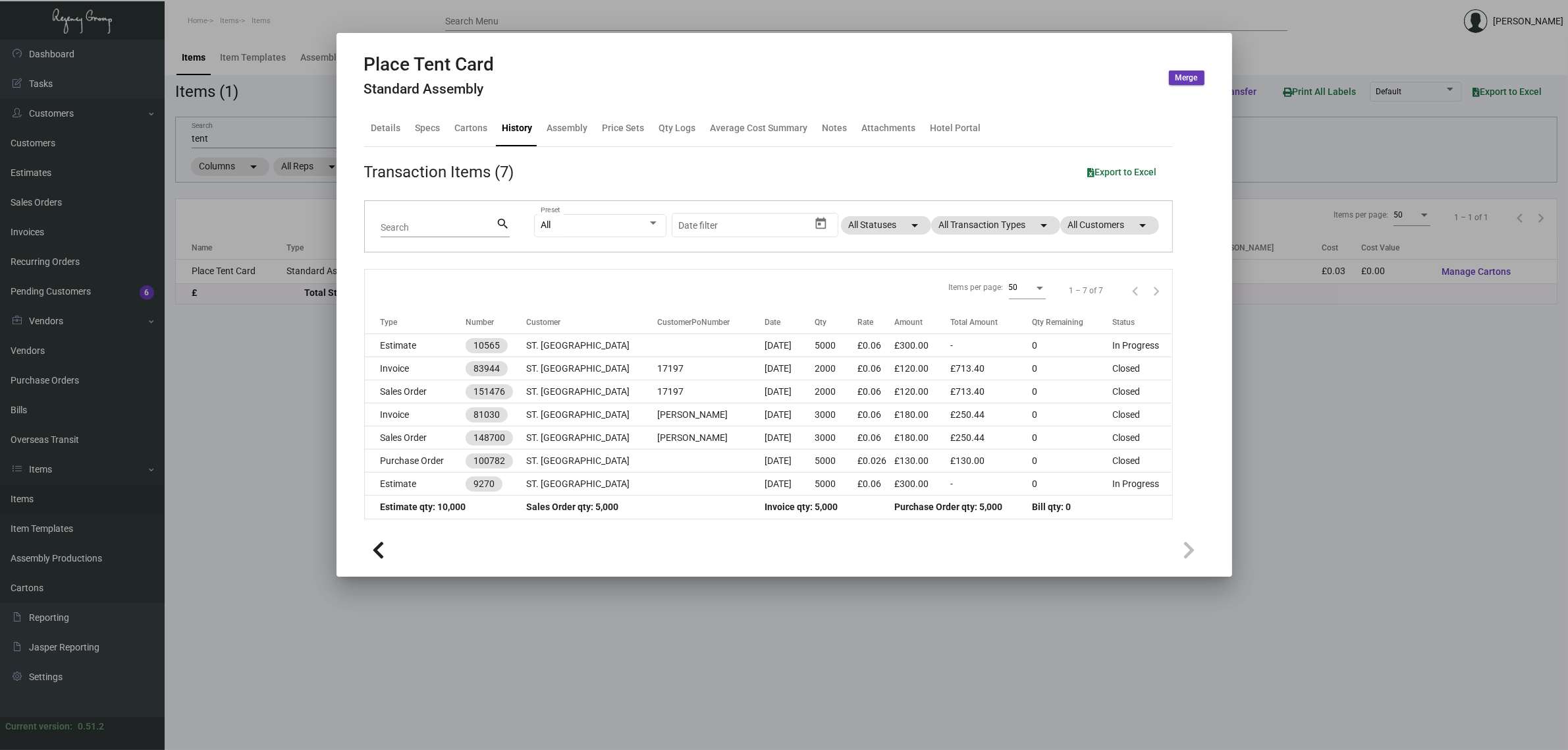
click at [239, 137] on div at bounding box center [784, 375] width 1568 height 750
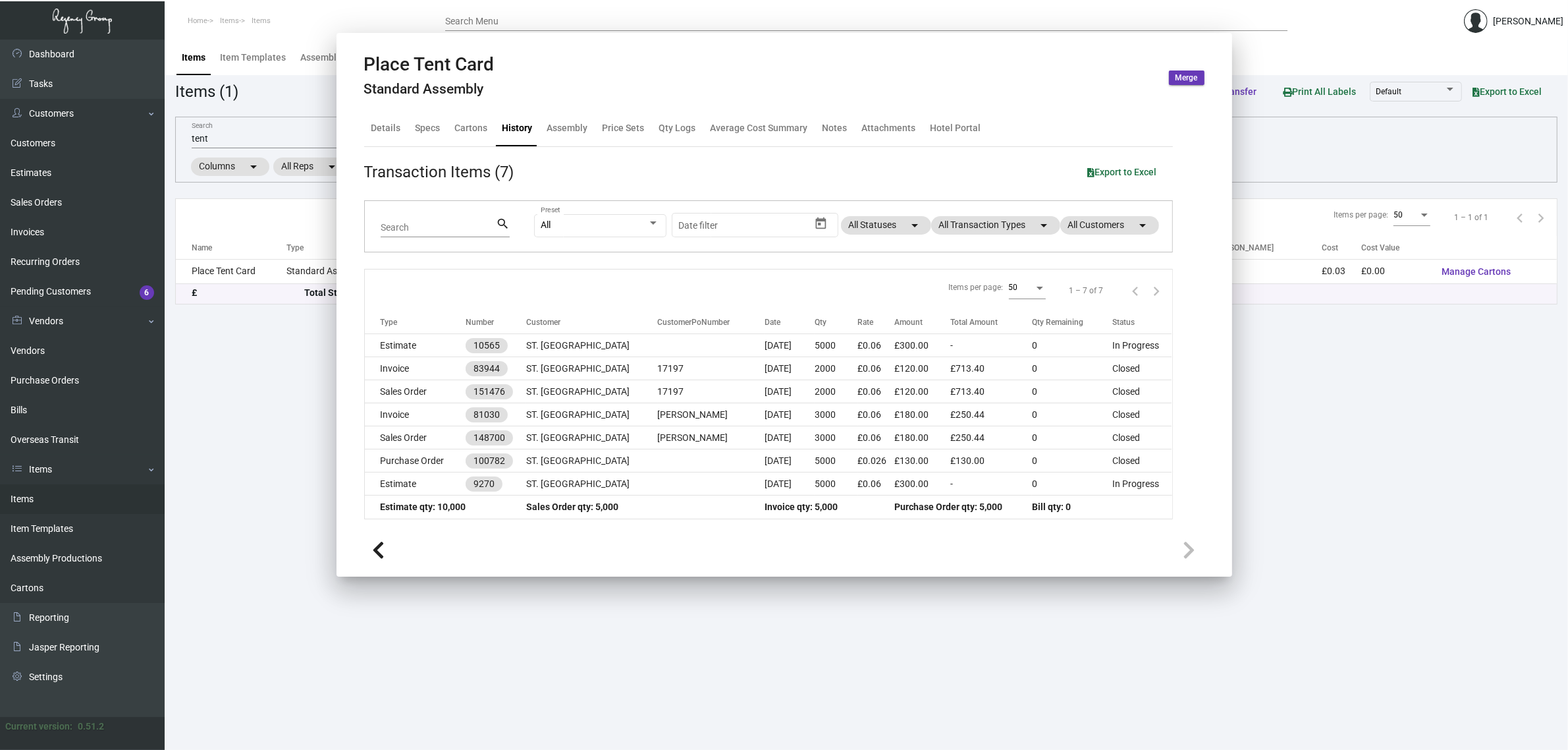
click at [238, 137] on input "tent" at bounding box center [409, 139] width 436 height 11
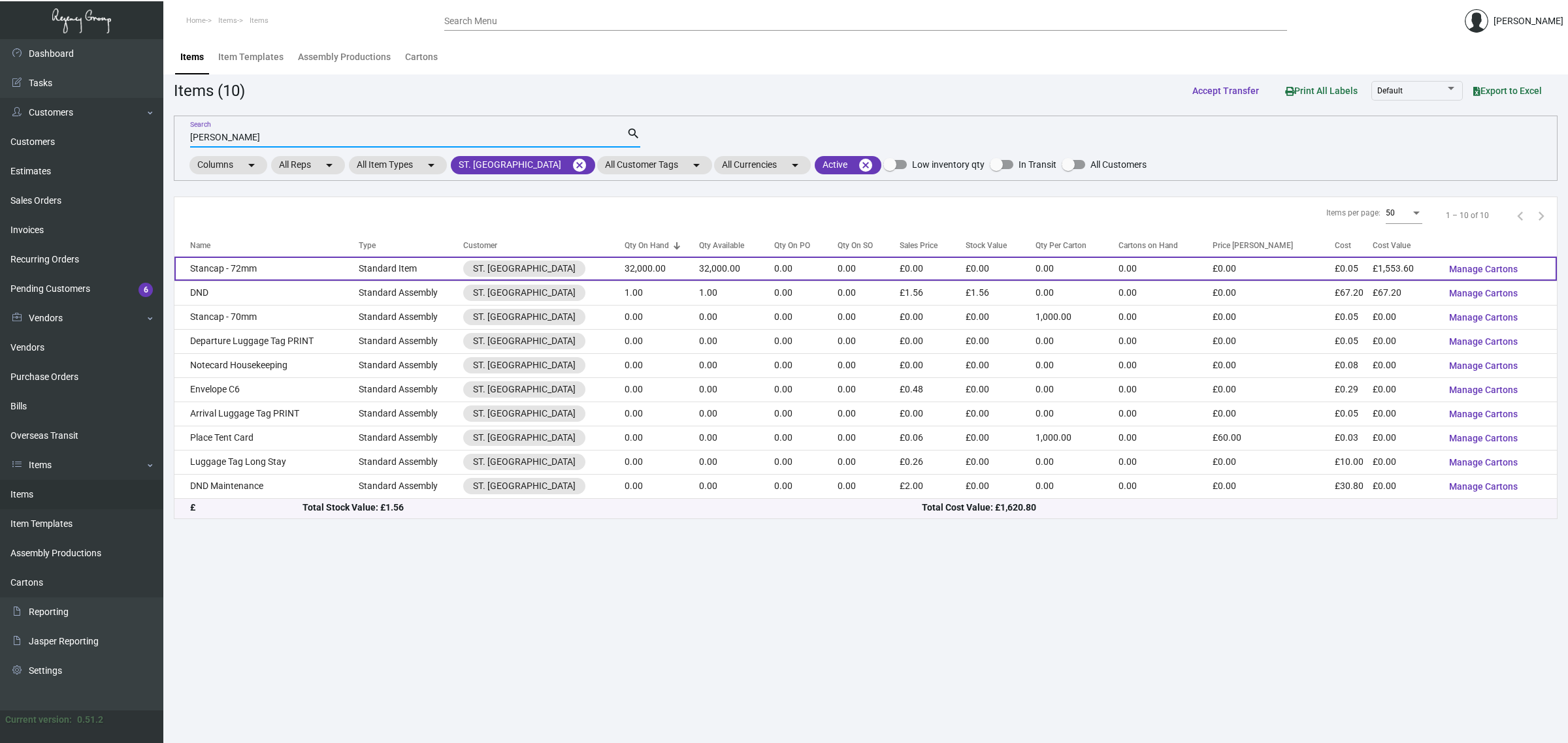
type input "stan"
click at [631, 275] on td "32,000.00" at bounding box center [662, 268] width 75 height 24
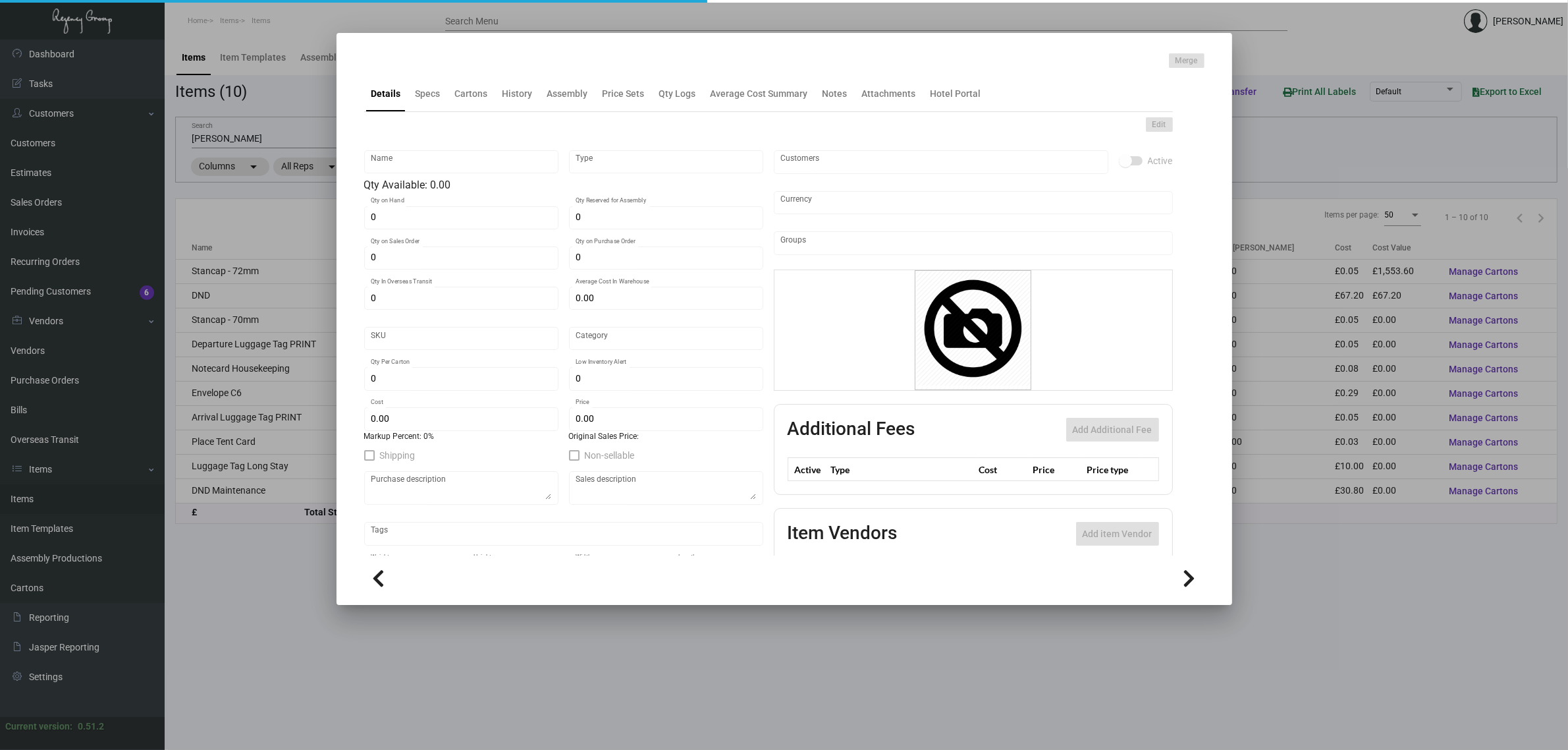
type input "Stancap - 72mm"
type input "Standard Item"
type input "32,000"
type input "£ 0.00"
type input "Inventory"
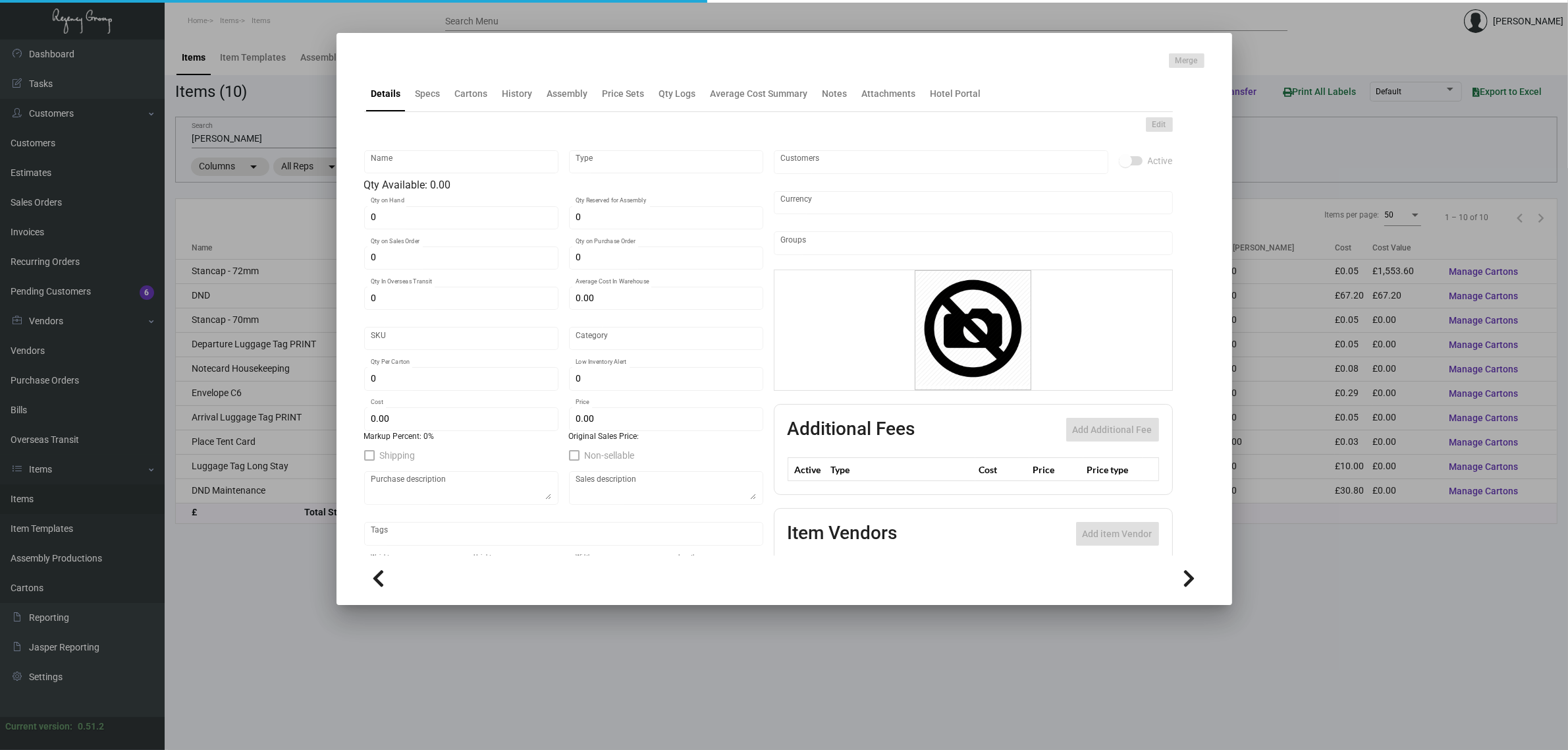
type input "£ 0.04855"
type input "£ 0.00"
checkbox input "true"
type input "United Kingdom Pound £"
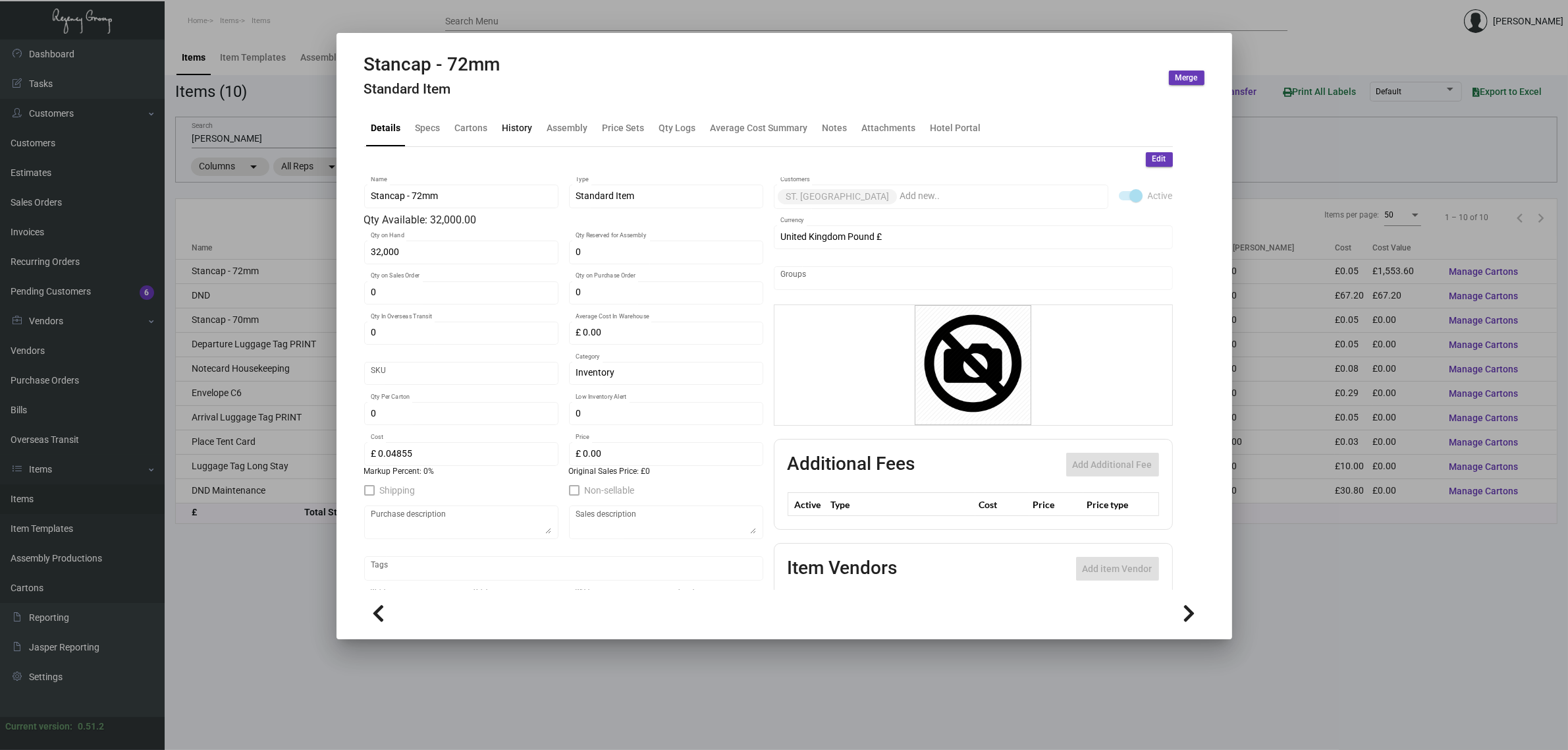
click at [519, 124] on div "History" at bounding box center [518, 128] width 31 height 13
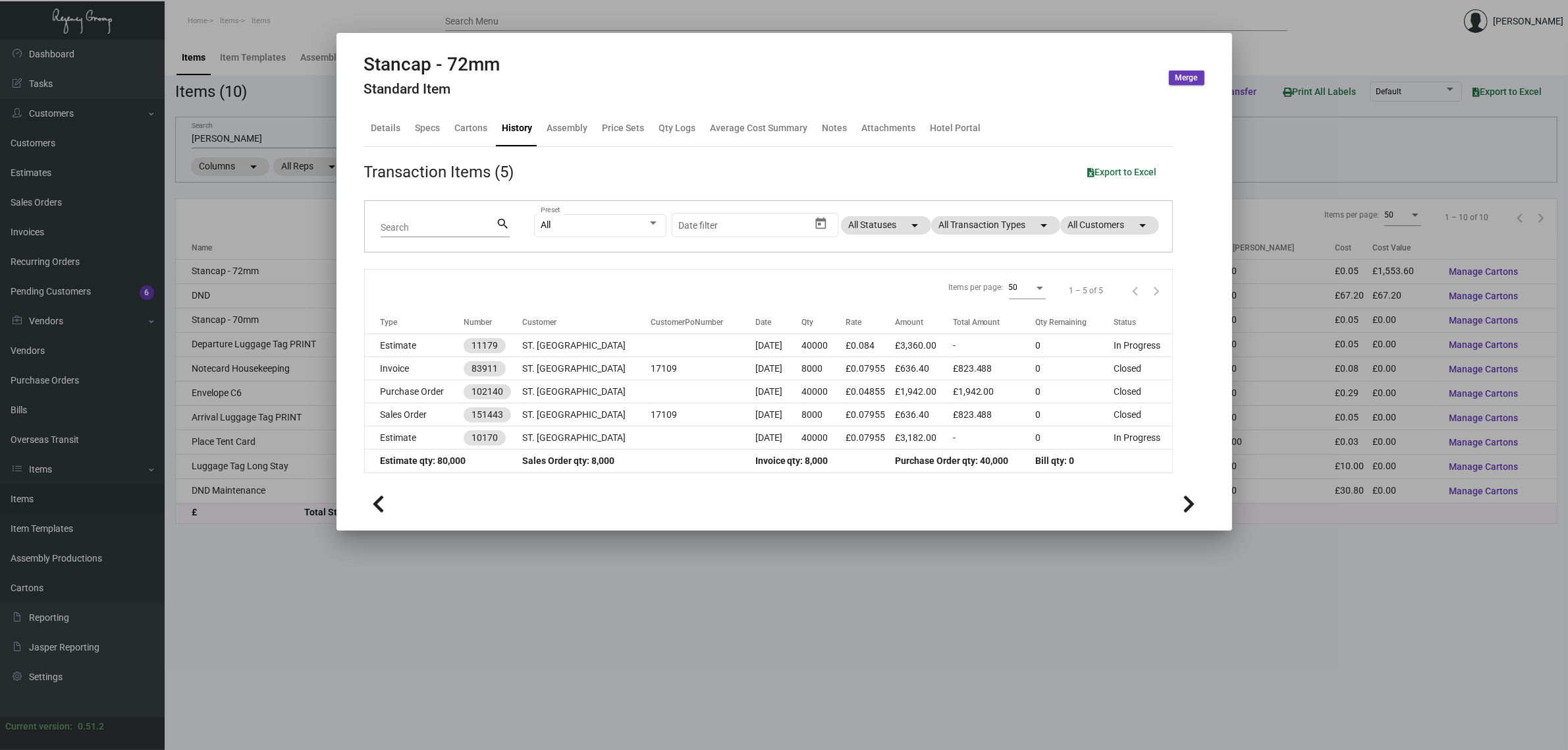
click at [250, 141] on div at bounding box center [784, 375] width 1568 height 750
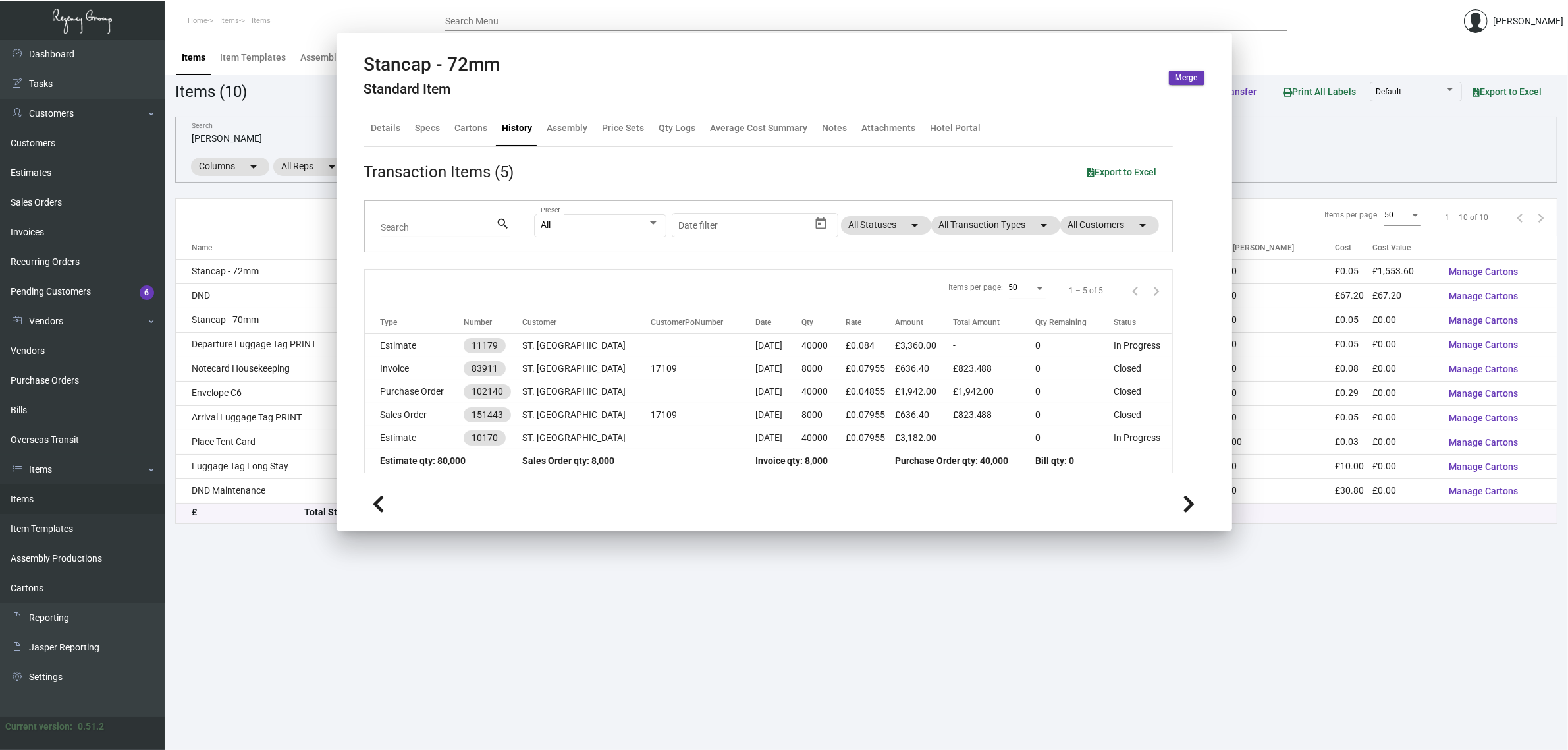
click at [250, 141] on input "stan" at bounding box center [409, 139] width 436 height 11
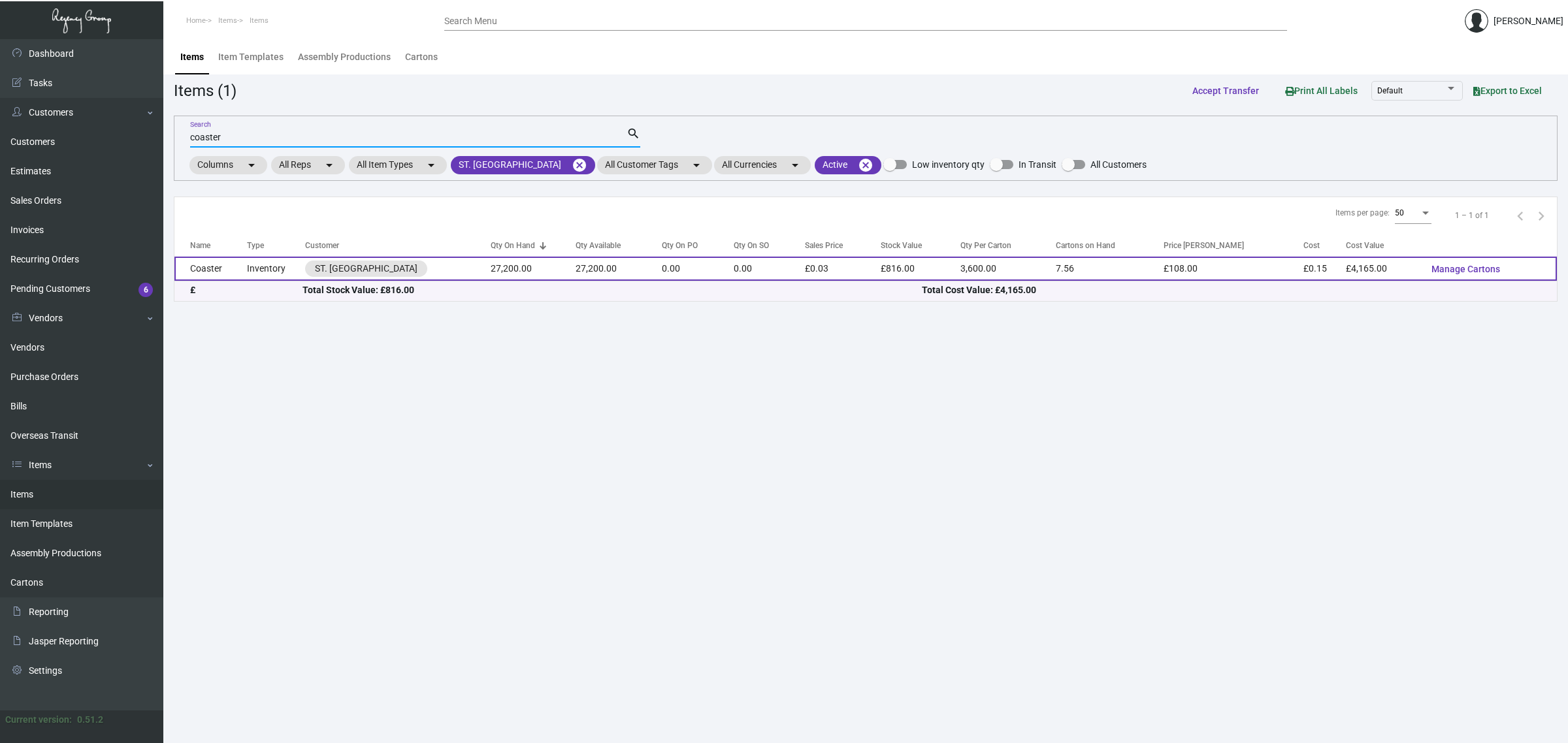
type input "coaster"
click at [575, 272] on td "27,200.00" at bounding box center [618, 268] width 86 height 24
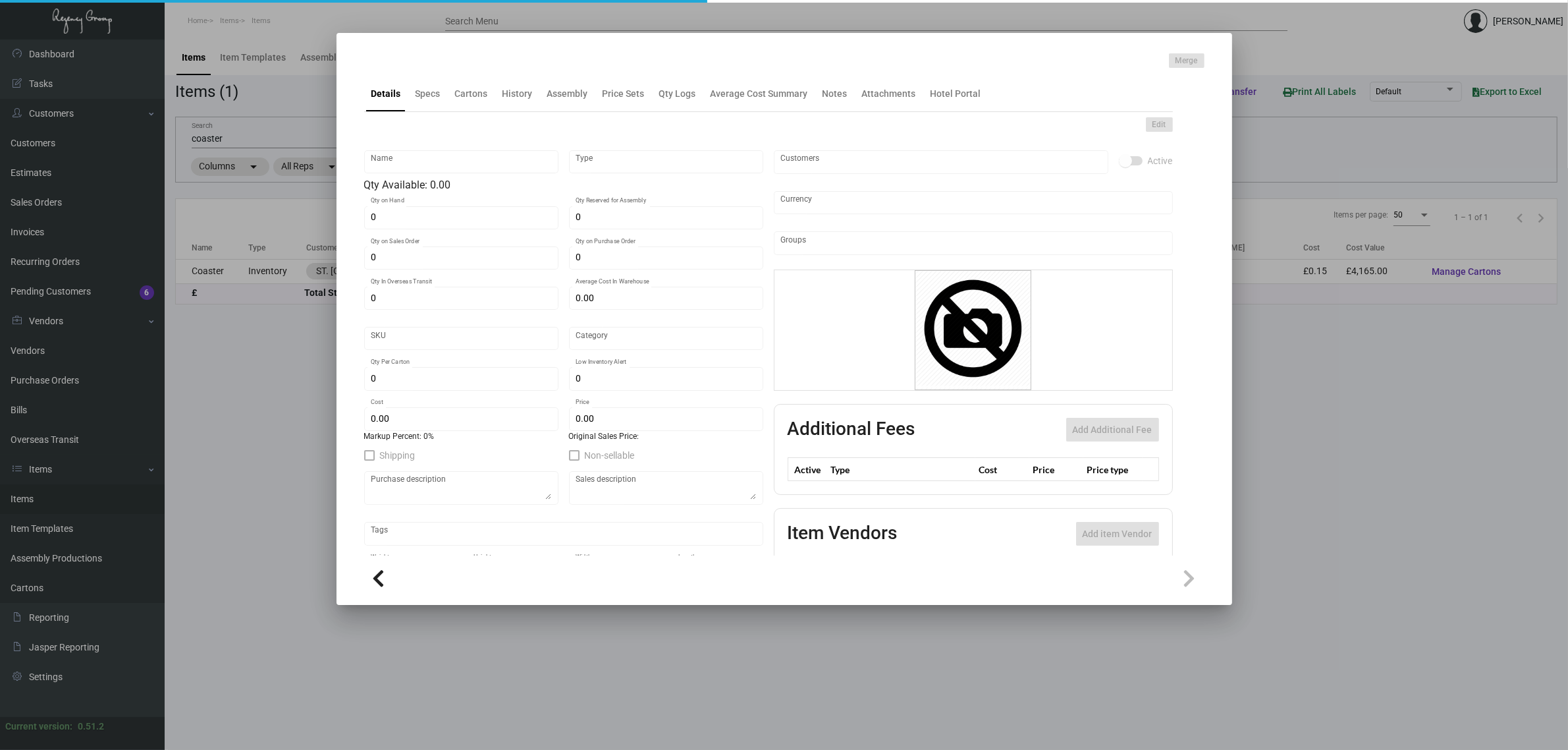
type input "Coaster"
type input "Inventory"
type input "27,200"
type input "£ 0.00"
type input "Standard"
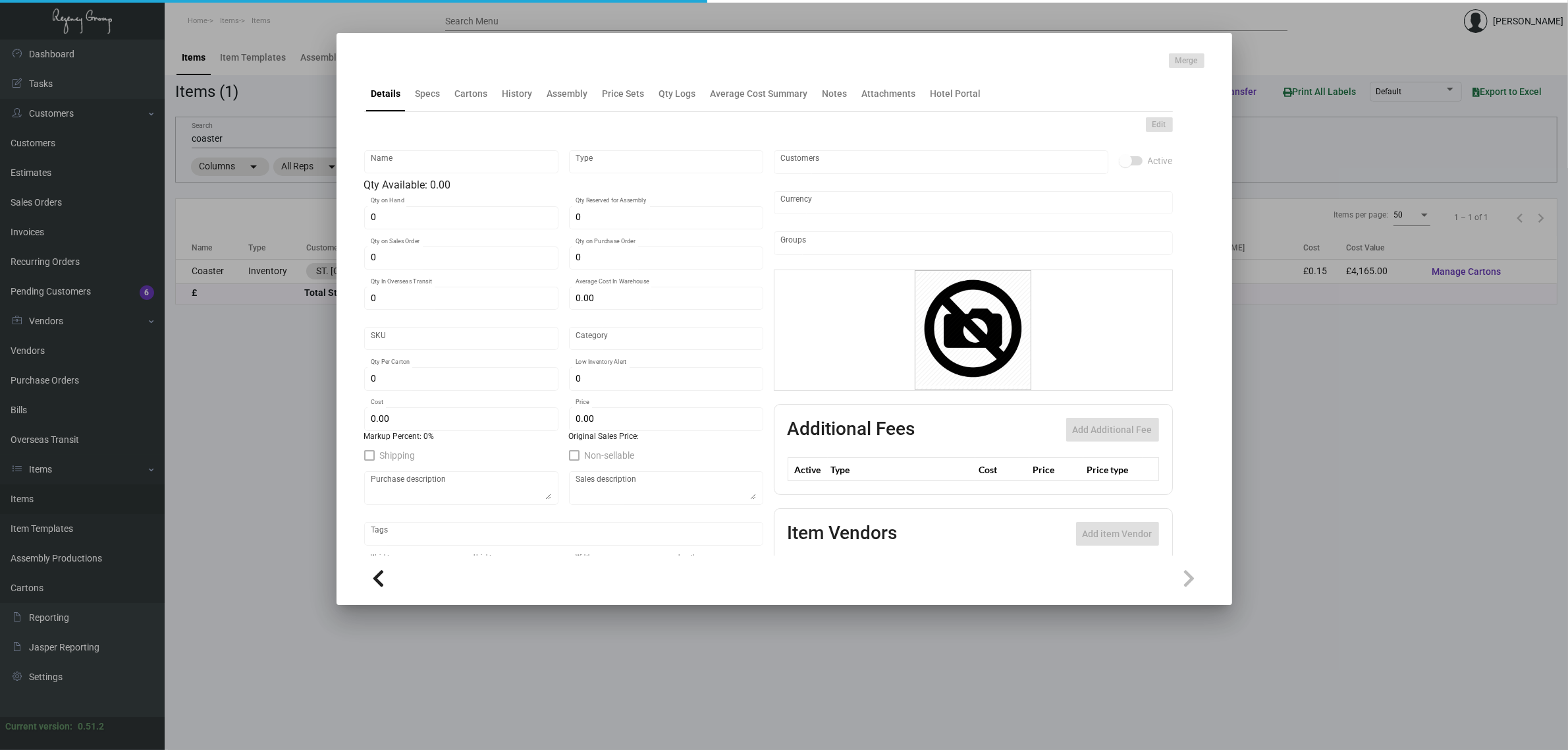
type input "3,600"
type input "20,000"
type input "£ 0.15313"
type input "£ 0.03"
checkbox input "true"
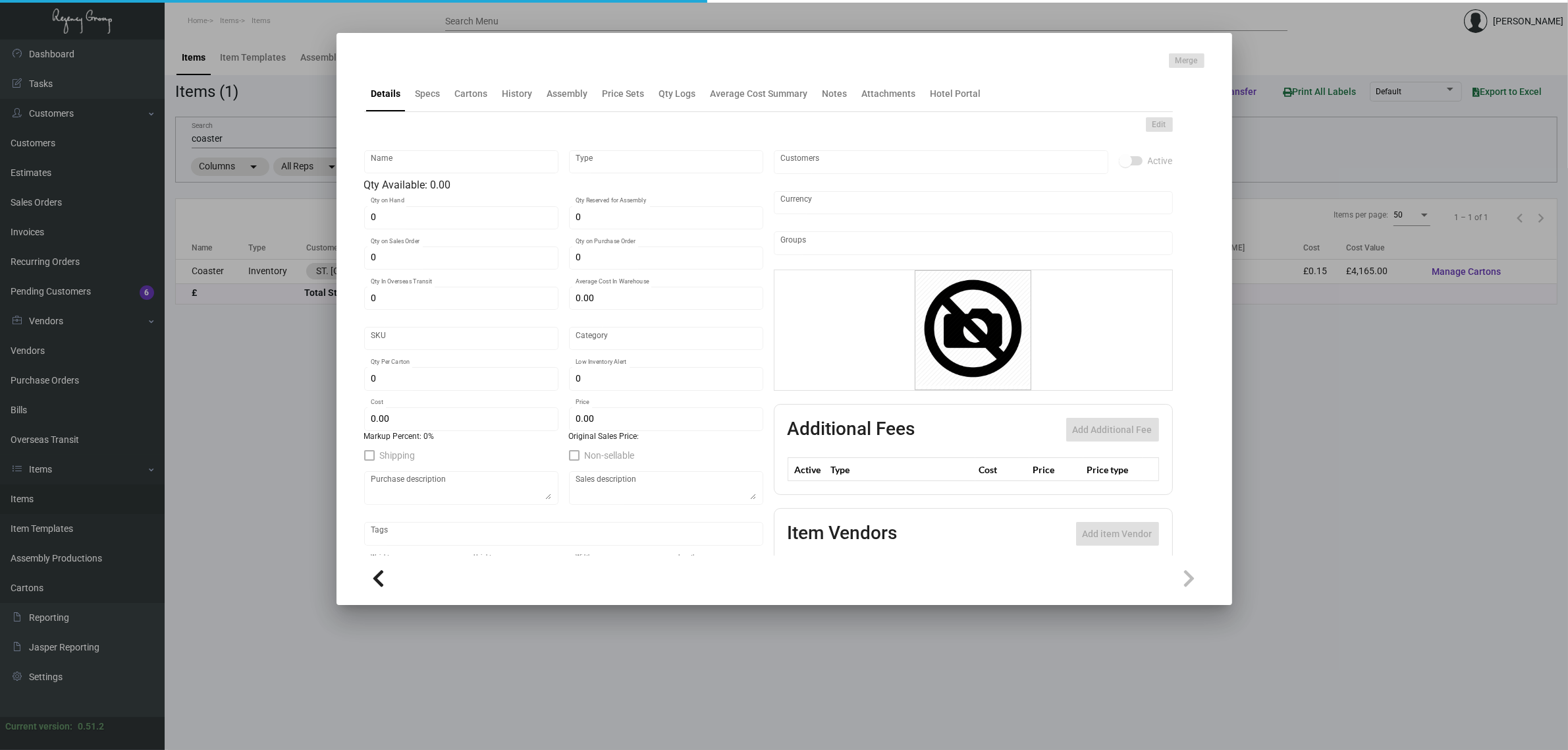
type input "United Kingdom Pound £"
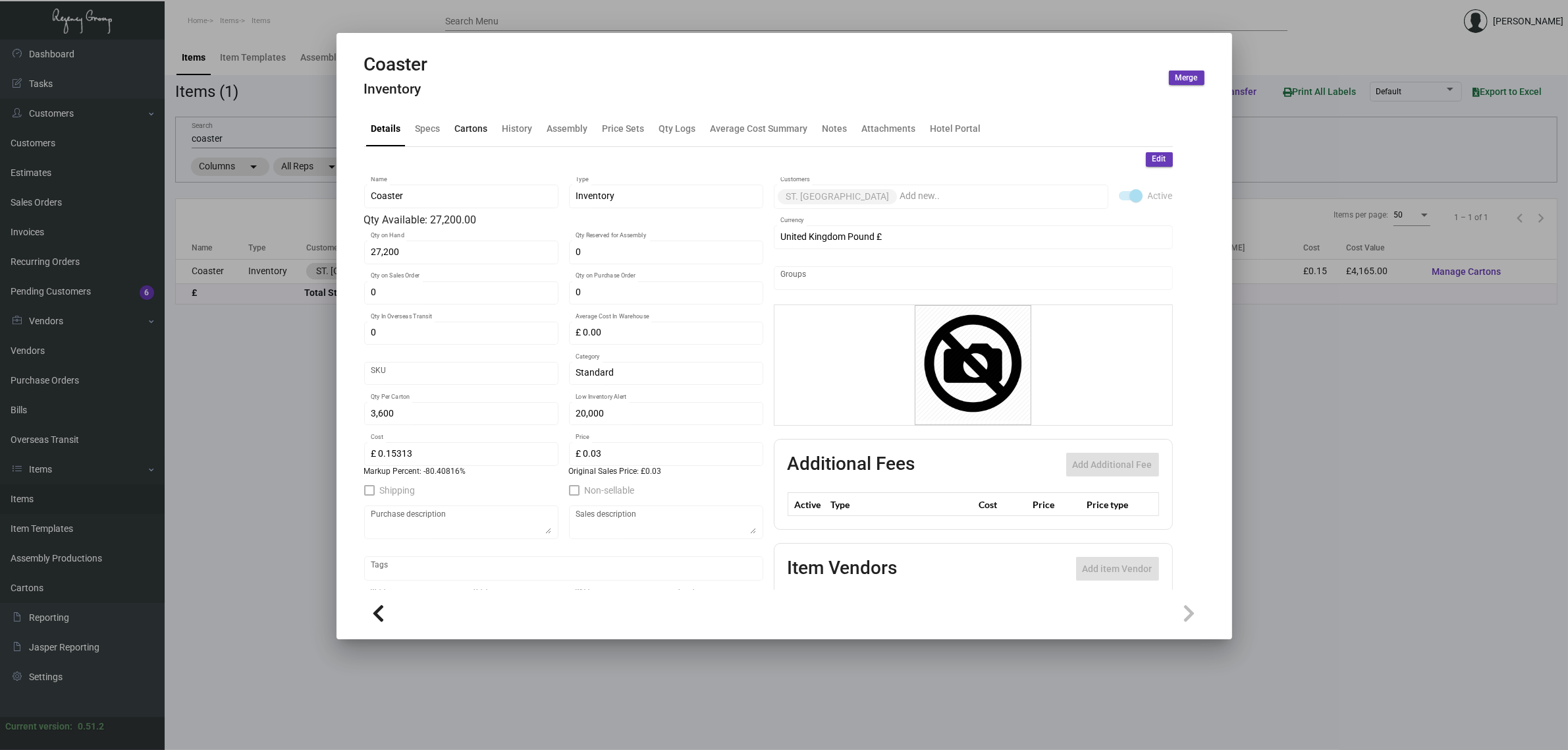
click at [478, 130] on div "Cartons" at bounding box center [471, 128] width 33 height 13
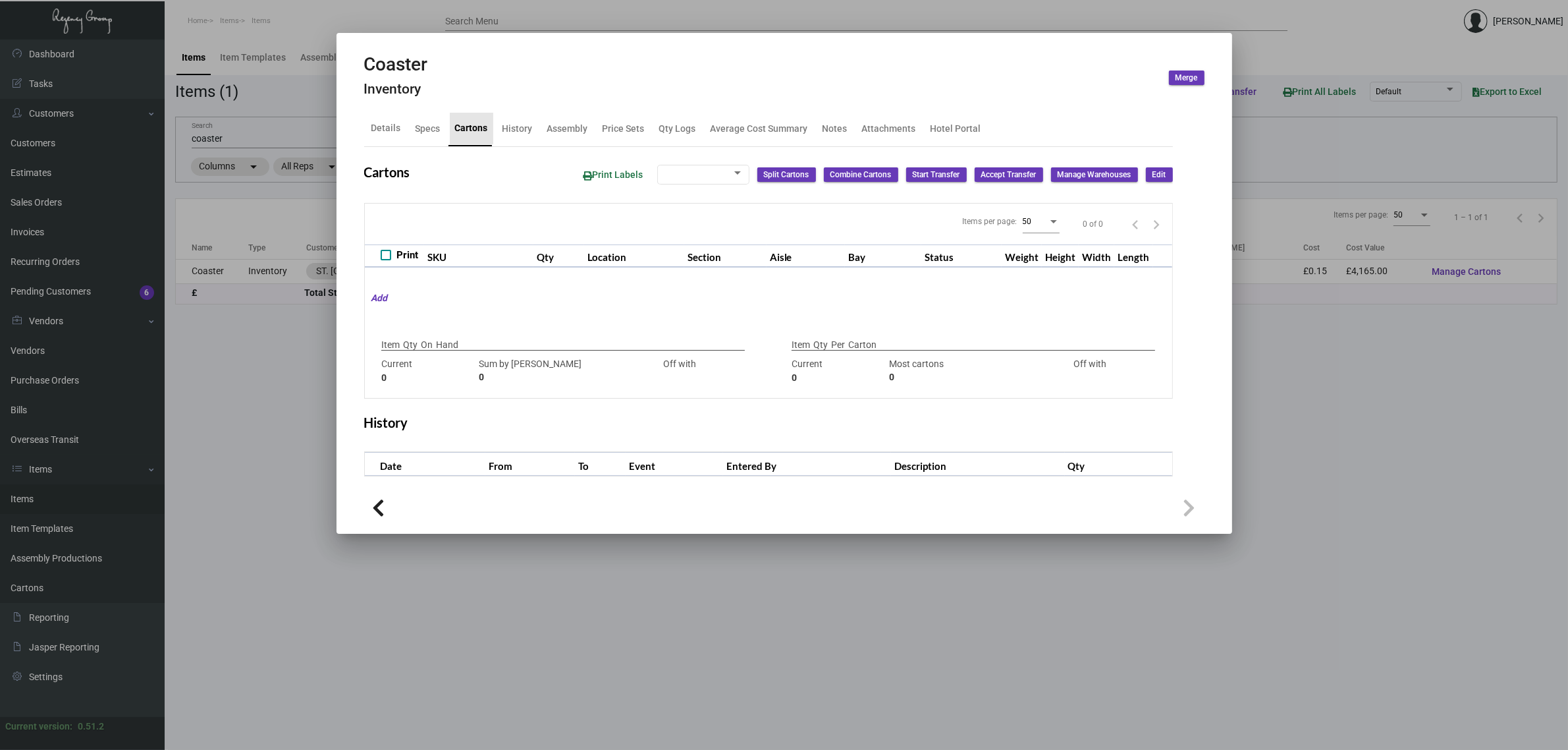
checkbox input "true"
type input "27,200"
type input "+27200"
type input "3,600"
type input "+3600"
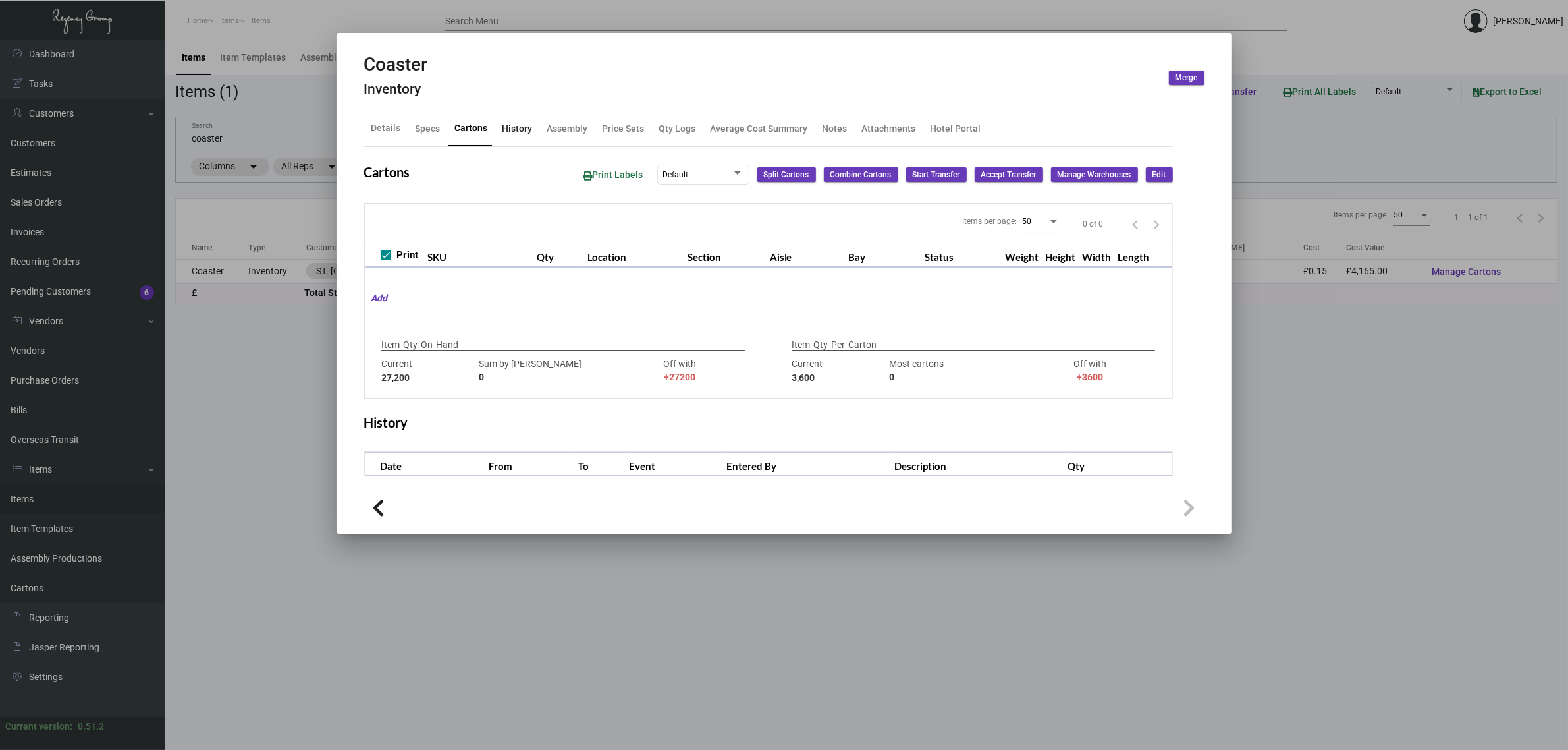
click at [515, 133] on div "History" at bounding box center [518, 128] width 31 height 13
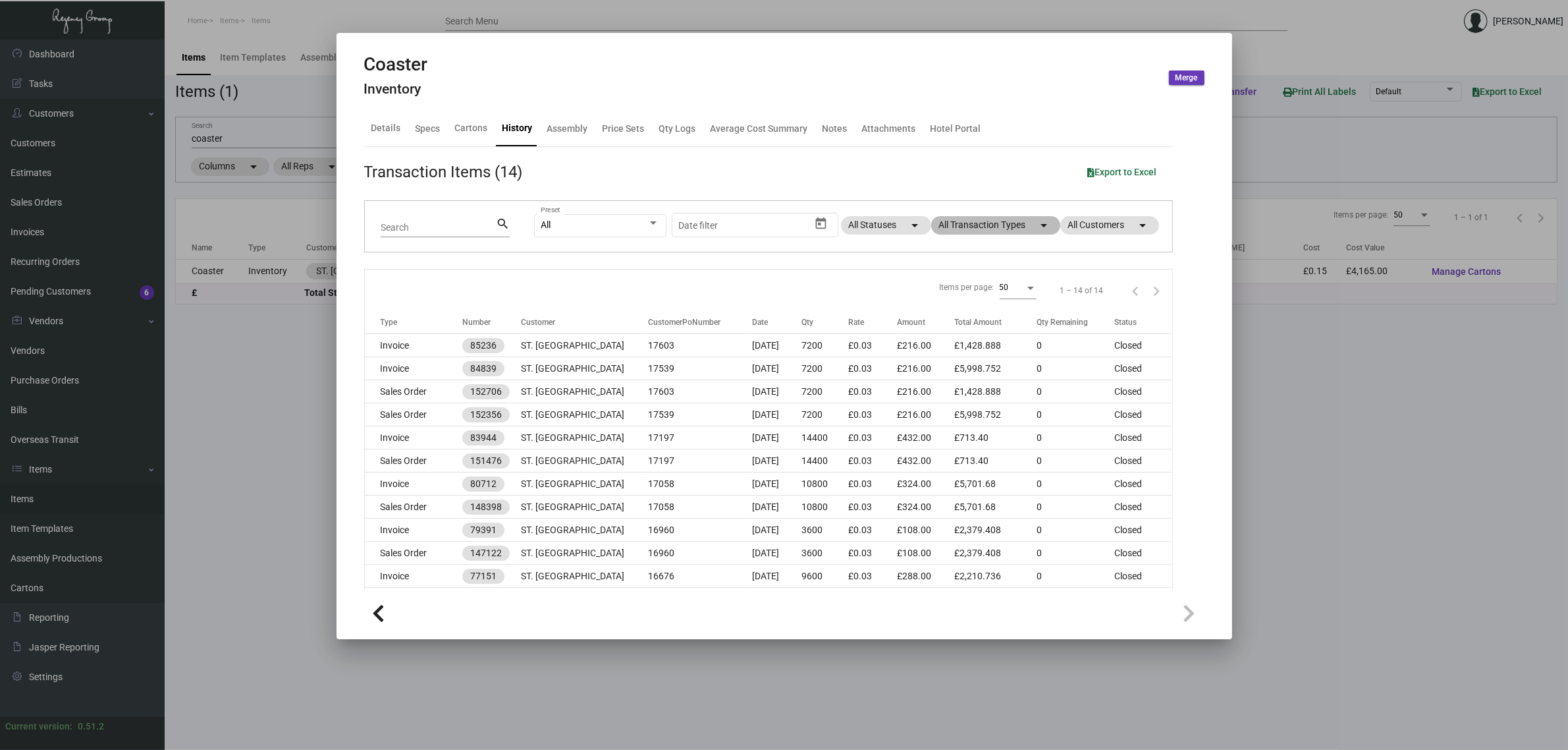
click at [959, 232] on mat-chip "All Transaction Types arrow_drop_down" at bounding box center [995, 225] width 129 height 18
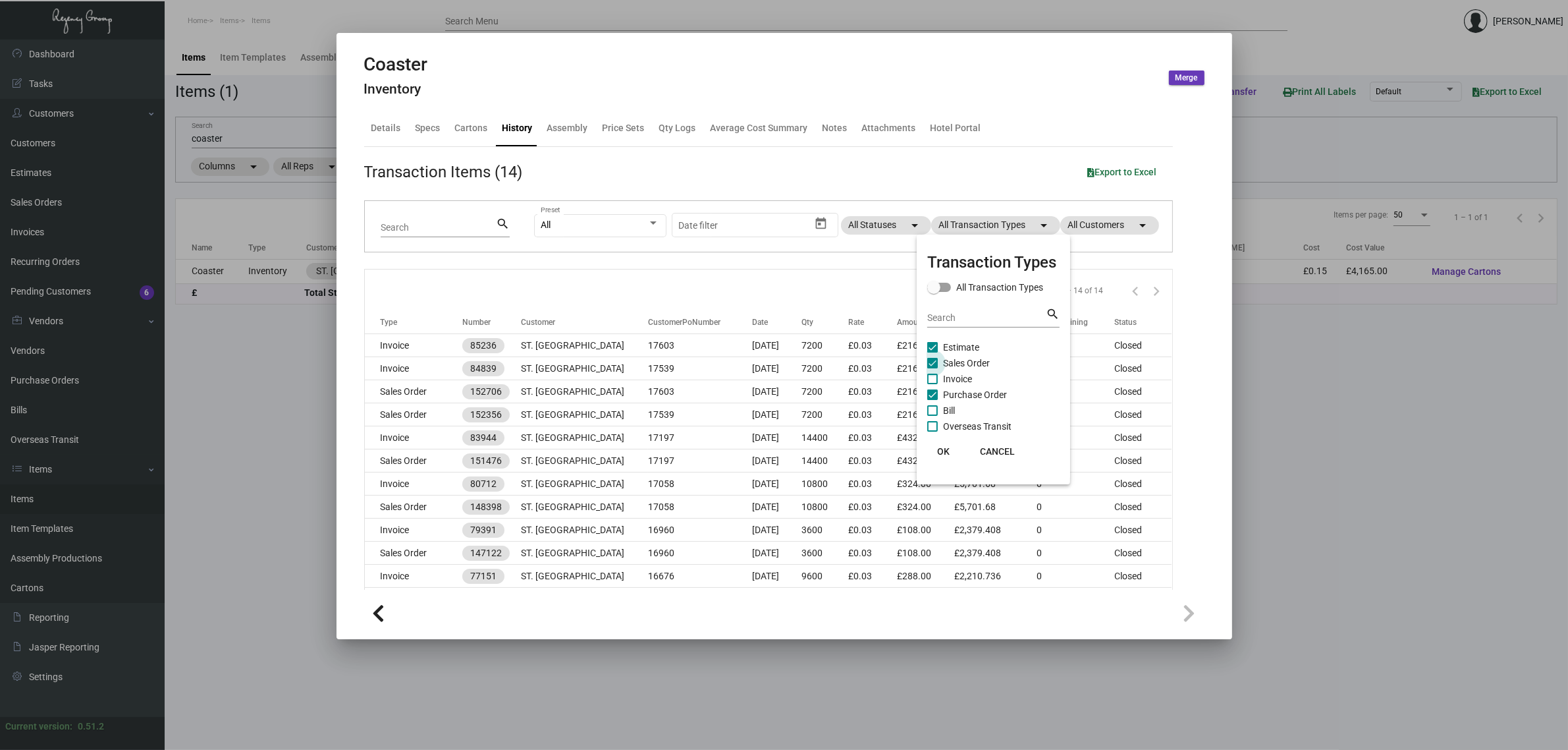
click at [956, 360] on span "Sales Order" at bounding box center [967, 363] width 47 height 16
click at [933, 368] on input "Sales Order" at bounding box center [932, 368] width 1 height 1
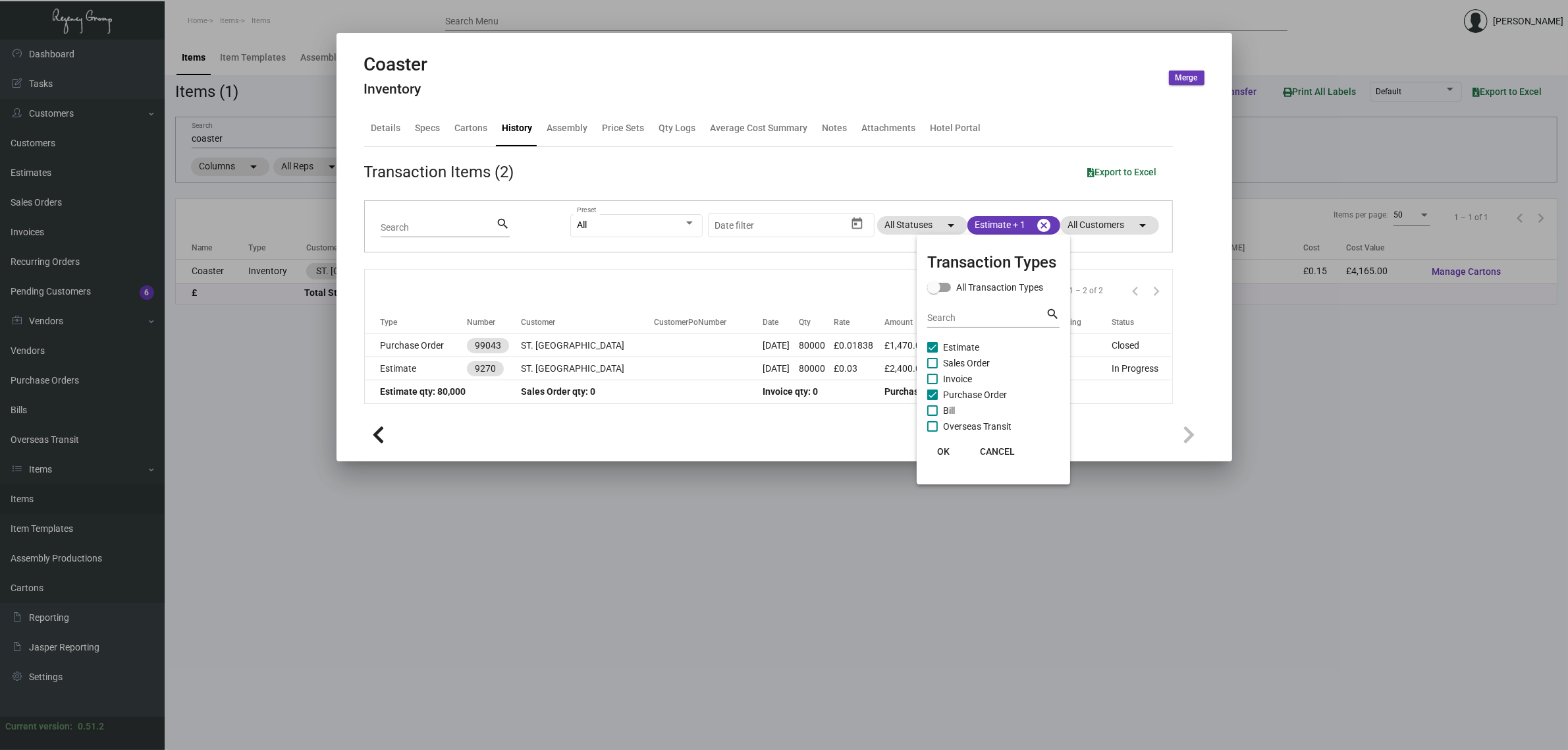
click at [956, 360] on span "Sales Order" at bounding box center [967, 363] width 47 height 16
click at [933, 368] on input "Sales Order" at bounding box center [932, 368] width 1 height 1
checkbox input "true"
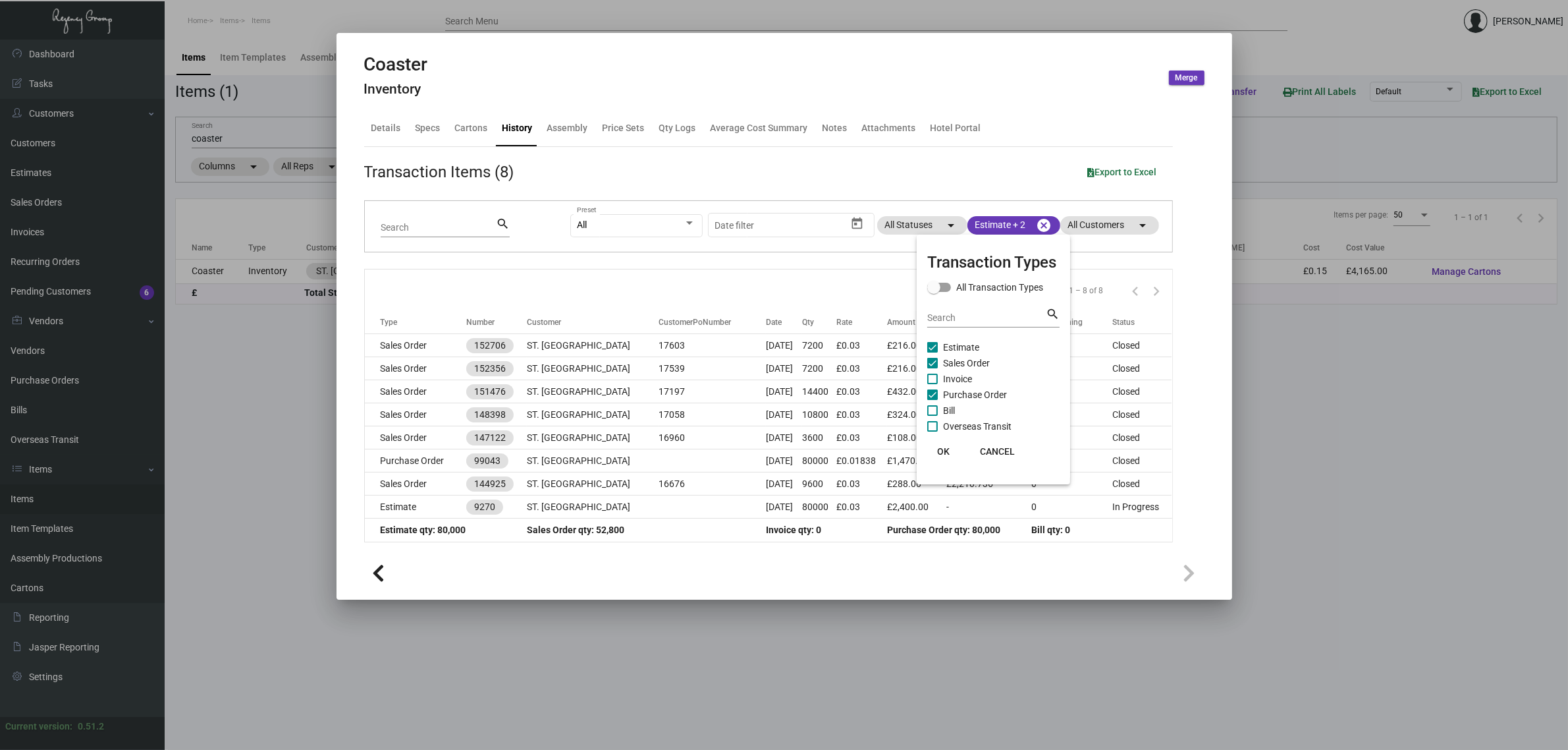
click at [215, 137] on div at bounding box center [784, 375] width 1568 height 750
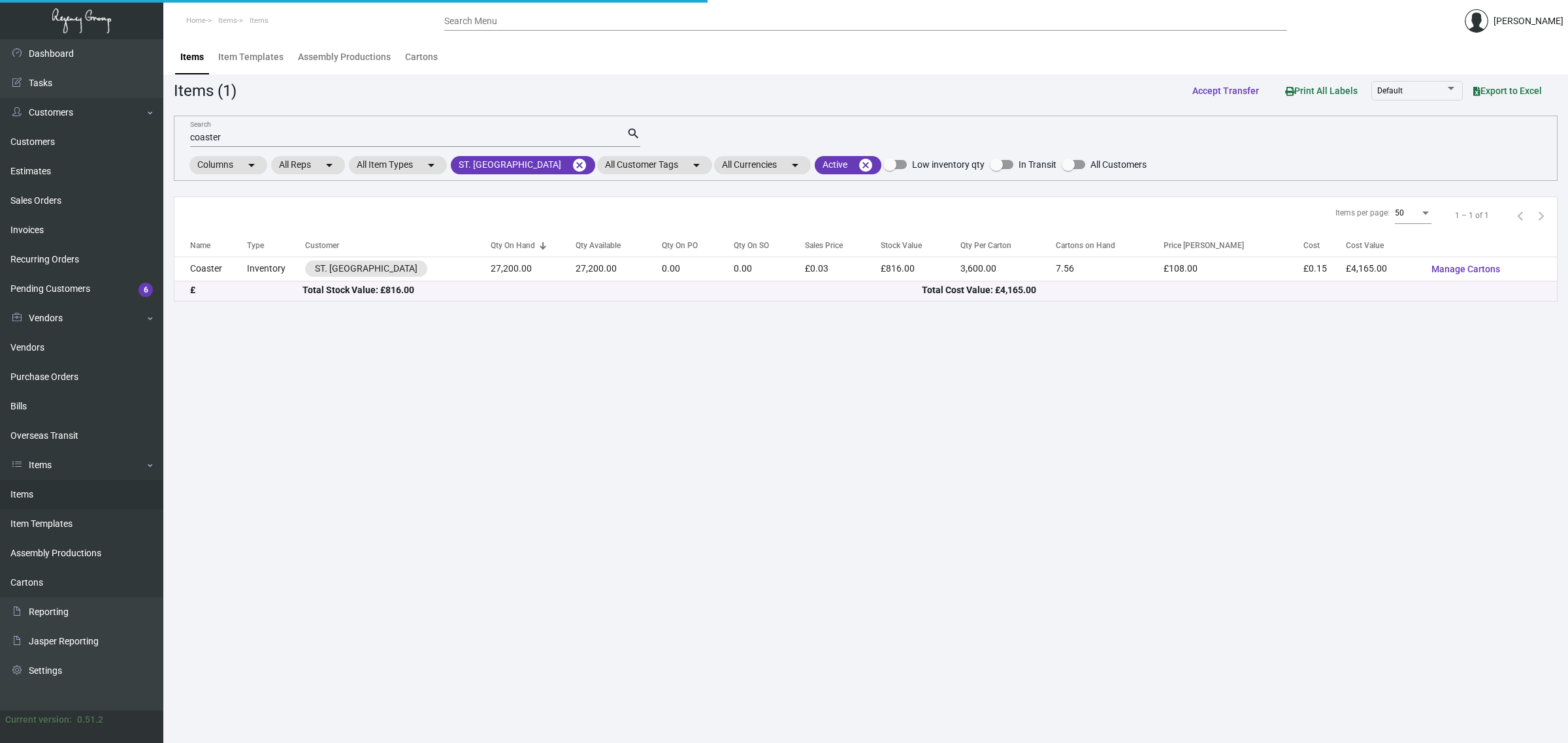
click at [213, 136] on input "coaster" at bounding box center [408, 137] width 436 height 10
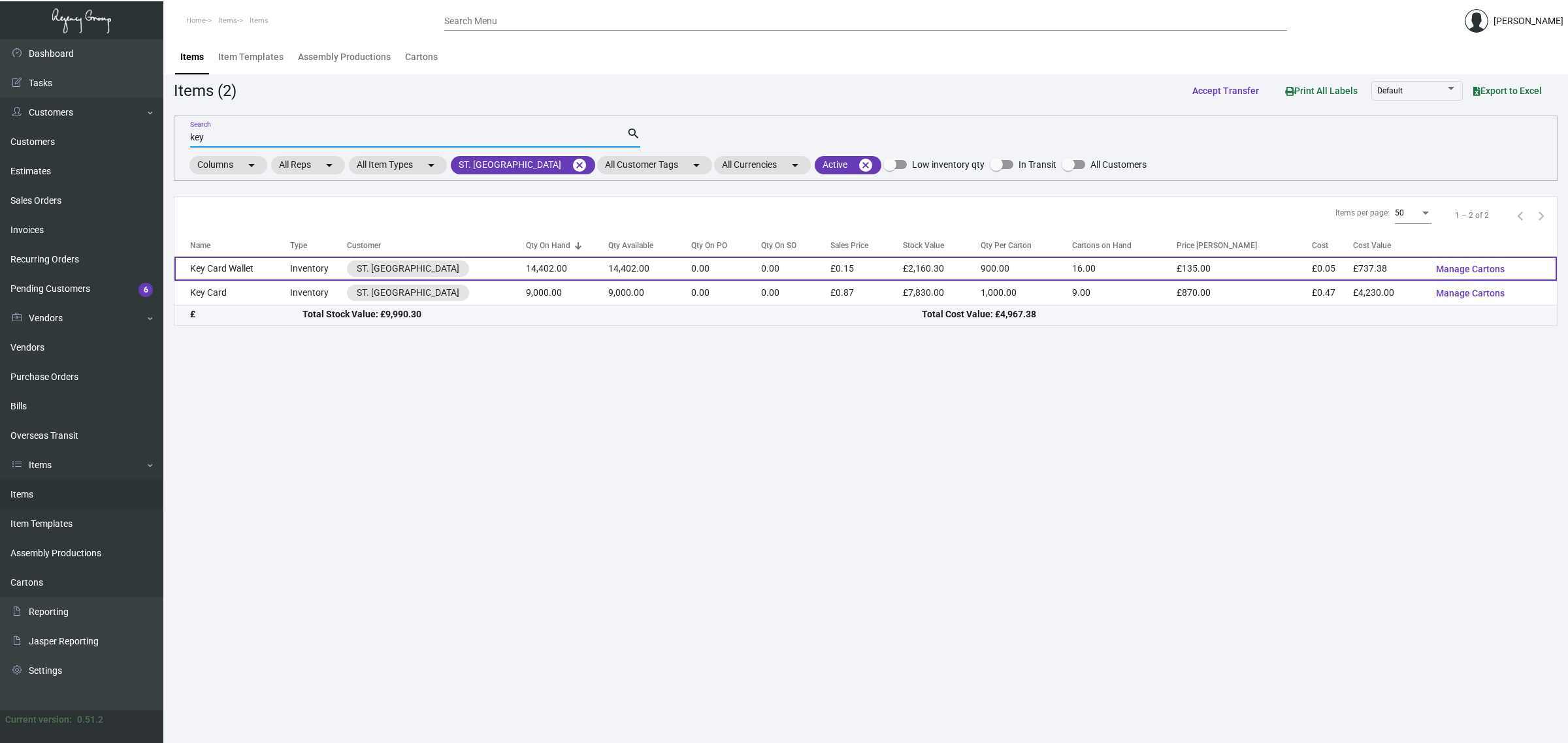
type input "key"
click at [526, 263] on td "14,402.00" at bounding box center [567, 268] width 82 height 24
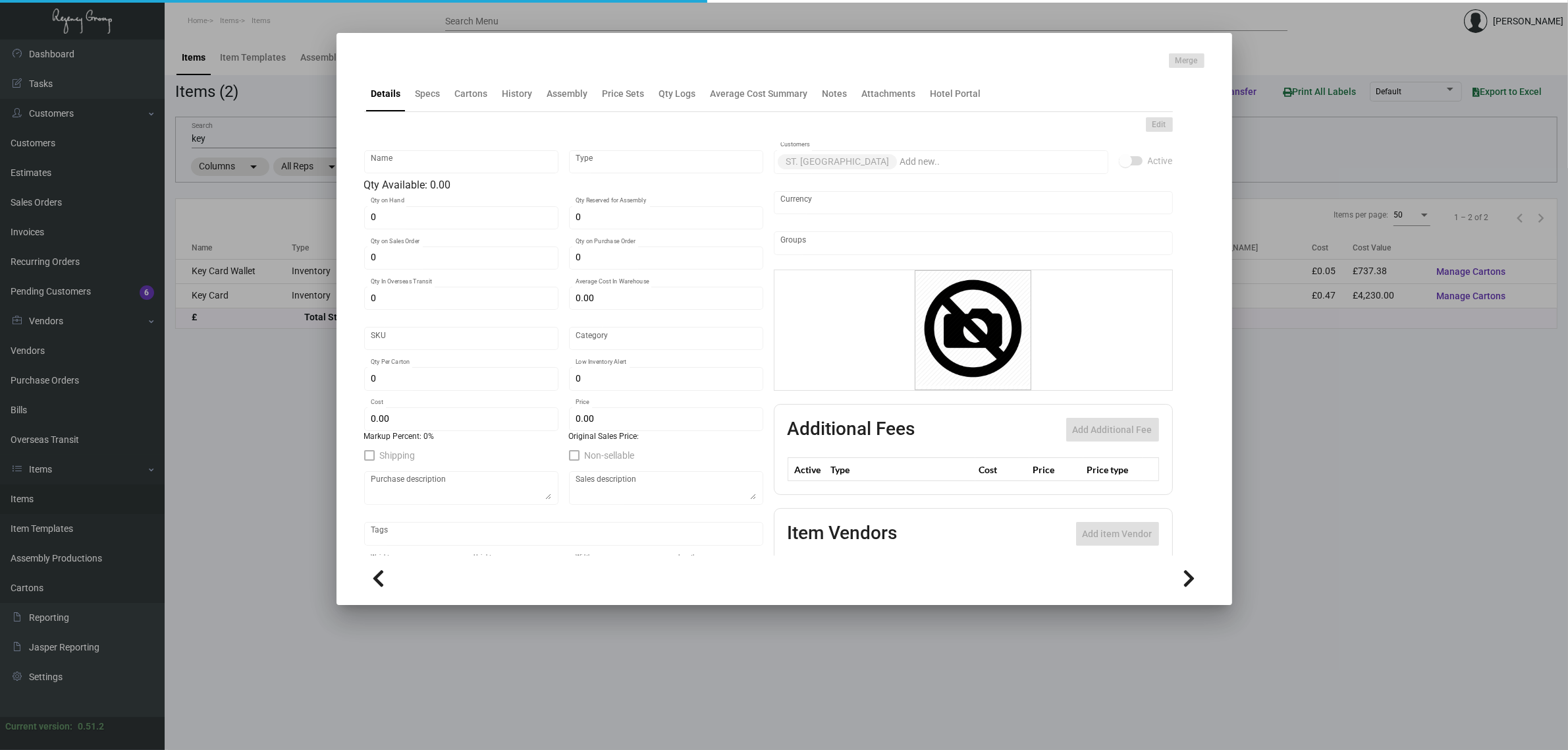
type input "Key Card Wallet"
type input "Inventory"
type input "14,402"
type input "£ 0.00"
type input "Standard"
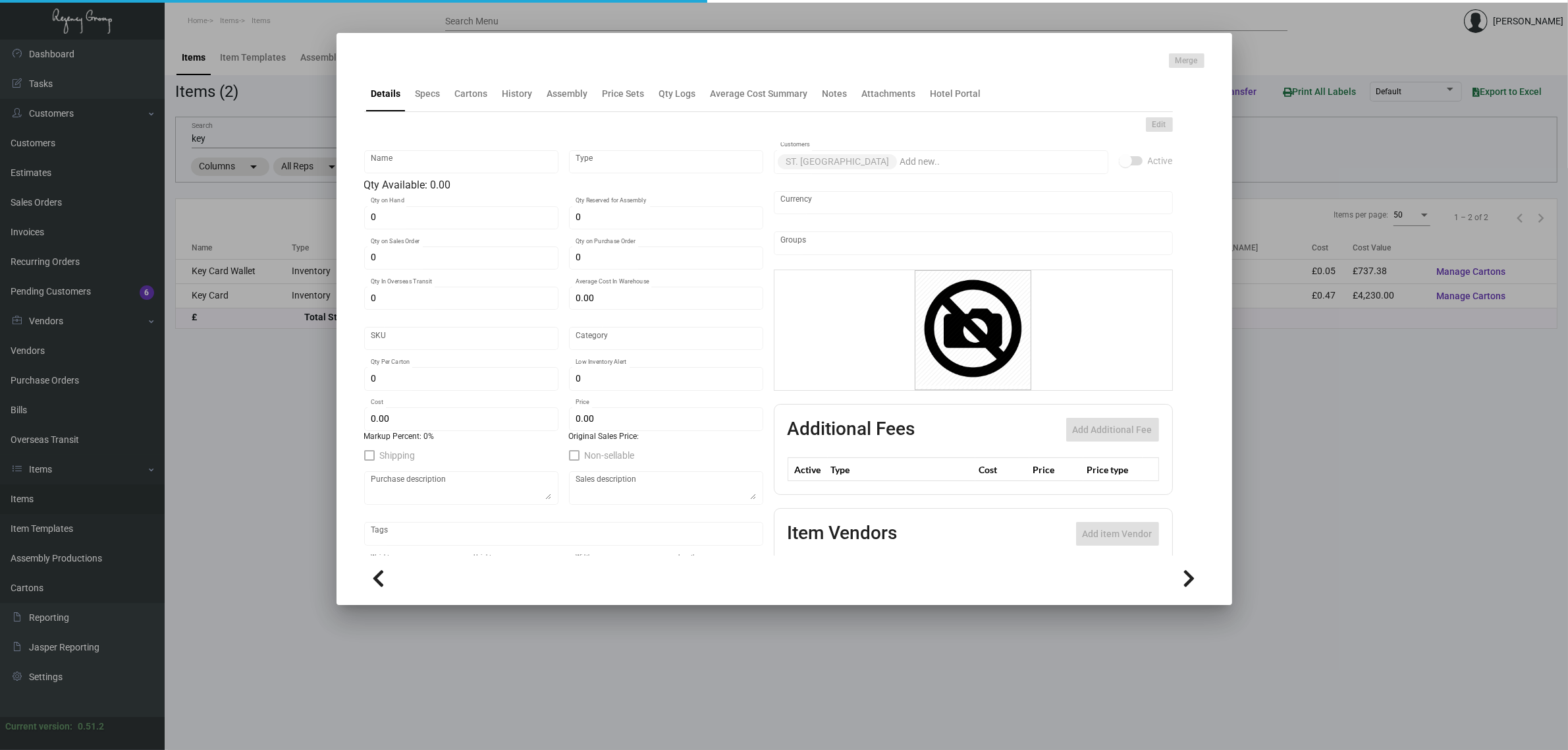
type input "900"
type input "£ 0.0512"
type input "£ 0.15"
checkbox input "true"
type input "United Kingdom Pound £"
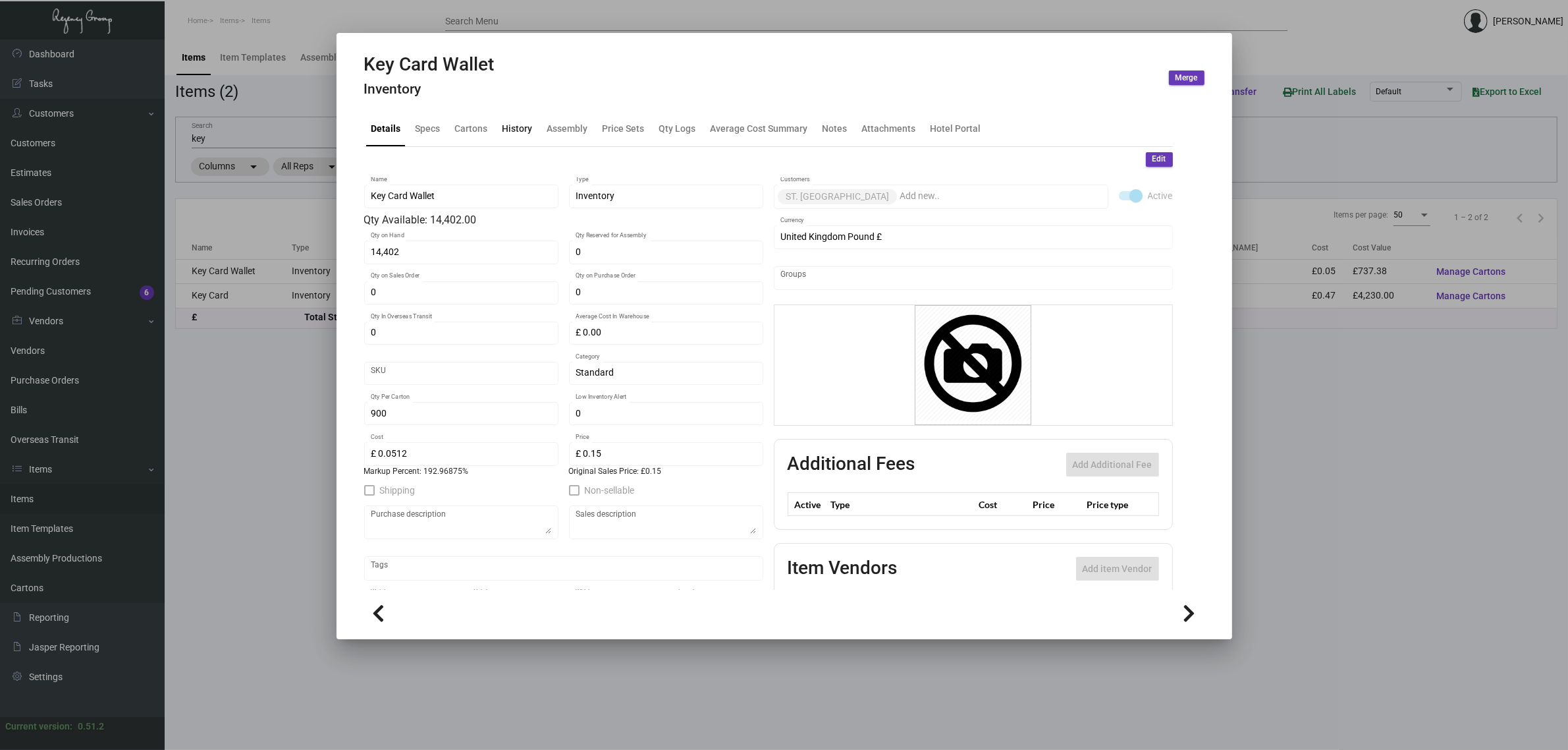
click at [505, 113] on div "History" at bounding box center [517, 128] width 41 height 32
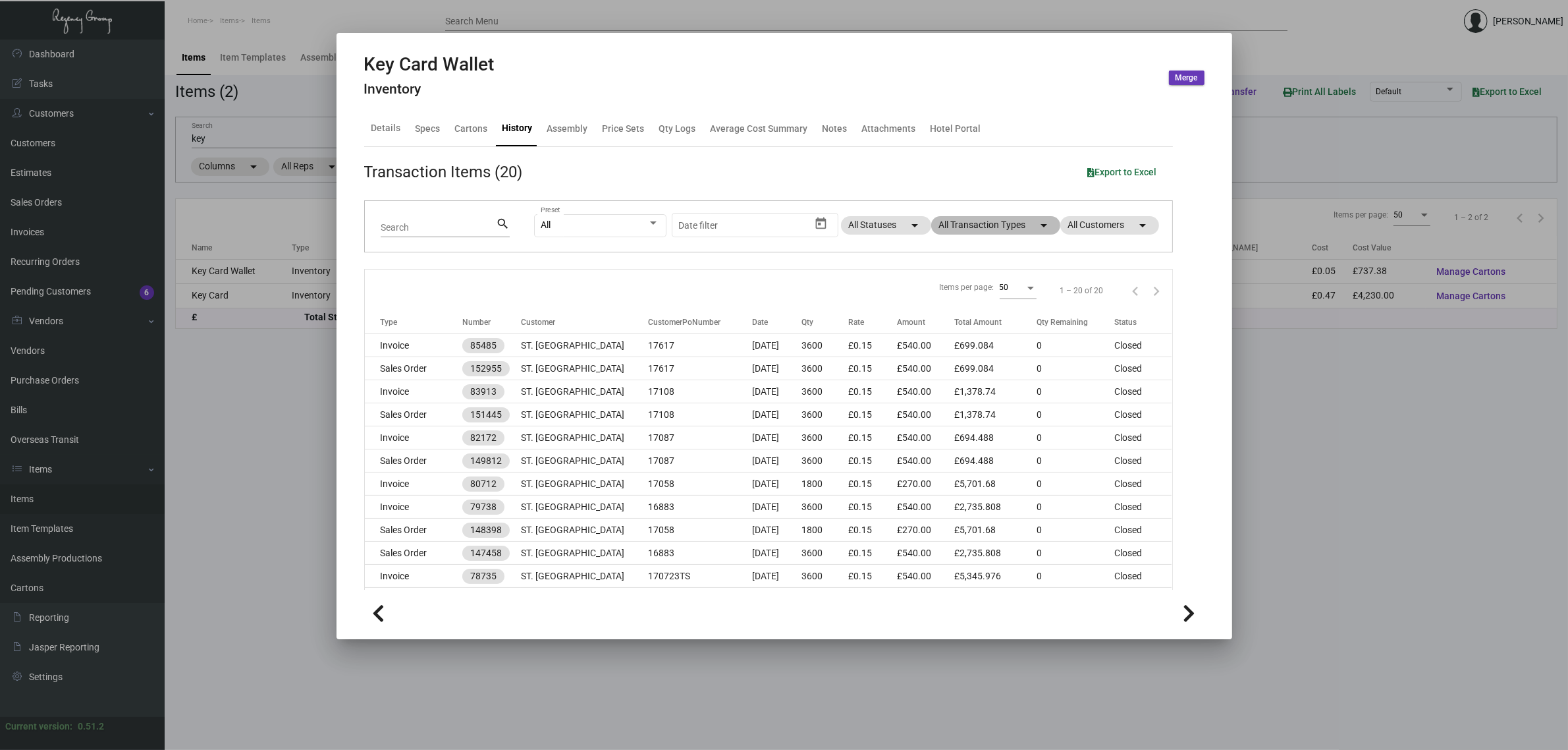
click at [963, 234] on mat-chip "All Transaction Types arrow_drop_down" at bounding box center [995, 225] width 129 height 18
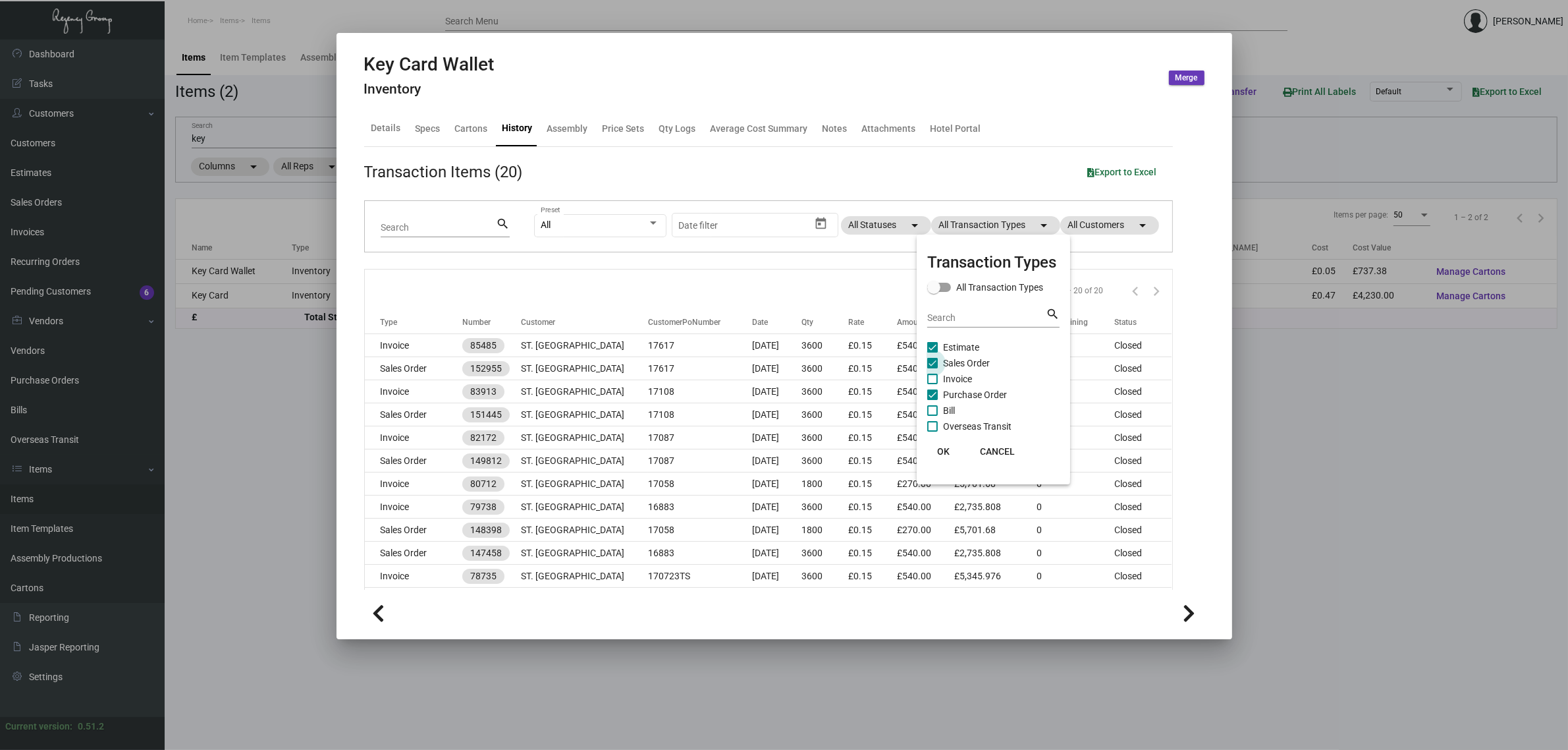
click at [963, 362] on span "Sales Order" at bounding box center [967, 363] width 47 height 16
click at [933, 368] on input "Sales Order" at bounding box center [932, 368] width 1 height 1
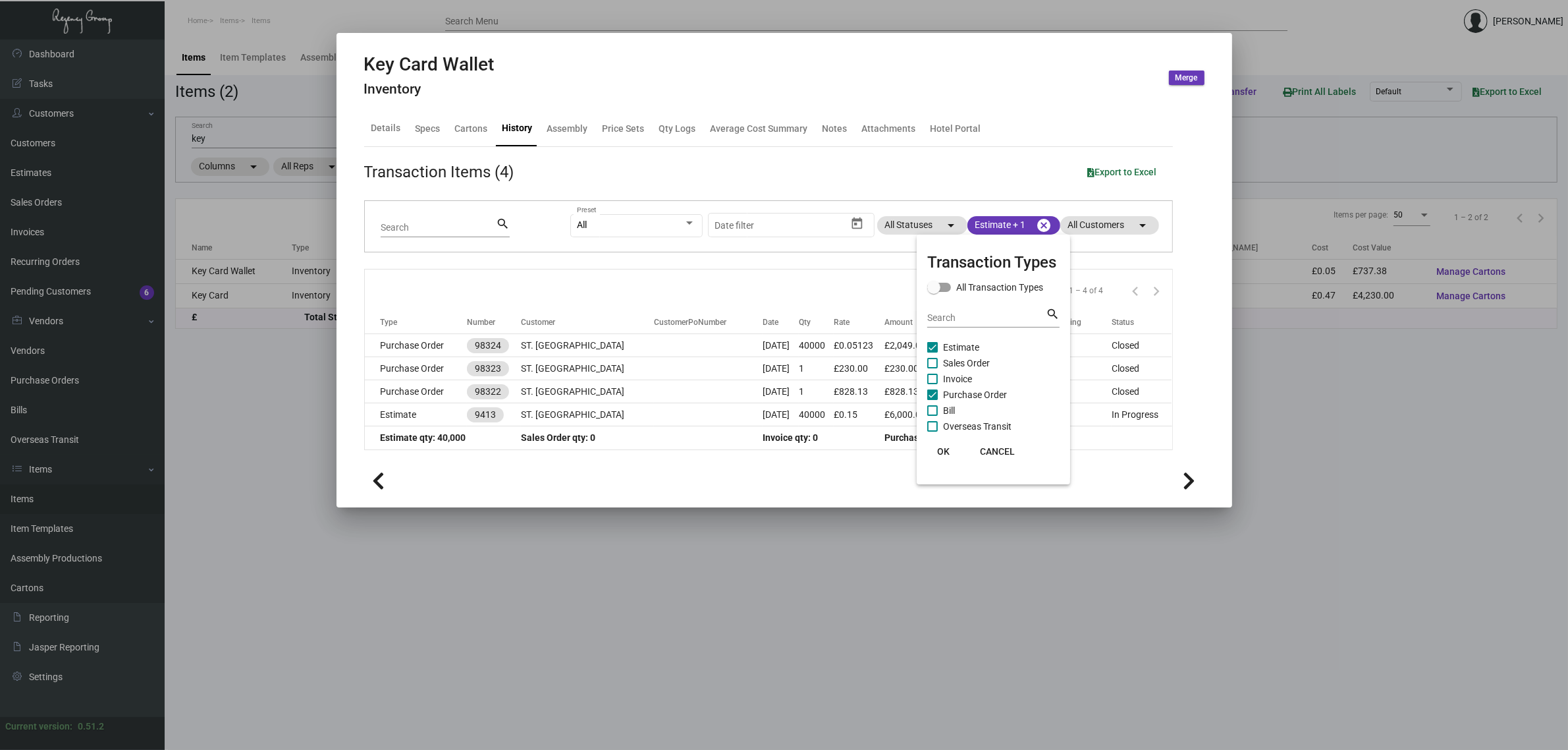
click at [963, 362] on span "Sales Order" at bounding box center [967, 363] width 47 height 16
click at [933, 368] on input "Sales Order" at bounding box center [932, 368] width 1 height 1
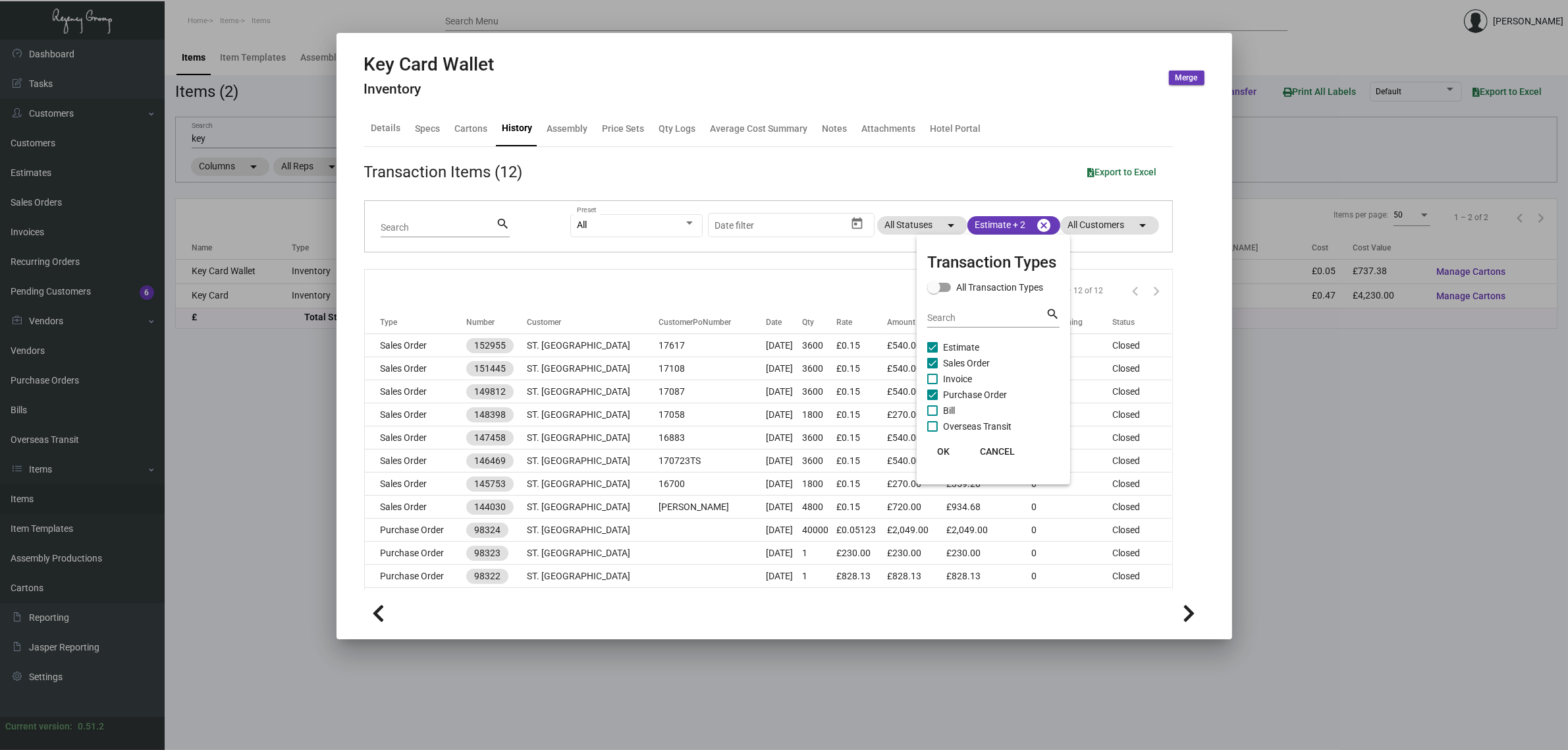
click at [963, 362] on span "Sales Order" at bounding box center [967, 363] width 47 height 16
click at [933, 368] on input "Sales Order" at bounding box center [932, 368] width 1 height 1
checkbox input "false"
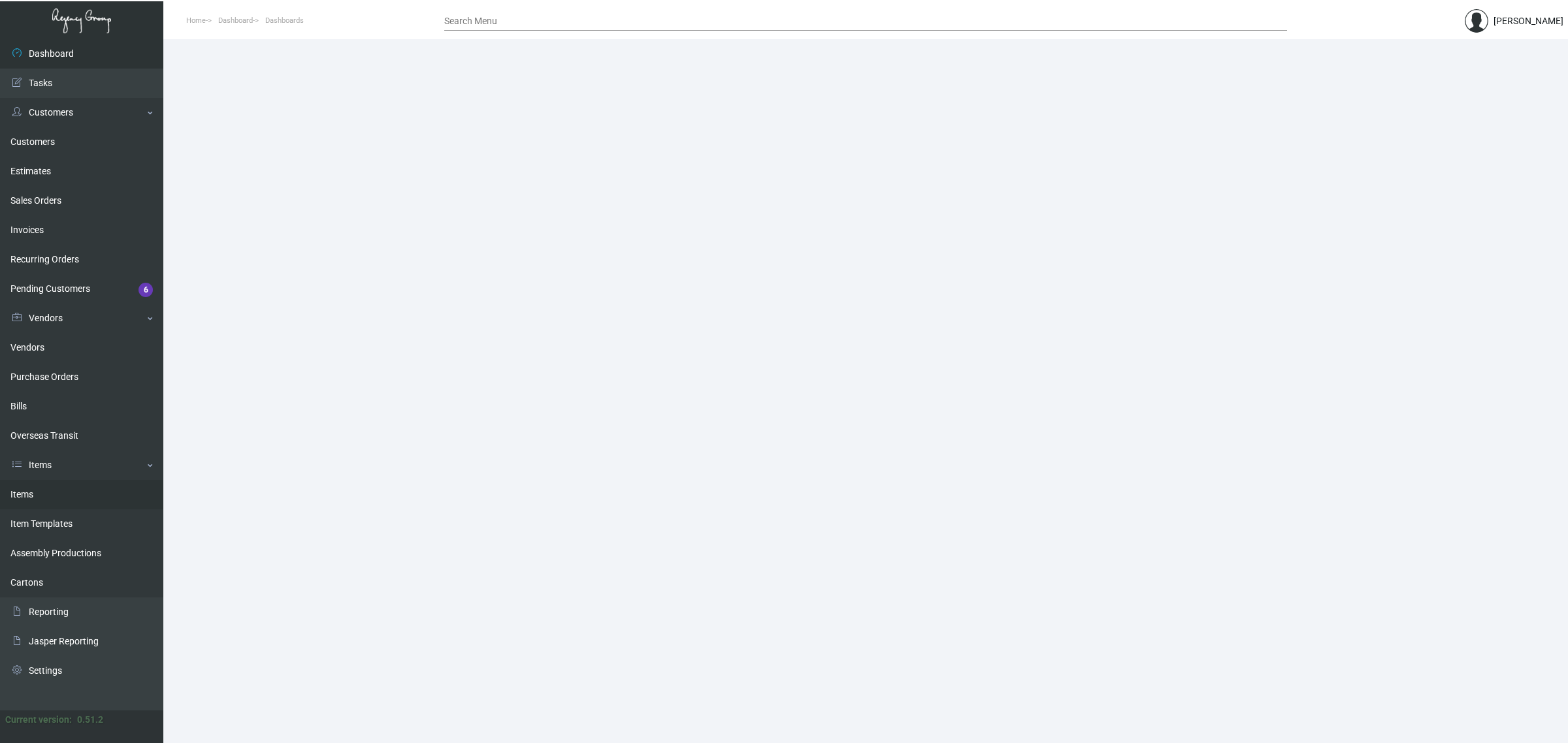
click at [79, 490] on link "Items" at bounding box center [82, 494] width 163 height 29
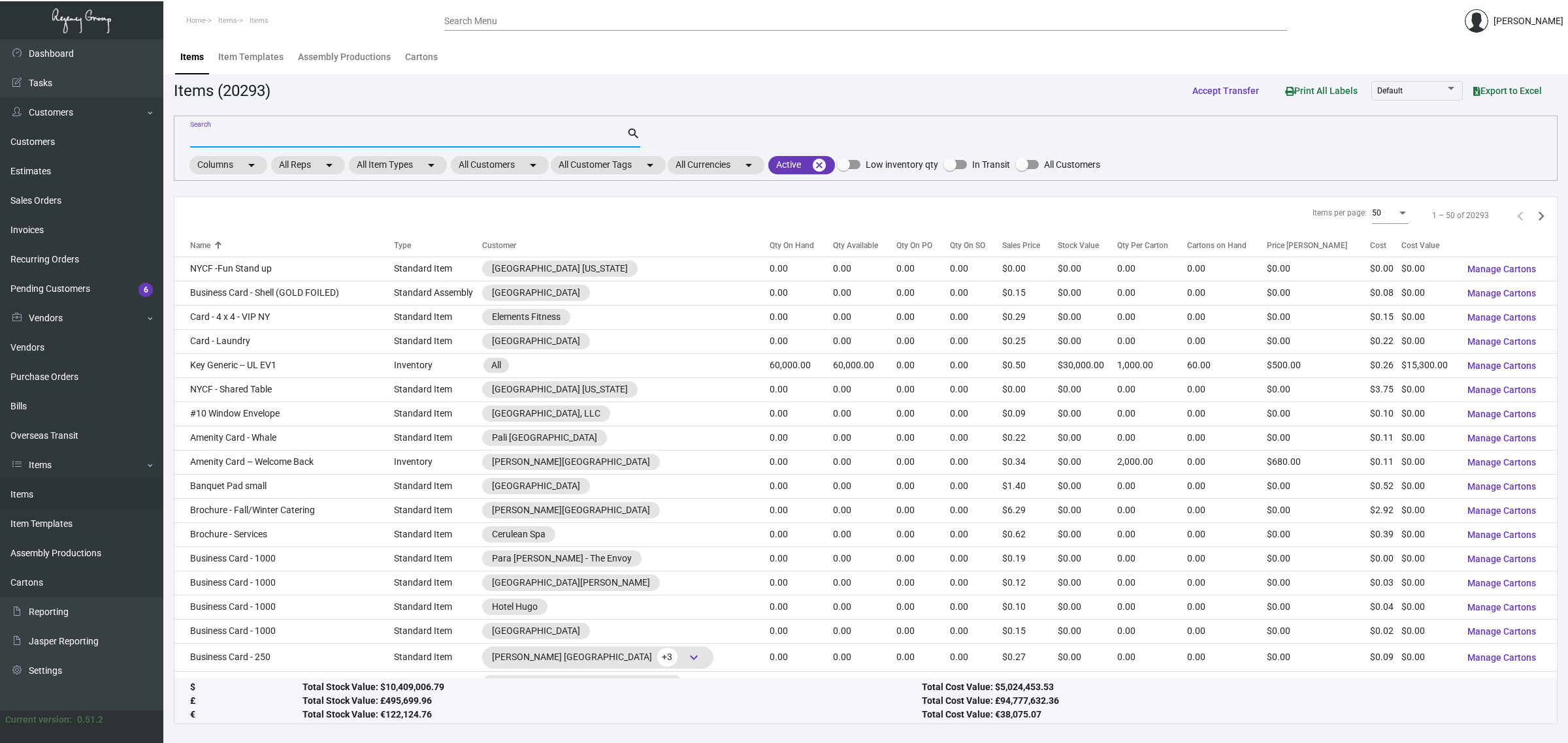
click at [465, 137] on input "Search" at bounding box center [408, 137] width 436 height 10
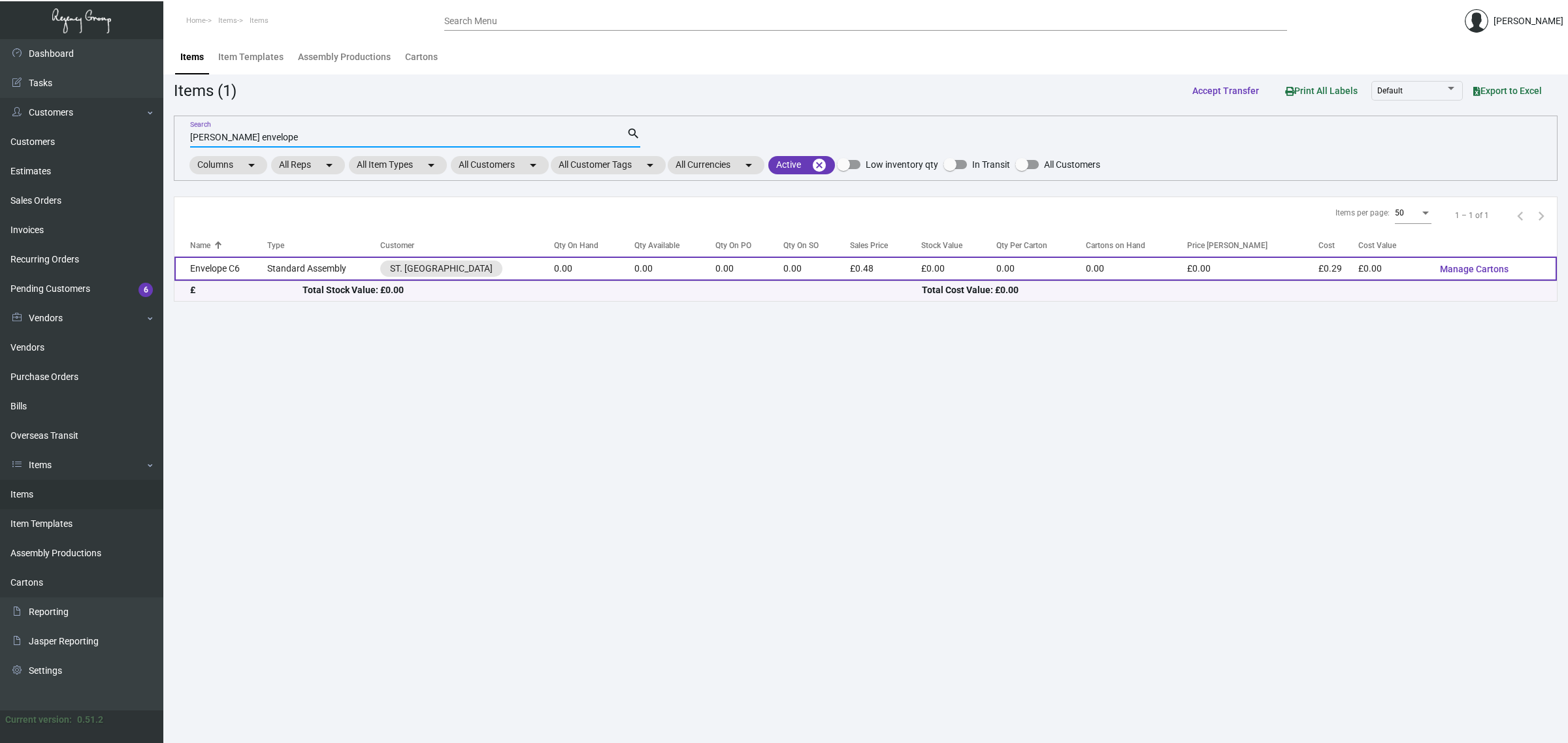
type input "[PERSON_NAME] envelope"
click at [602, 266] on td "0.00" at bounding box center [593, 268] width 81 height 24
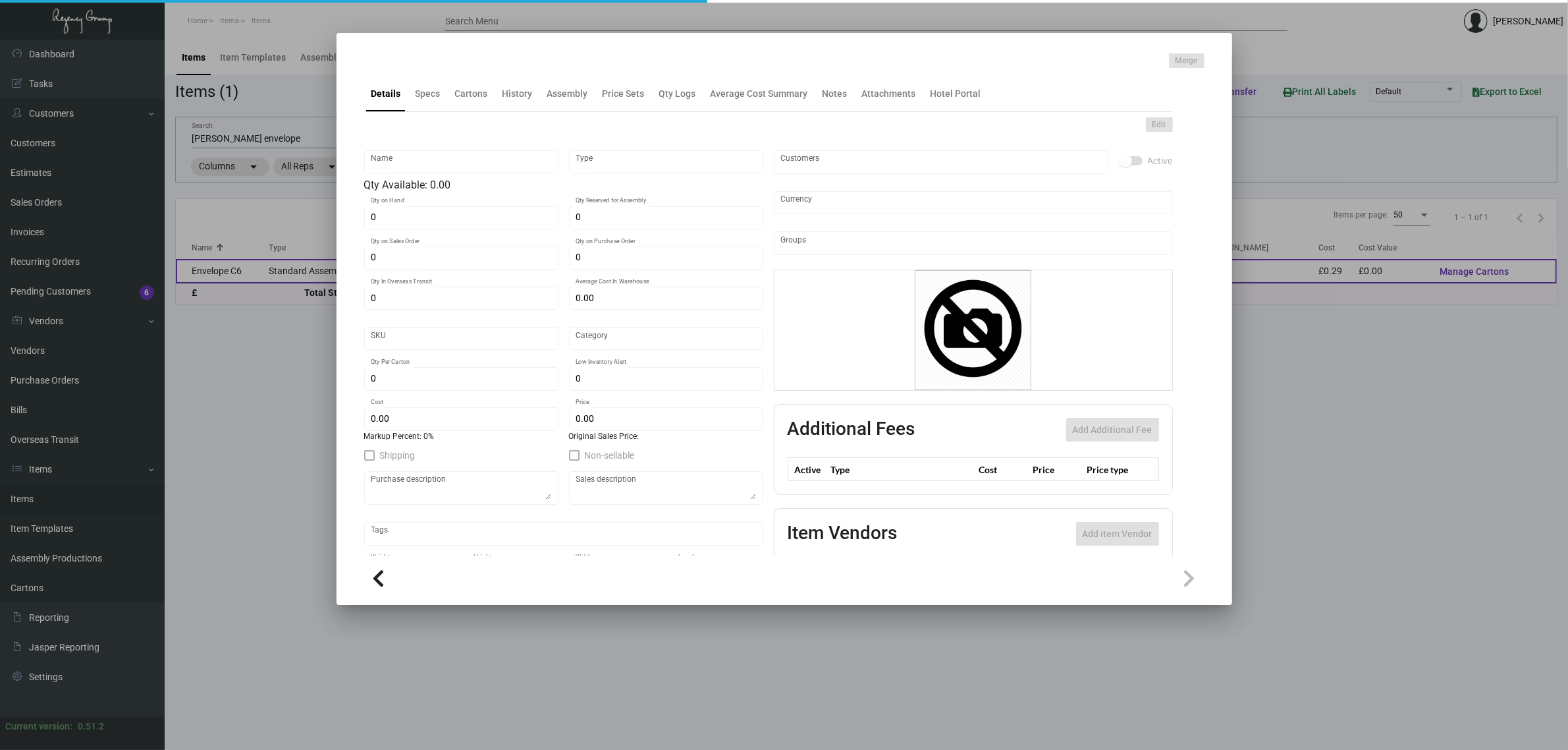
type input "Envelope C6"
type input "Standard Assembly"
type input "£ 0.00"
type input "Standard"
type input "£ 0.294"
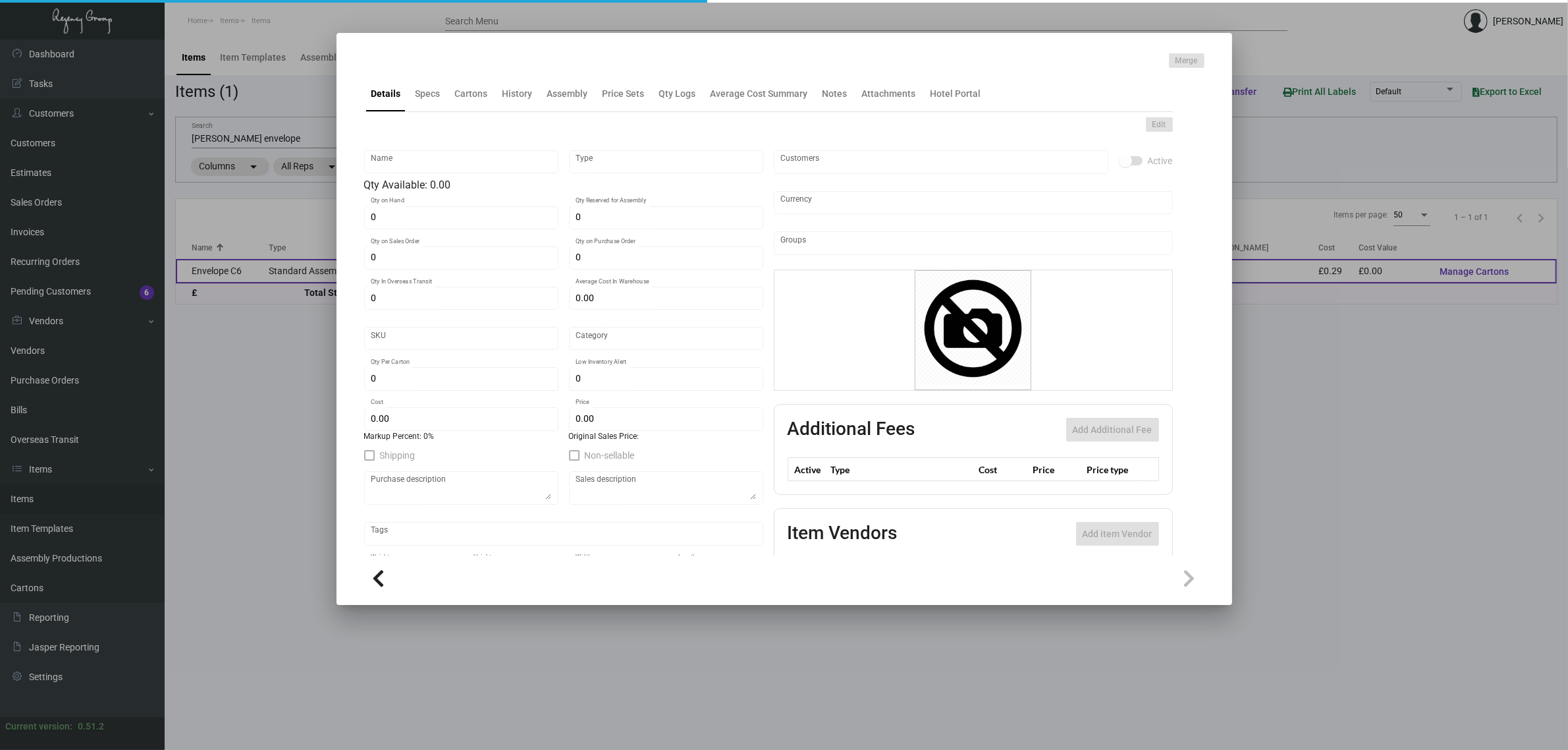
type input "£ 0.48"
checkbox input "true"
type input "United Kingdom Pound £"
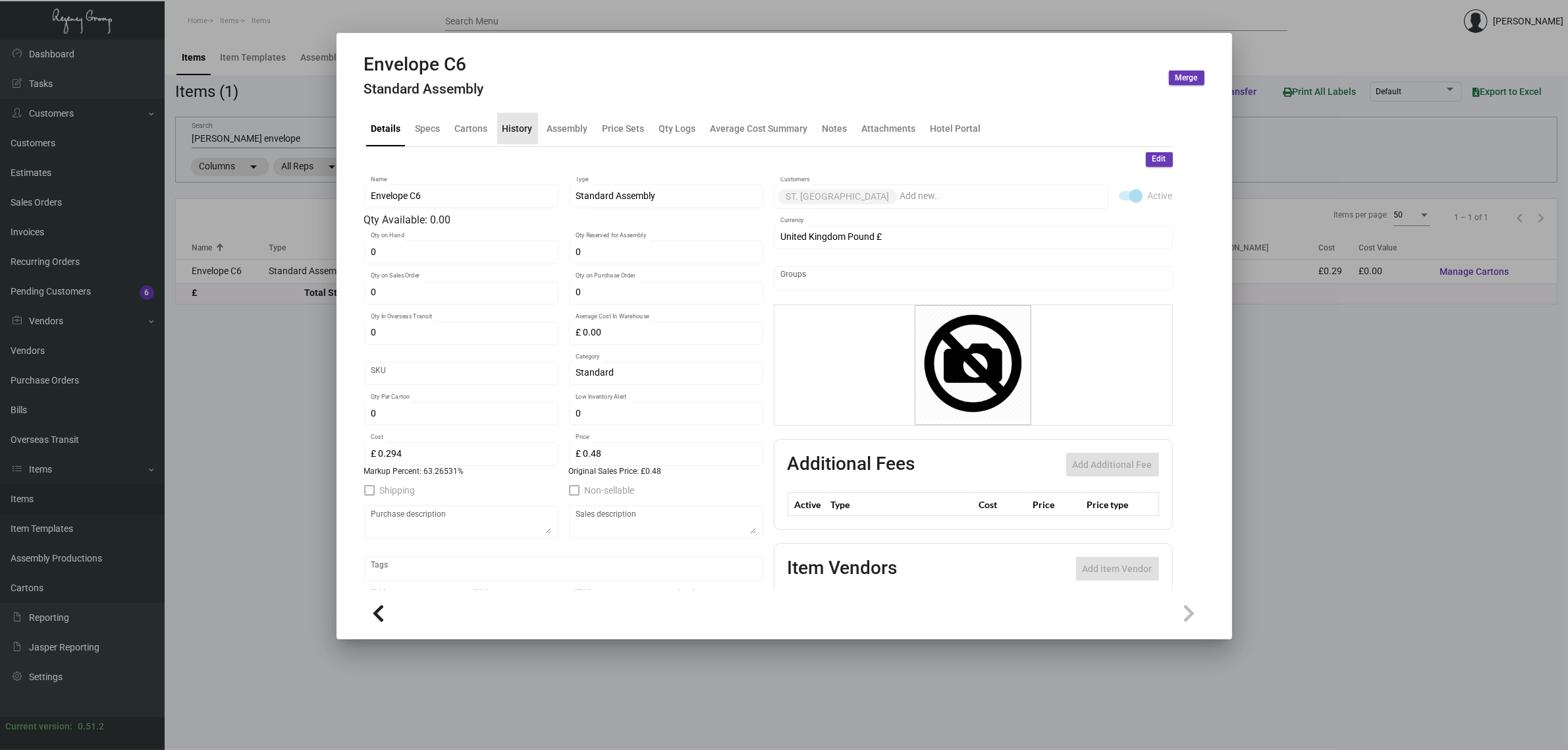
click at [512, 133] on div "History" at bounding box center [518, 128] width 31 height 13
